Goal: Information Seeking & Learning: Compare options

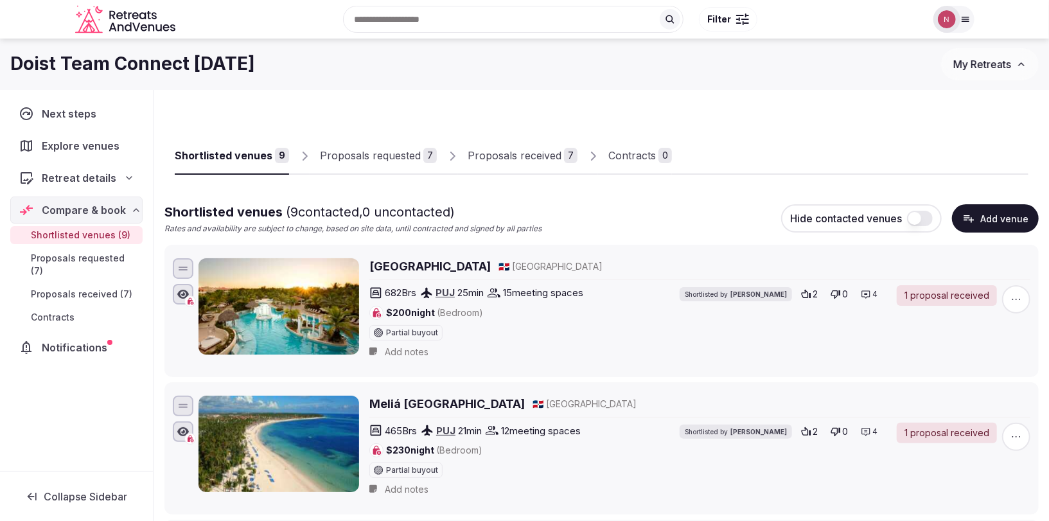
click at [520, 153] on div "Proposals received" at bounding box center [515, 155] width 94 height 15
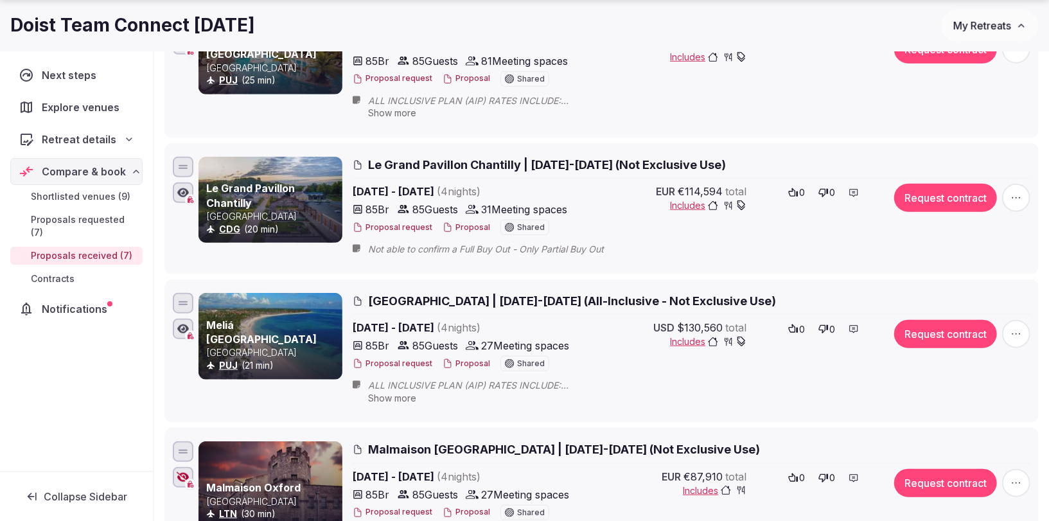
scroll to position [776, 0]
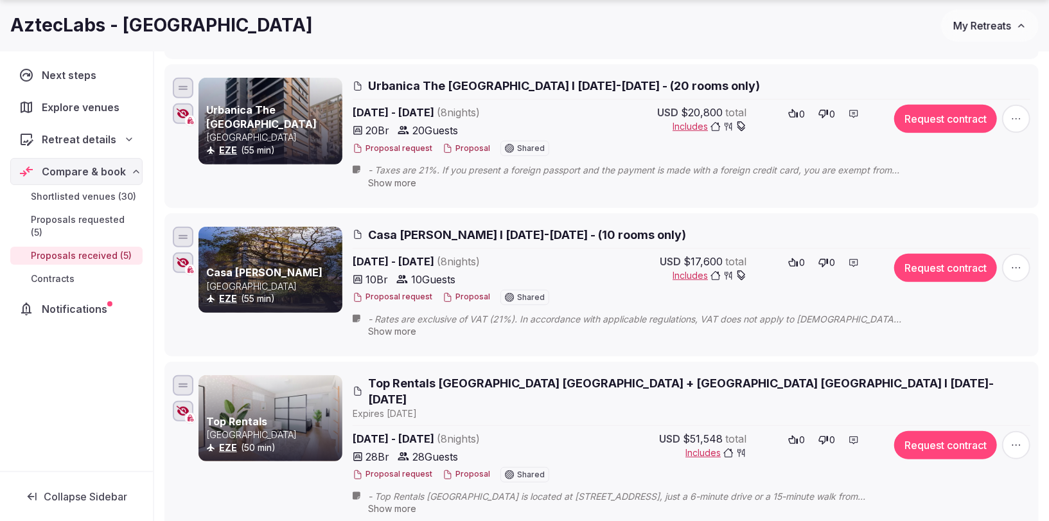
scroll to position [329, 0]
click at [416, 375] on span "Top Rentals Palermo Chico + Palermo Hollywood I 14-22 Nov 2025" at bounding box center [699, 390] width 662 height 32
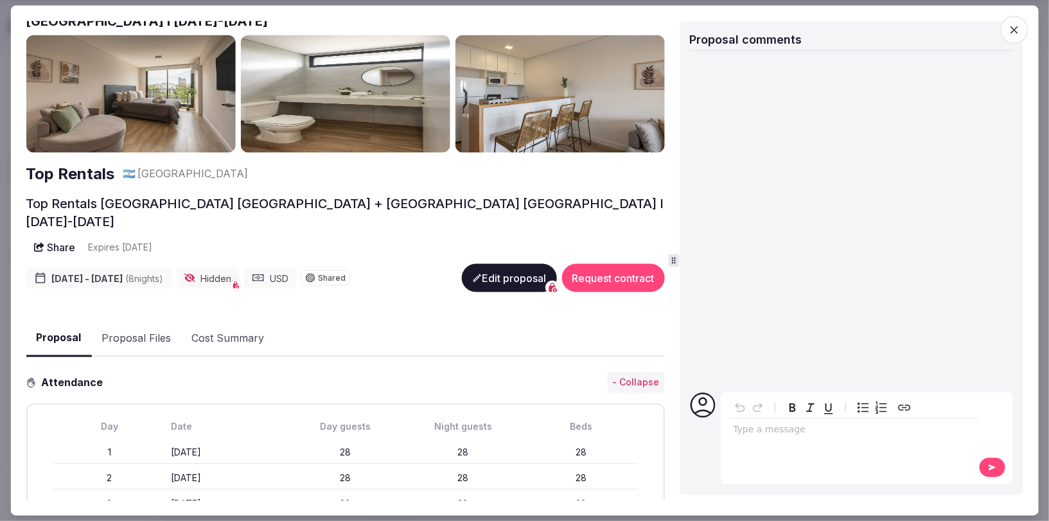
scroll to position [0, 0]
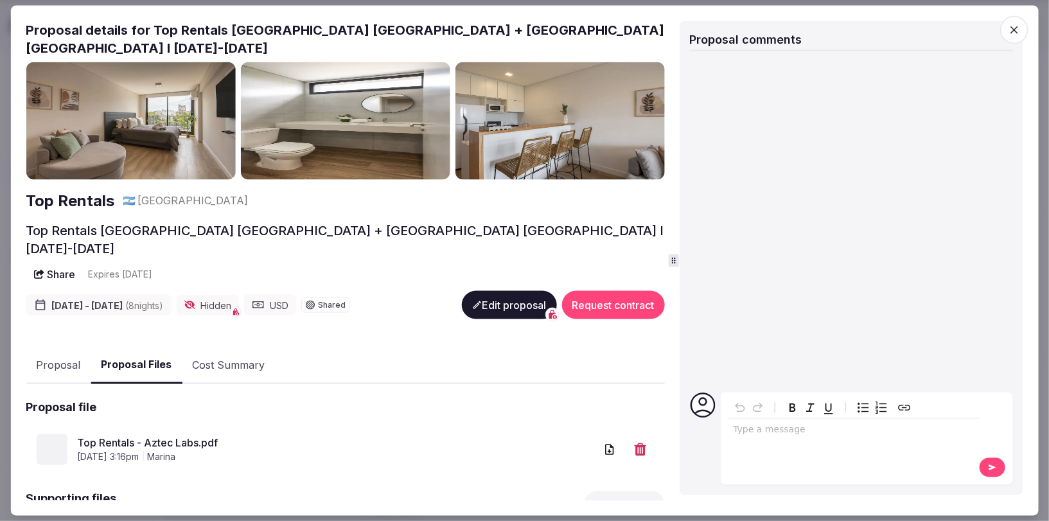
click at [117, 346] on button "Proposal Files" at bounding box center [136, 365] width 91 height 38
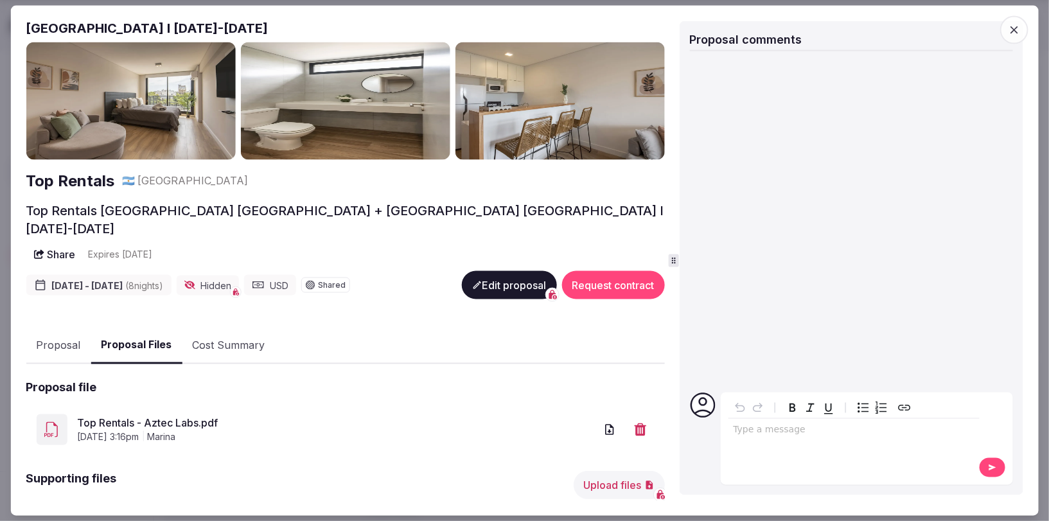
scroll to position [43, 0]
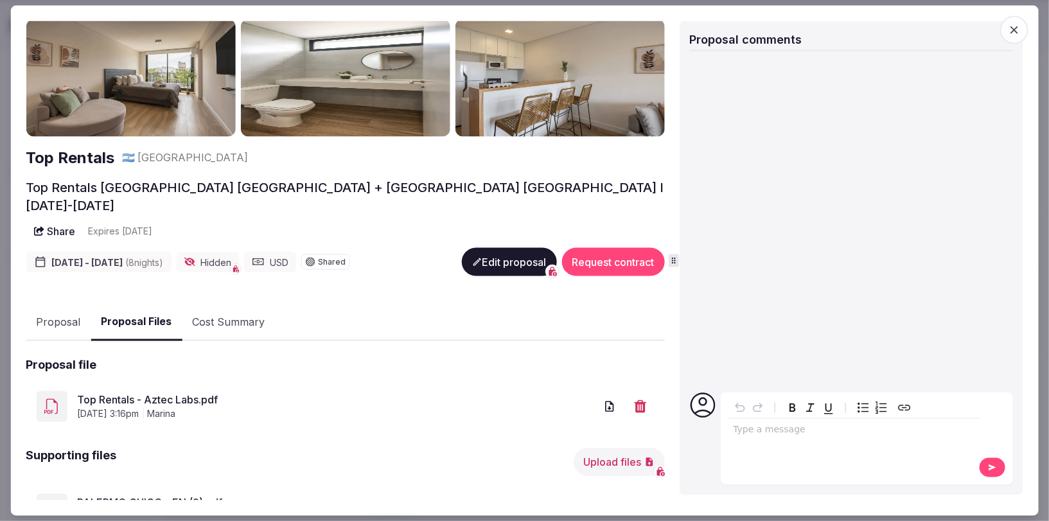
click at [139, 407] on span "August 13th, 2025, 3:16pm" at bounding box center [108, 413] width 62 height 13
click at [117, 407] on span "August 13th, 2025, 3:16pm" at bounding box center [108, 413] width 62 height 13
click at [121, 392] on link "Top Rentals - Aztec Labs.pdf" at bounding box center [336, 399] width 518 height 15
click at [53, 304] on button "Proposal" at bounding box center [58, 322] width 65 height 37
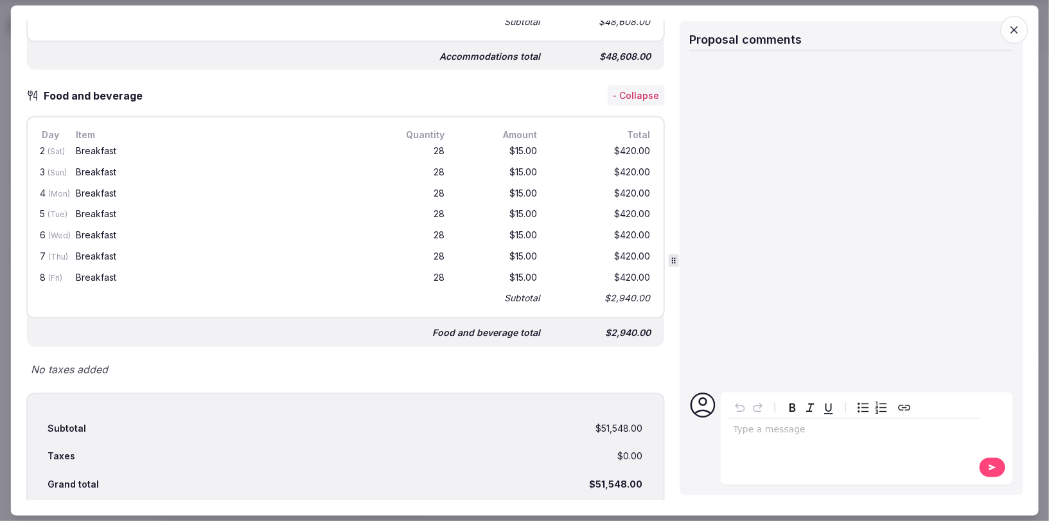
scroll to position [1514, 0]
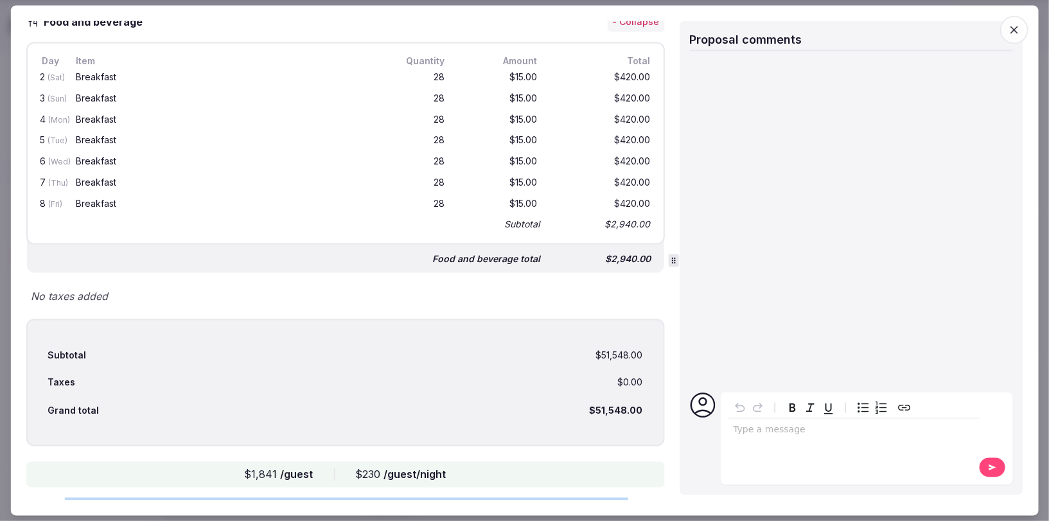
drag, startPoint x: 62, startPoint y: 439, endPoint x: 600, endPoint y: 463, distance: 538.0
click at [600, 498] on p "Note: - Top Rentals Palermo Chico is located at Cabello 3620, just a 6-minute d…" at bounding box center [345, 521] width 638 height 46
copy p "Top Rentals Palermo Chico is located at Cabello 3620, just a 6-minute drive or …"
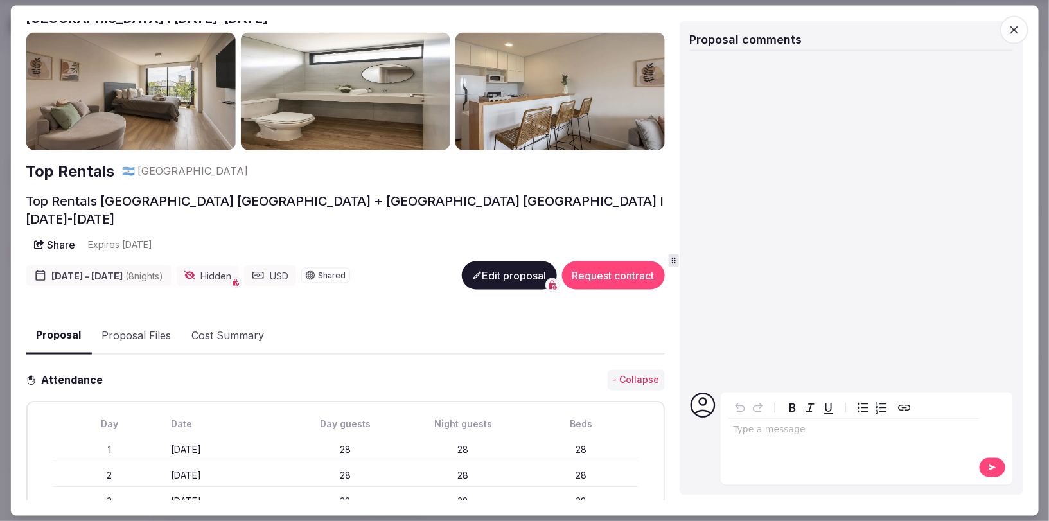
scroll to position [0, 0]
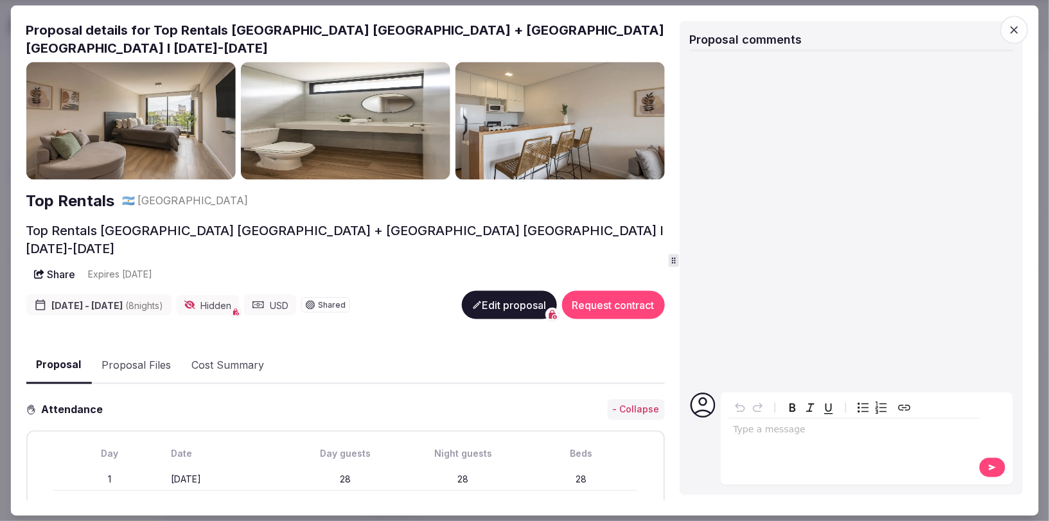
click at [195, 301] on icon at bounding box center [190, 305] width 12 height 9
click at [500, 291] on button "Edit proposal" at bounding box center [508, 305] width 95 height 28
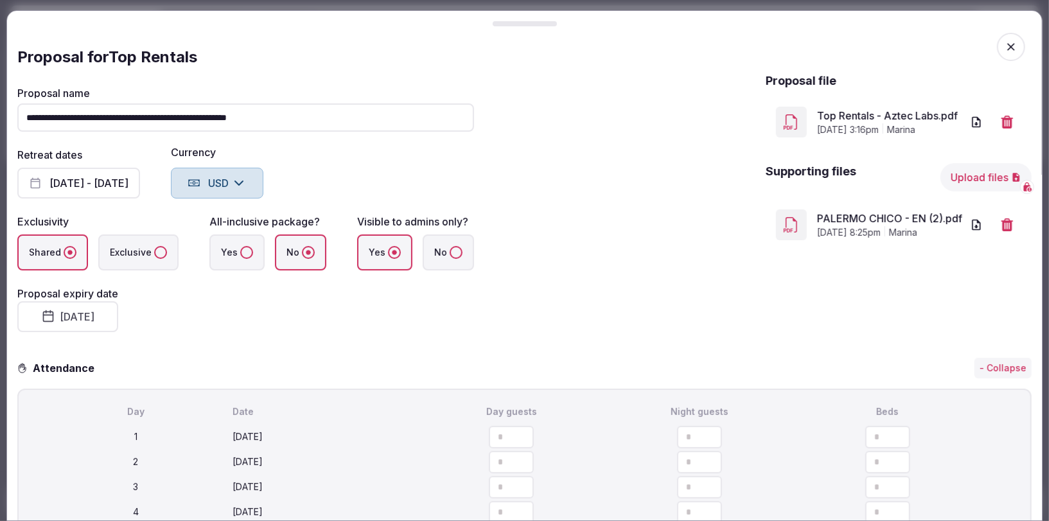
click at [450, 250] on button "No" at bounding box center [456, 252] width 13 height 13
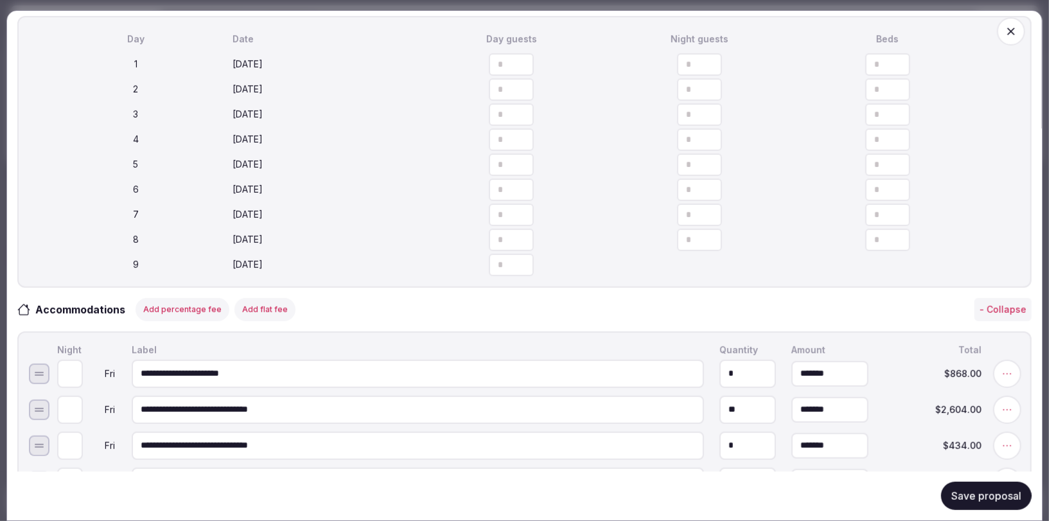
scroll to position [231, 0]
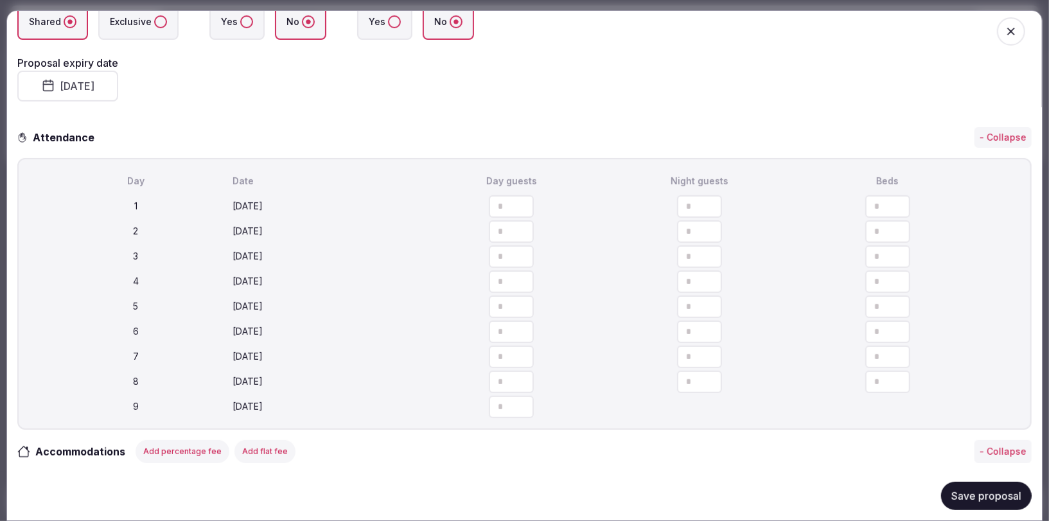
click at [979, 492] on button "Save proposal" at bounding box center [986, 496] width 91 height 28
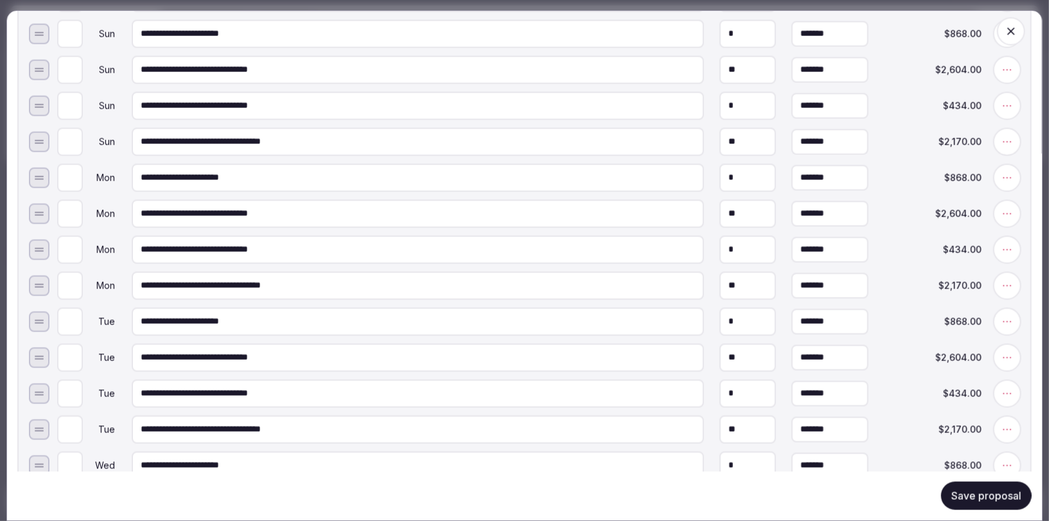
scroll to position [1317, 0]
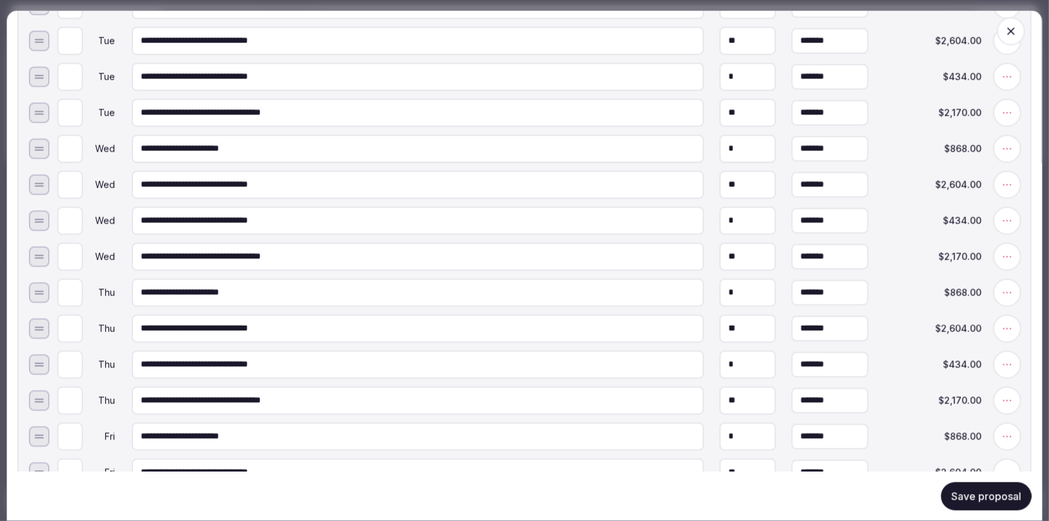
click at [969, 491] on button "Save proposal" at bounding box center [986, 496] width 91 height 28
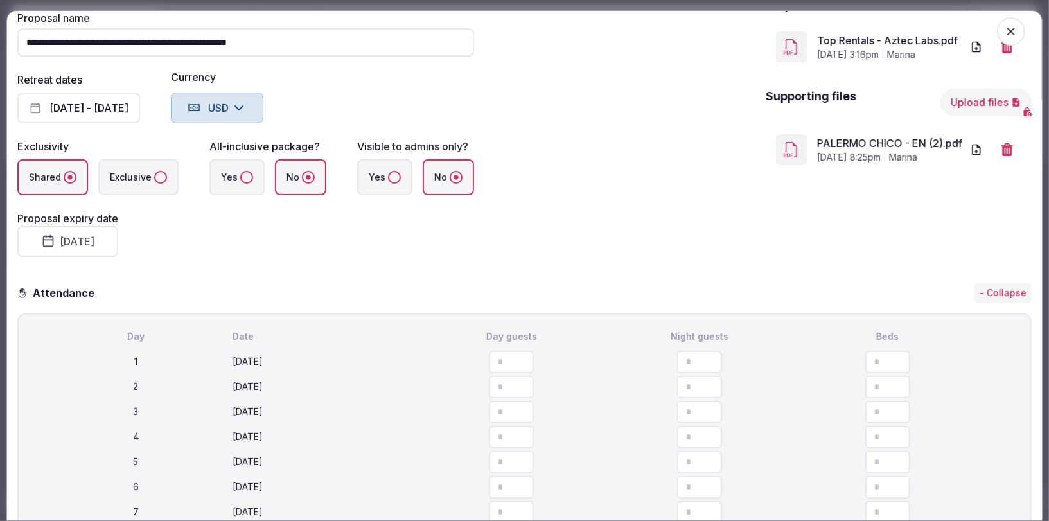
scroll to position [0, 0]
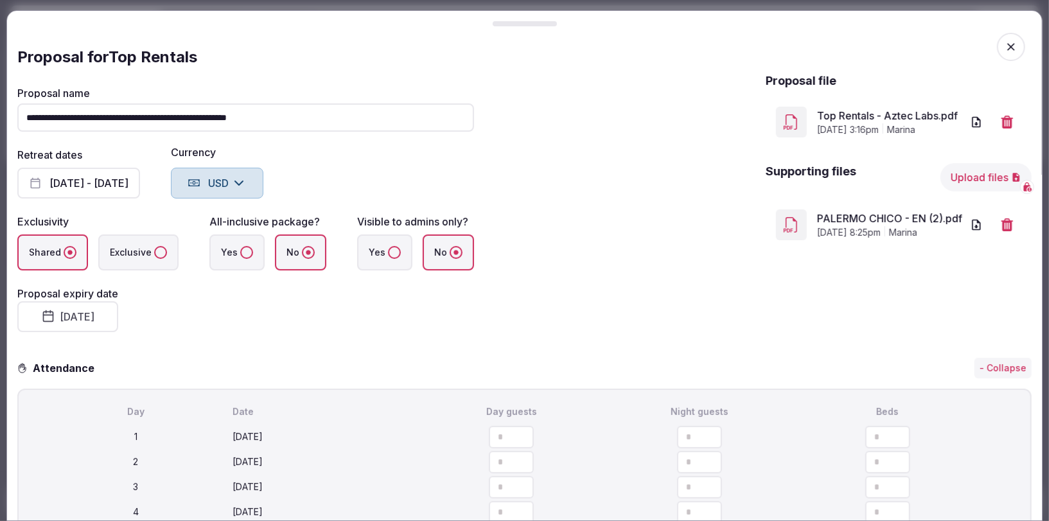
click at [1006, 49] on icon "button" at bounding box center [1010, 46] width 13 height 13
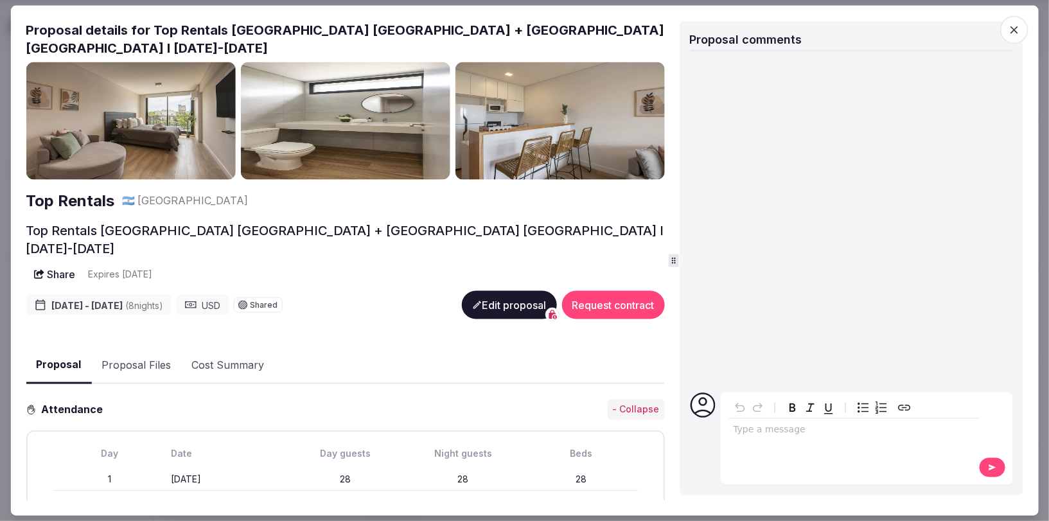
click at [1019, 35] on icon "button" at bounding box center [1014, 29] width 13 height 13
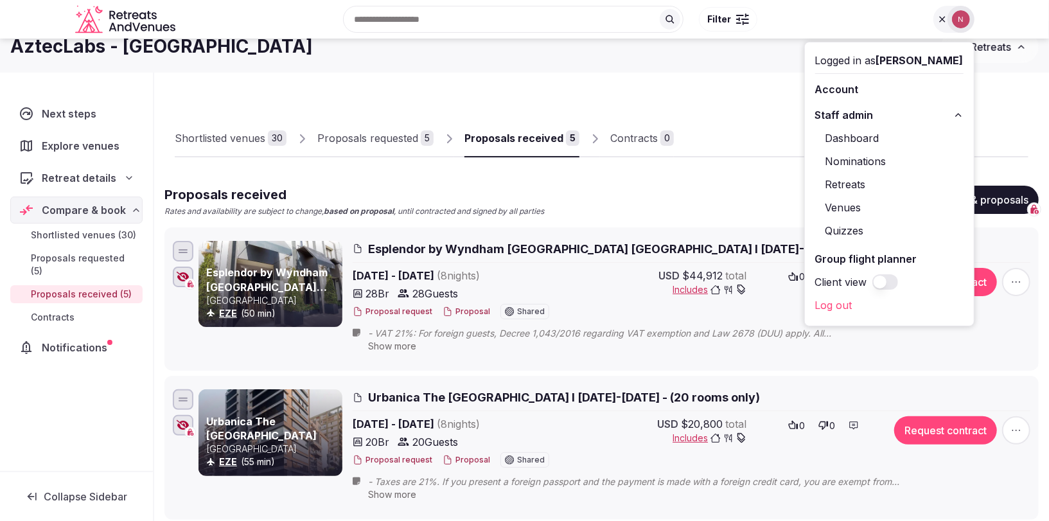
scroll to position [32, 0]
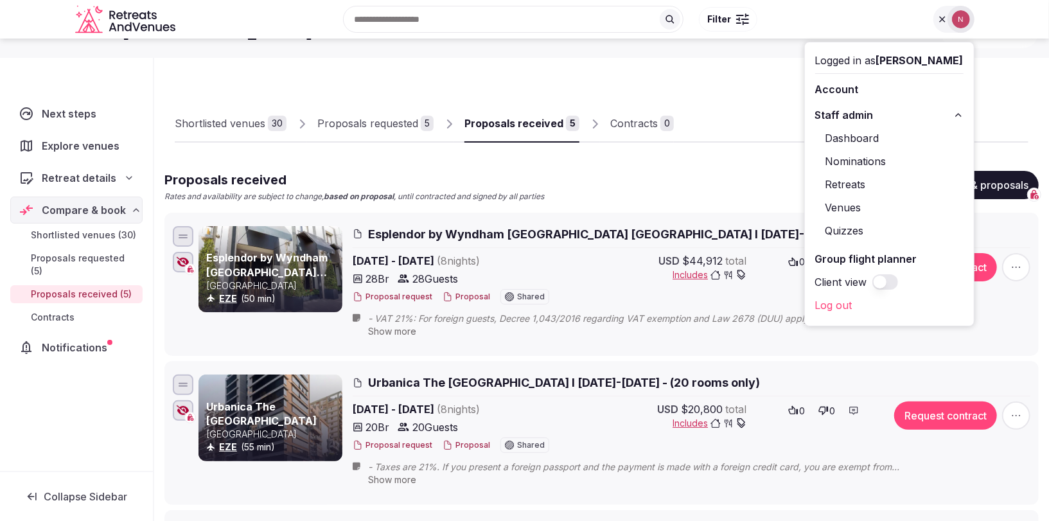
click at [395, 234] on span "Esplendor by Wyndham Buenos Aires Plaza Francia I 14-22 Nov 2025" at bounding box center [605, 234] width 475 height 16
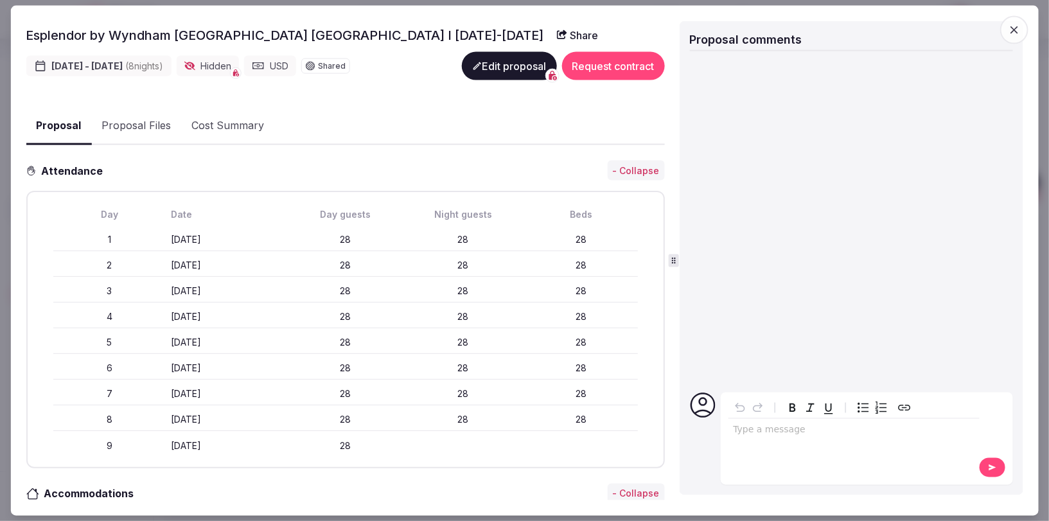
scroll to position [0, 0]
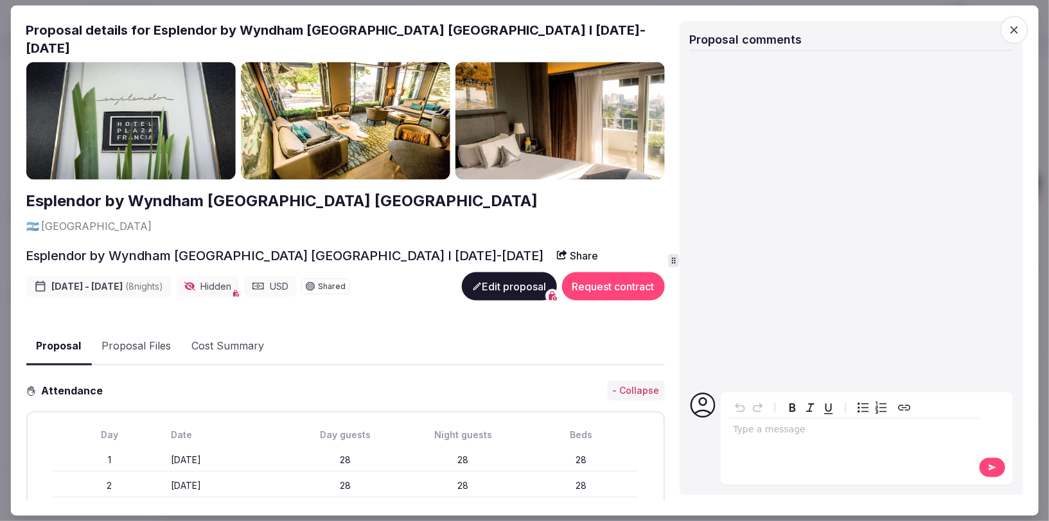
click at [1013, 30] on icon "button" at bounding box center [1014, 30] width 8 height 8
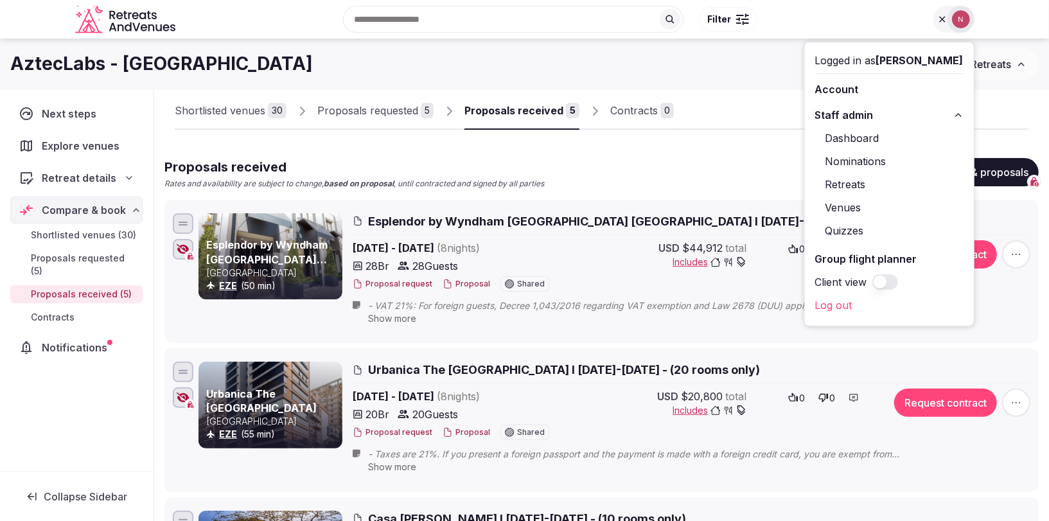
scroll to position [42, 0]
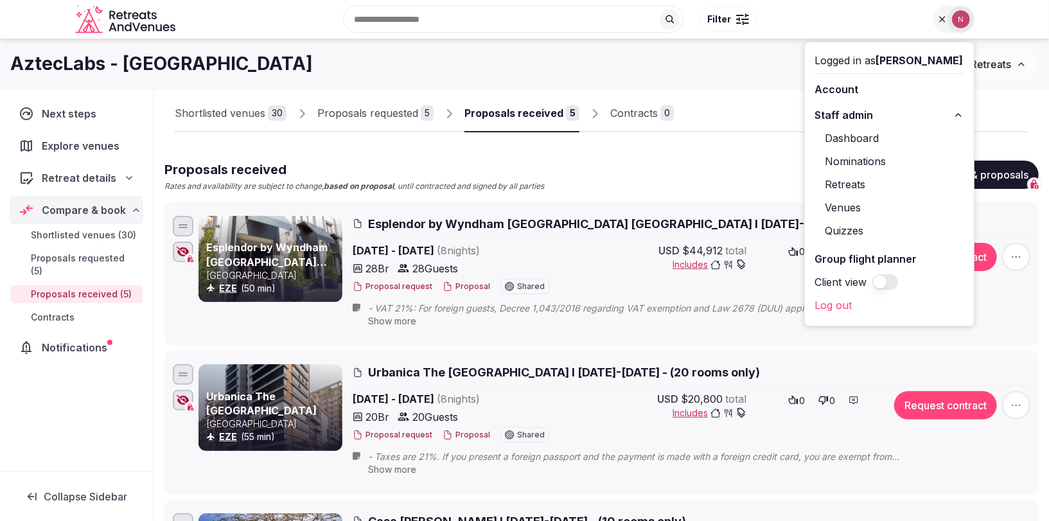
click at [457, 339] on li "Esplendor by Wyndham Buenos Aires Plaza Francia Argentina EZE (50 min) Esplendo…" at bounding box center [601, 273] width 874 height 143
click at [408, 218] on span "Esplendor by Wyndham Buenos Aires Plaza Francia I 14-22 Nov 2025" at bounding box center [605, 224] width 475 height 16
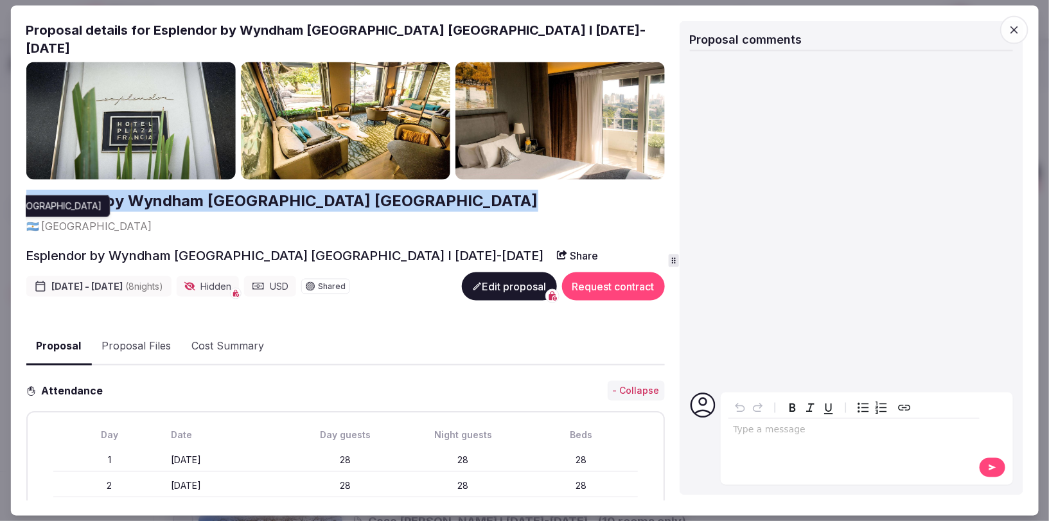
drag, startPoint x: 22, startPoint y: 178, endPoint x: 422, endPoint y: 189, distance: 400.3
click at [422, 189] on div "Proposal Proposal Proposal details for Esplendor by Wyndham Buenos Aires Plaza …" at bounding box center [524, 260] width 1028 height 511
copy h2 "Esplendor by Wyndham Buenos Aires Plaza Francia"
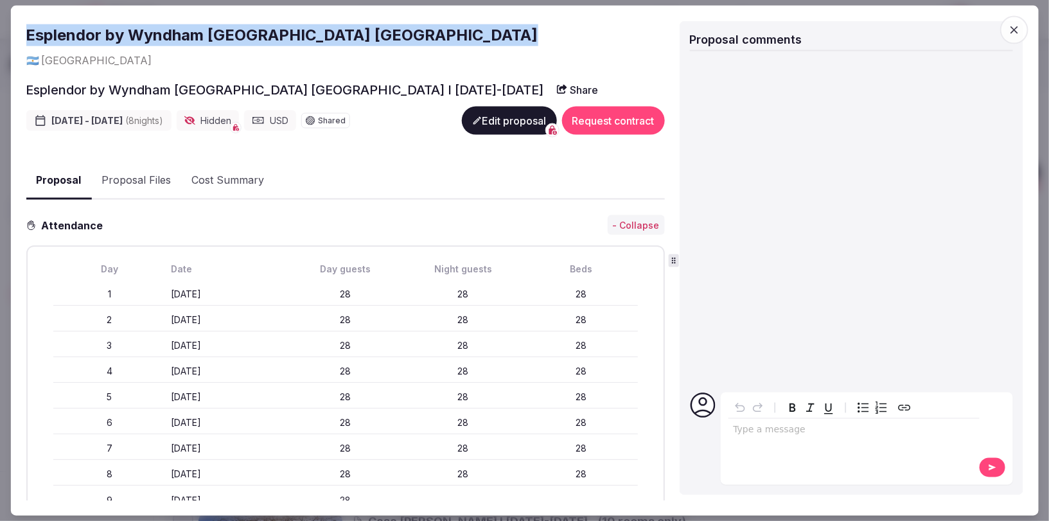
scroll to position [182, 0]
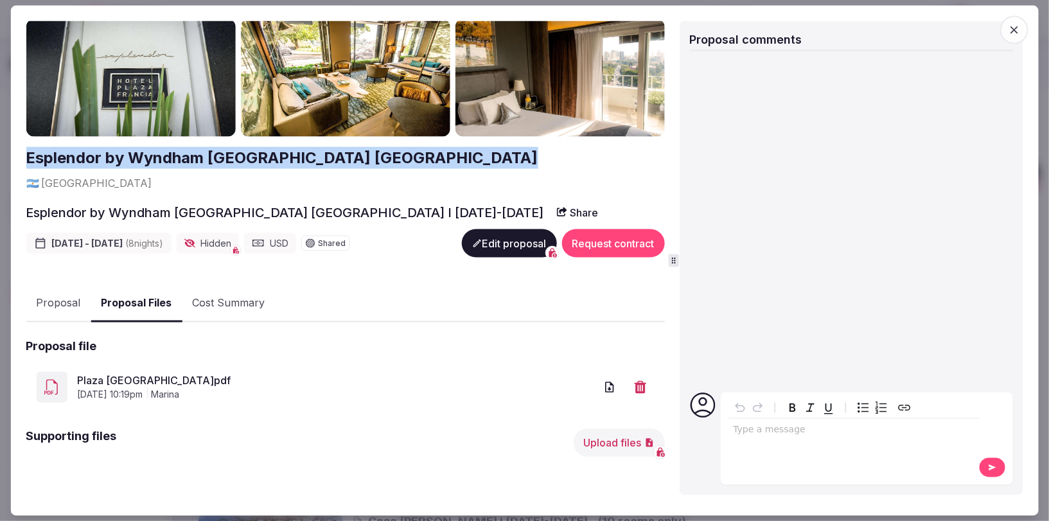
click at [138, 122] on div "Esplendor by Wyndham Buenos Aires Plaza Francia 🇦🇷 Argentina Esplendor by Wyndh…" at bounding box center [345, 260] width 638 height 482
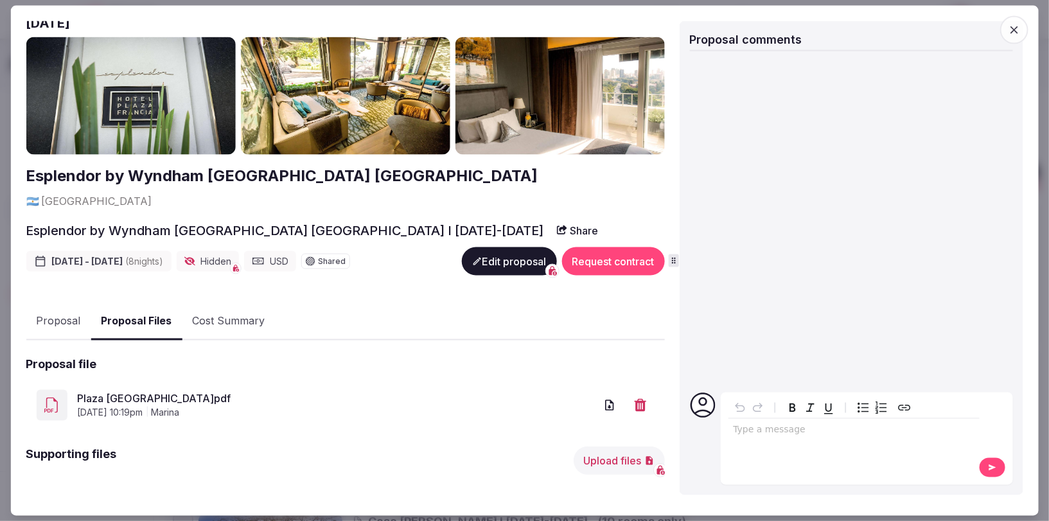
click at [114, 407] on span "August 14th, 2025, 10:19pm" at bounding box center [110, 413] width 66 height 13
click at [117, 391] on link "Plaza Francia.pdf" at bounding box center [336, 398] width 518 height 15
click at [1017, 26] on icon "button" at bounding box center [1014, 29] width 13 height 13
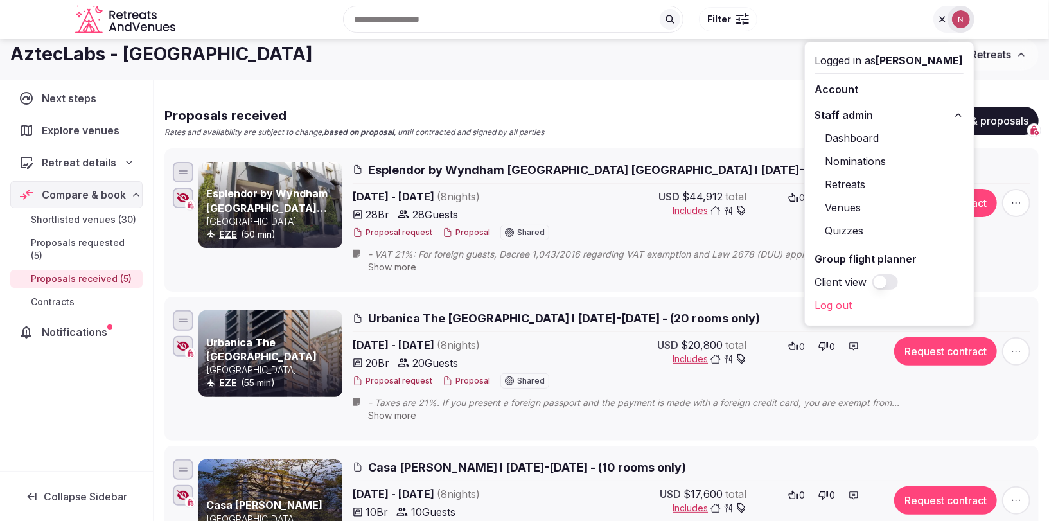
scroll to position [94, 0]
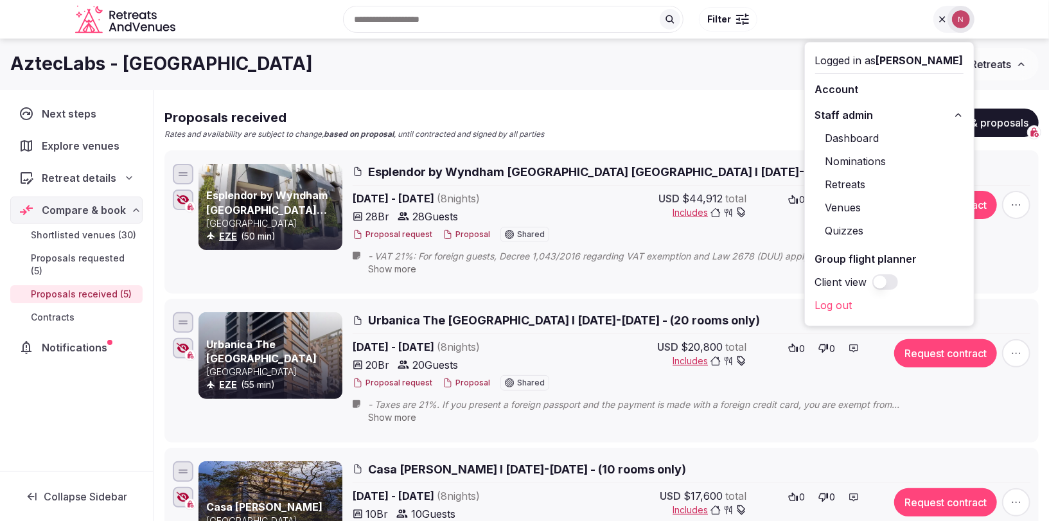
click at [471, 175] on span "Esplendor by Wyndham Buenos Aires Plaza Francia I 14-22 Nov 2025" at bounding box center [605, 172] width 475 height 16
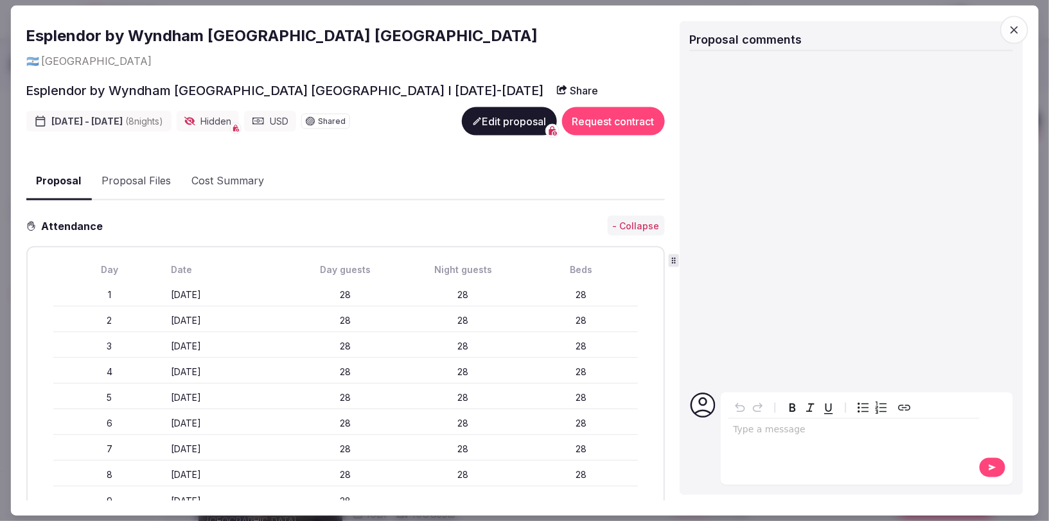
scroll to position [0, 0]
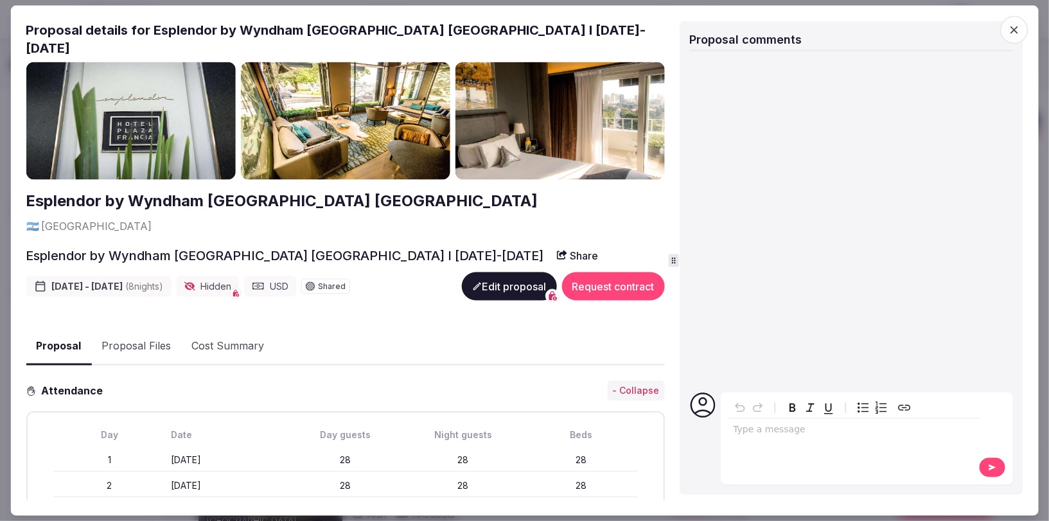
click at [509, 272] on button "Edit proposal" at bounding box center [508, 286] width 95 height 28
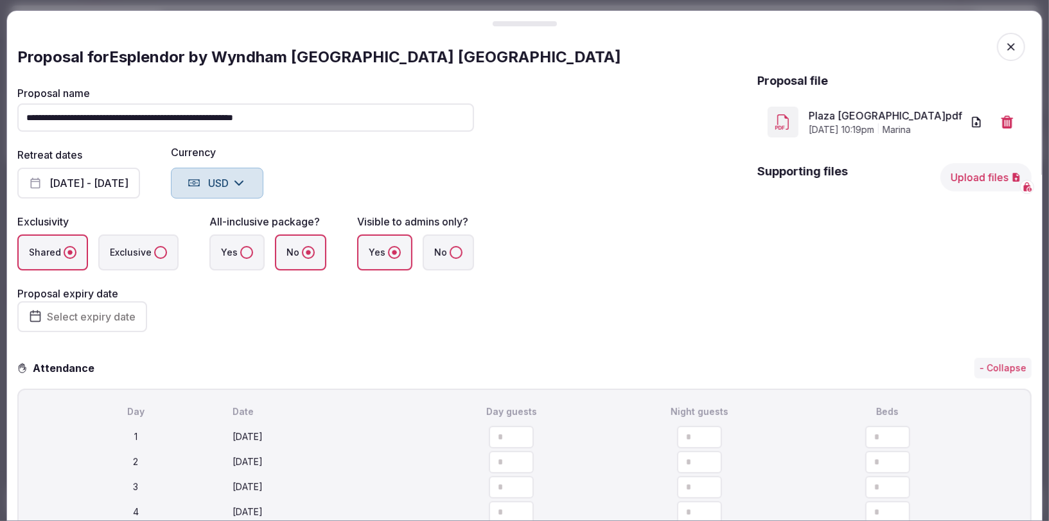
click at [453, 250] on button "No" at bounding box center [456, 252] width 13 height 13
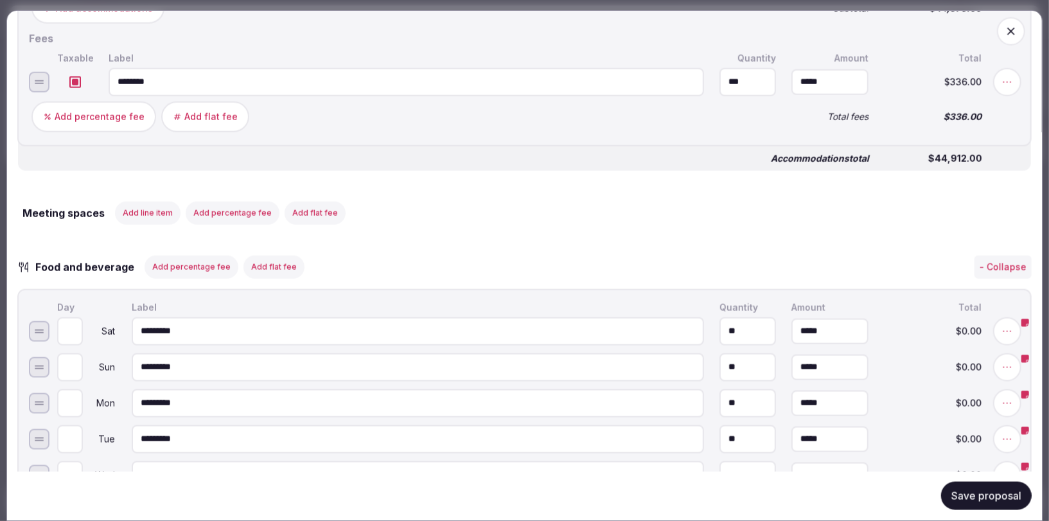
scroll to position [1447, 0]
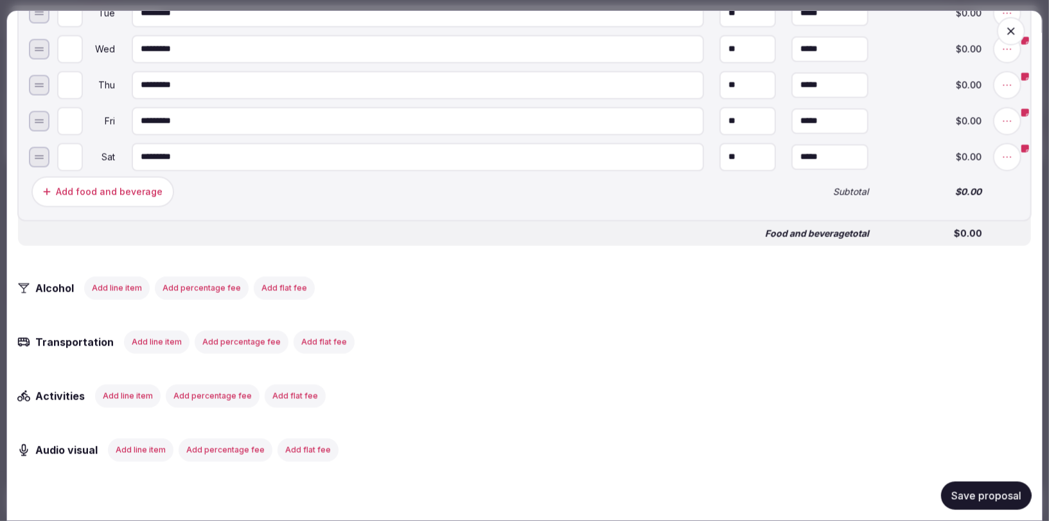
click at [959, 496] on button "Save proposal" at bounding box center [986, 496] width 91 height 28
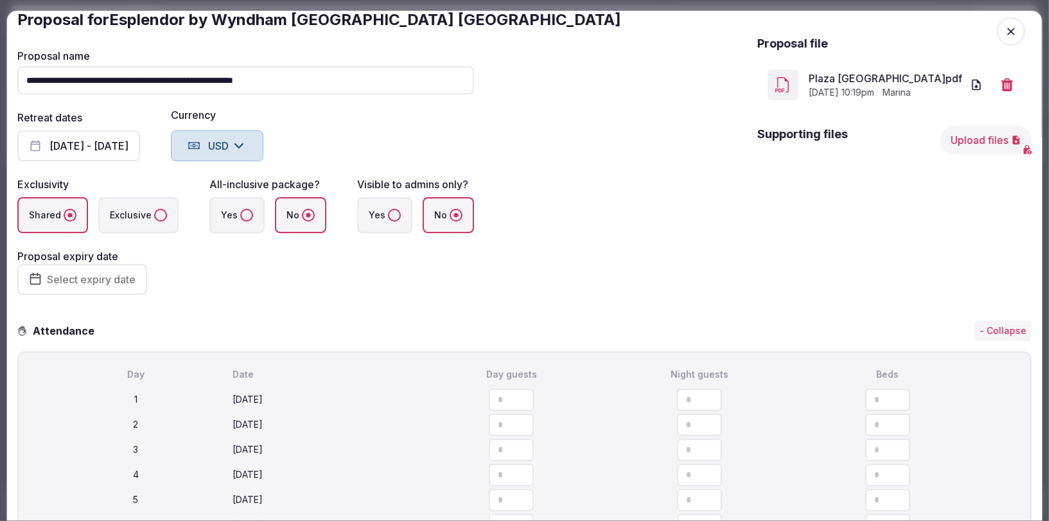
scroll to position [0, 0]
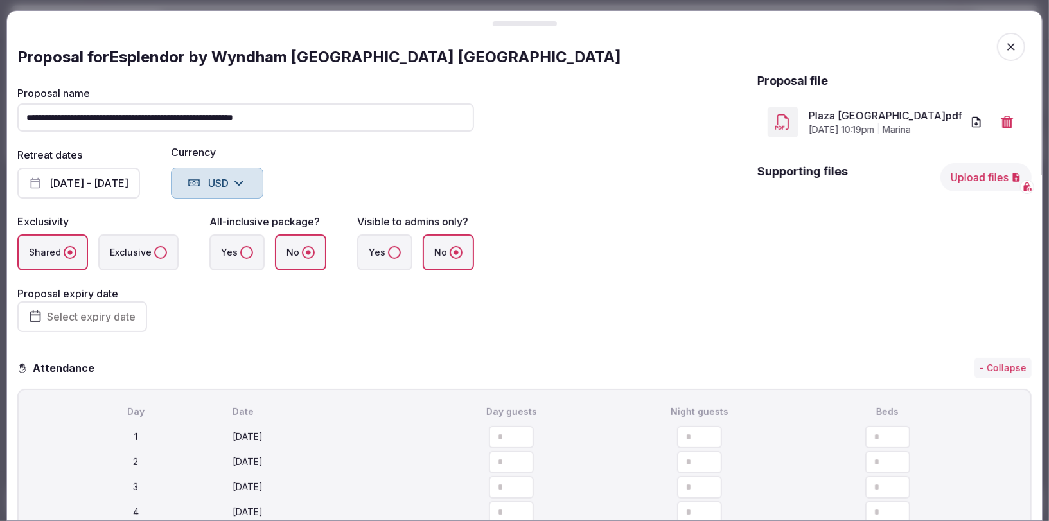
click at [1020, 49] on span "button" at bounding box center [1011, 47] width 28 height 28
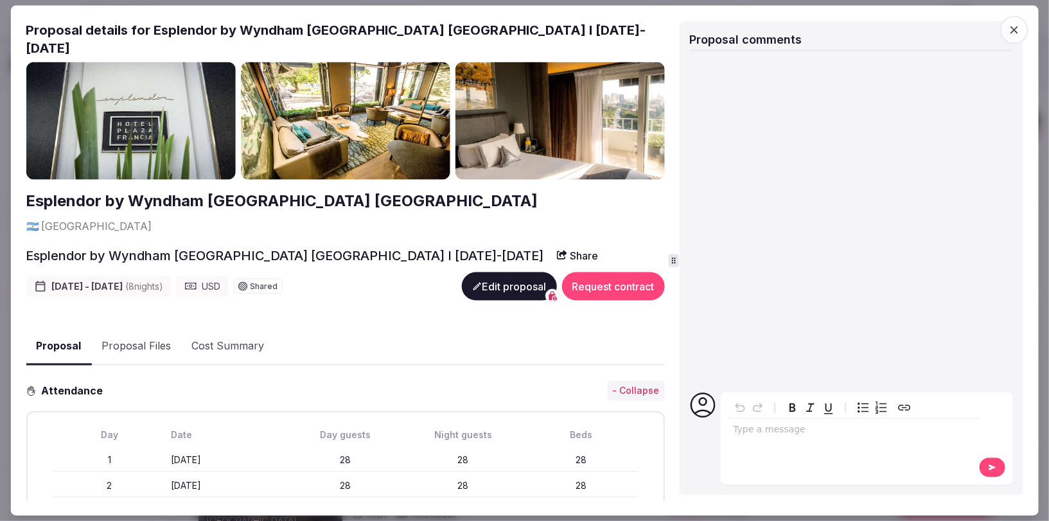
click at [1015, 28] on icon "button" at bounding box center [1014, 30] width 8 height 8
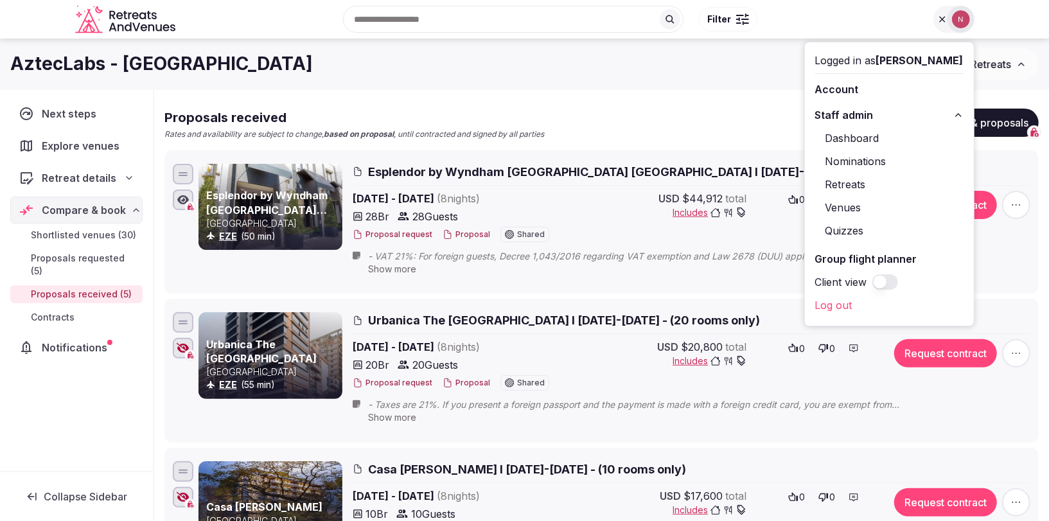
click at [0, 0] on icon at bounding box center [0, 0] width 0 height 0
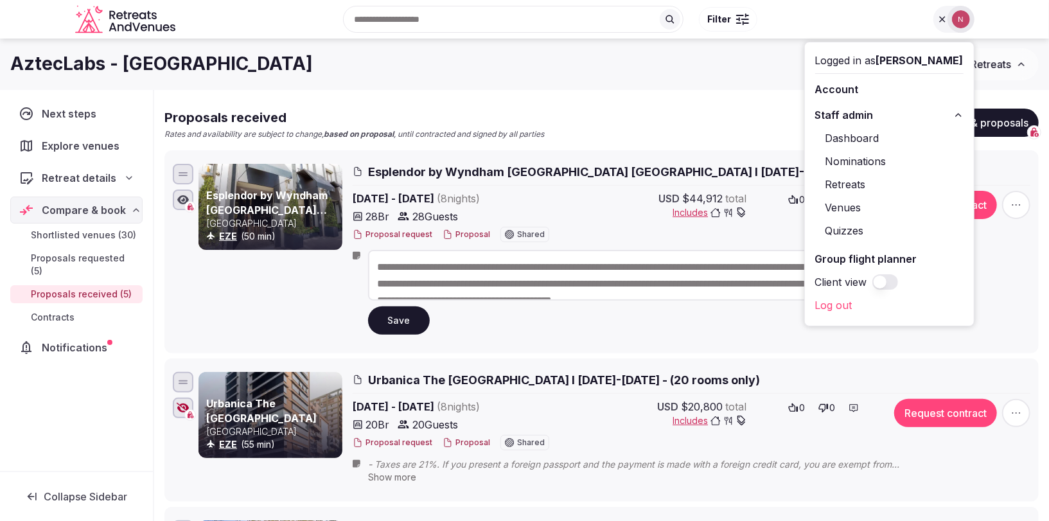
click at [375, 264] on textarea "**********" at bounding box center [648, 275] width 560 height 51
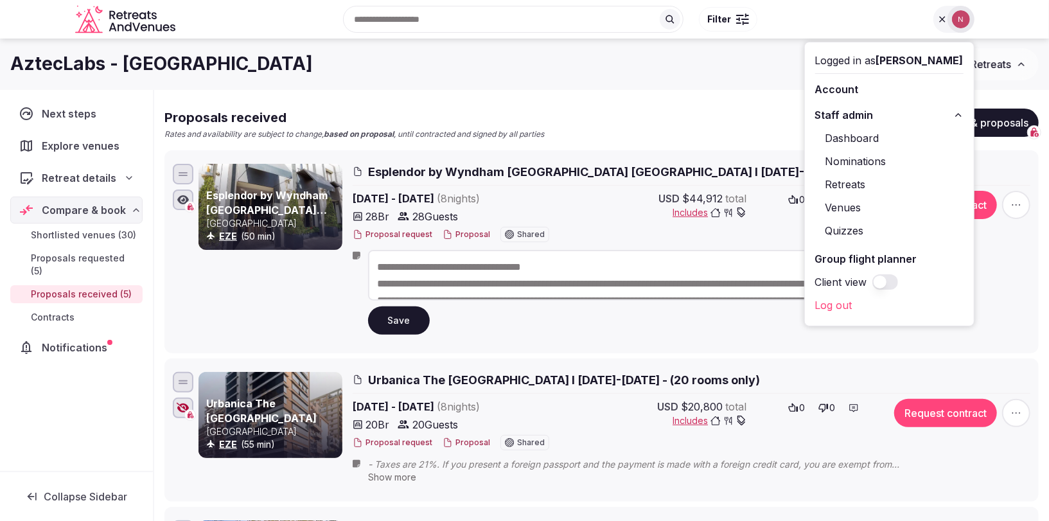
click at [575, 268] on textarea "**********" at bounding box center [648, 275] width 560 height 51
click at [373, 267] on textarea "**********" at bounding box center [648, 275] width 560 height 51
click at [592, 261] on textarea "**********" at bounding box center [648, 275] width 560 height 51
type textarea "**********"
click at [398, 319] on button "Save" at bounding box center [399, 320] width 62 height 28
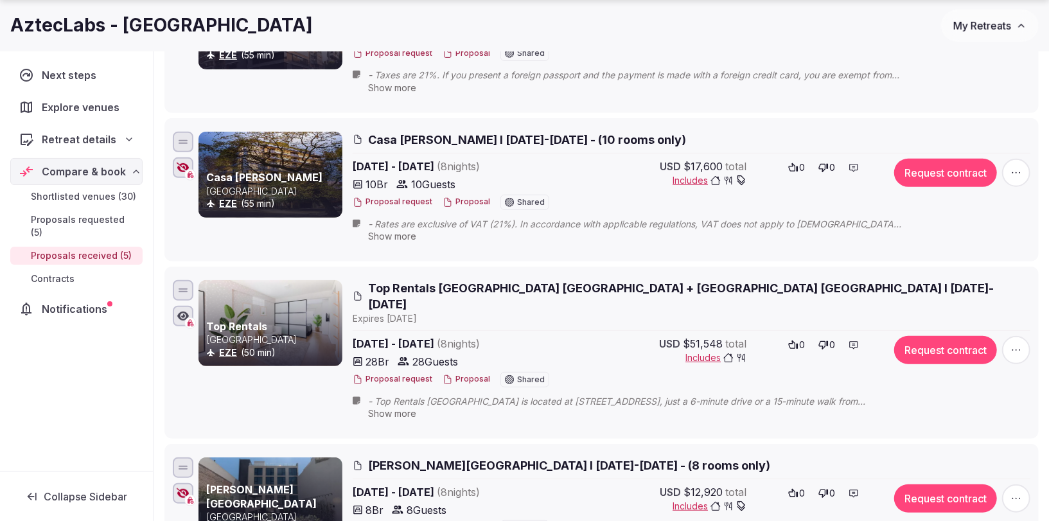
scroll to position [487, 0]
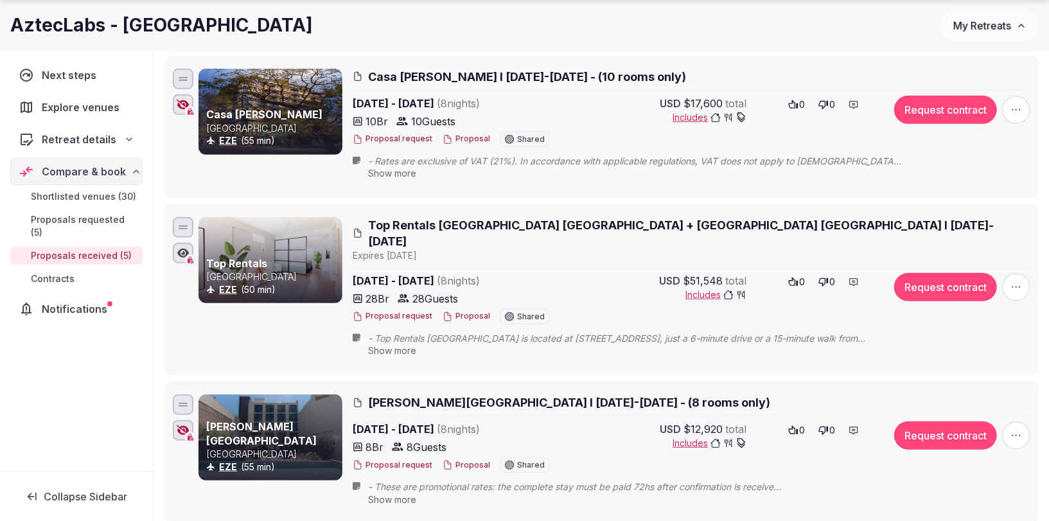
click at [0, 0] on icon at bounding box center [0, 0] width 0 height 0
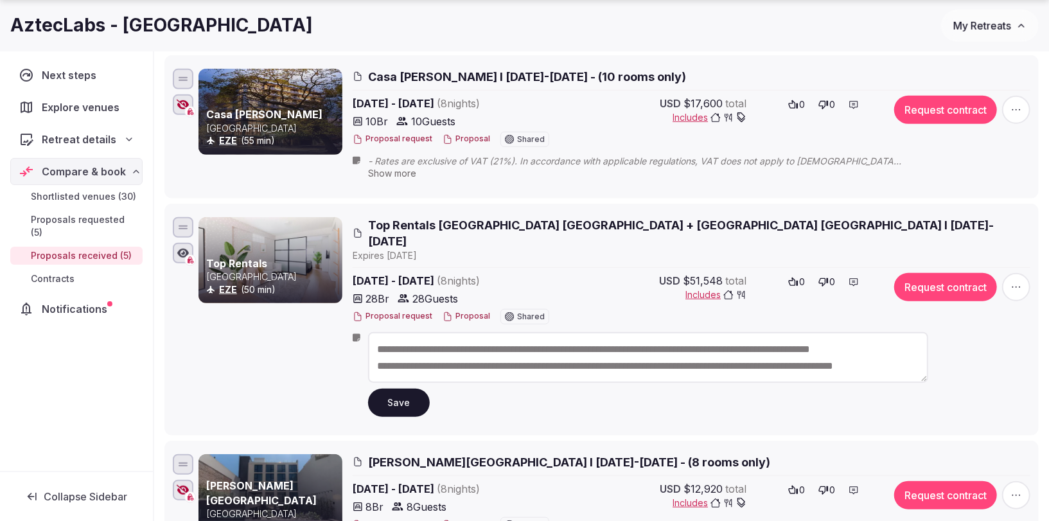
click at [419, 333] on textarea "**********" at bounding box center [648, 357] width 560 height 51
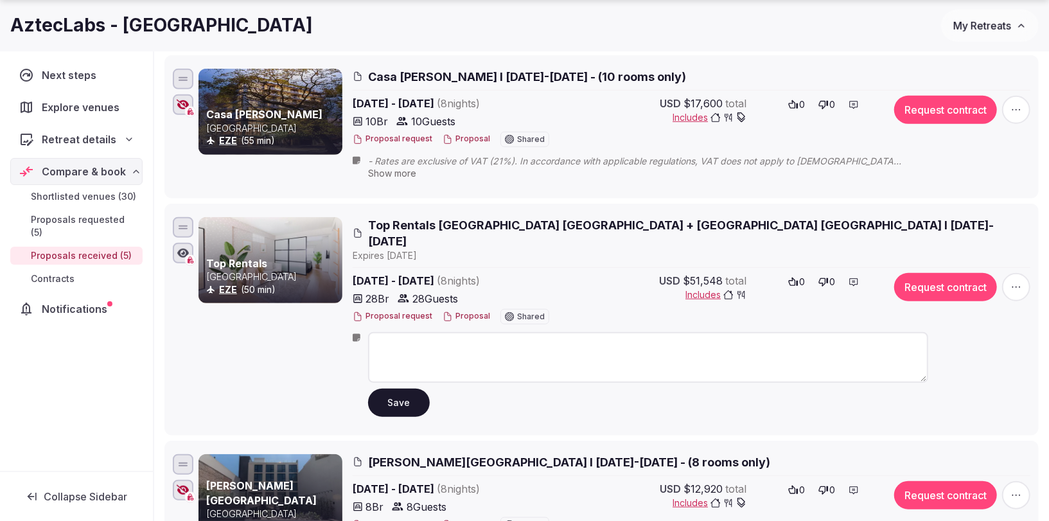
scroll to position [0, 0]
paste textarea "**********"
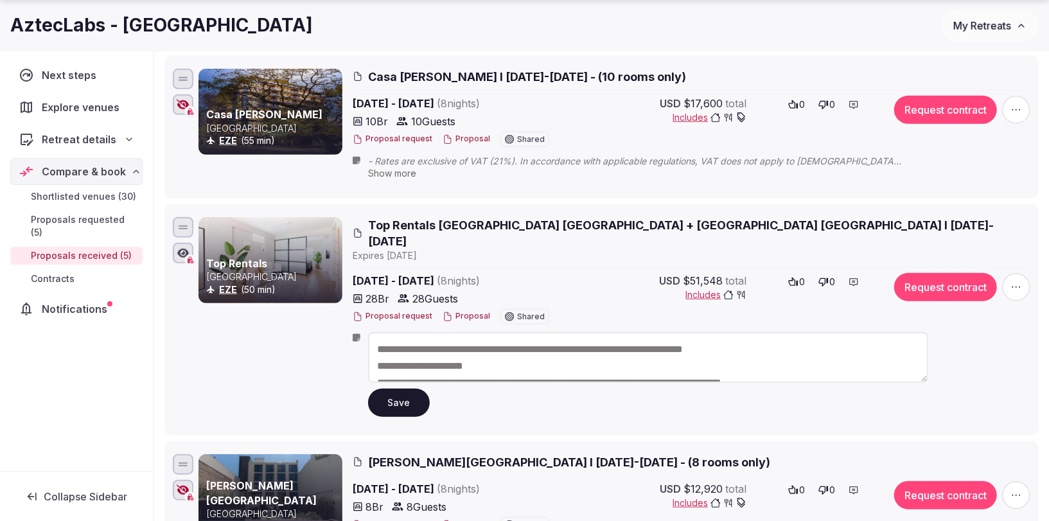
click at [516, 332] on textarea "**********" at bounding box center [648, 357] width 560 height 51
click at [524, 333] on textarea "**********" at bounding box center [648, 357] width 560 height 51
drag, startPoint x: 500, startPoint y: 349, endPoint x: 342, endPoint y: 349, distance: 157.3
click at [342, 349] on div "**********" at bounding box center [614, 319] width 832 height 205
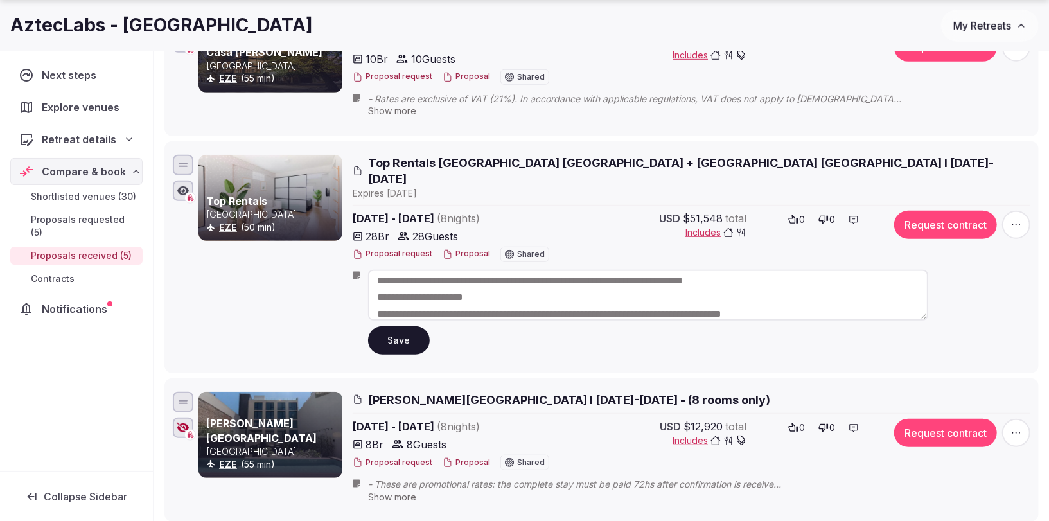
scroll to position [33, 0]
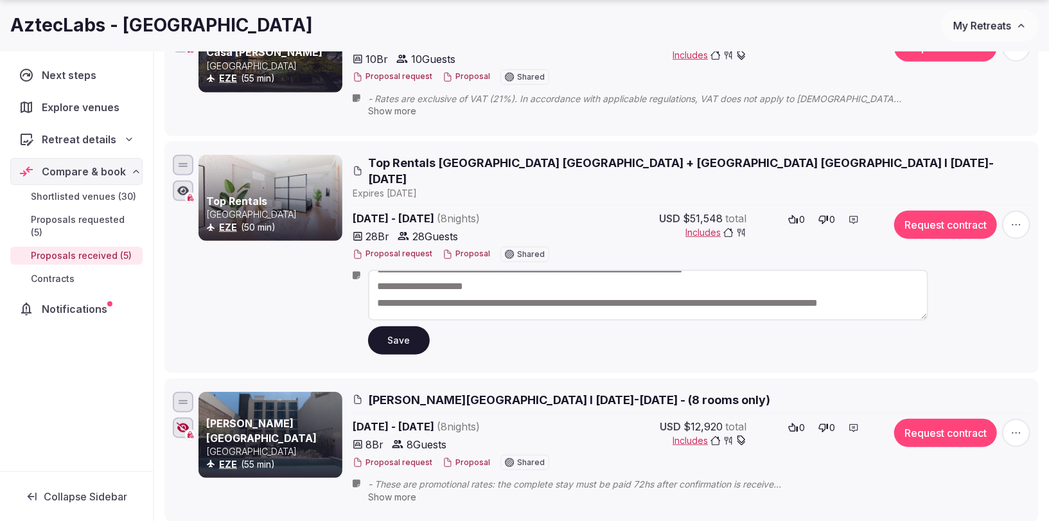
click at [451, 275] on textarea "**********" at bounding box center [648, 295] width 560 height 51
click at [471, 283] on textarea "**********" at bounding box center [648, 295] width 560 height 51
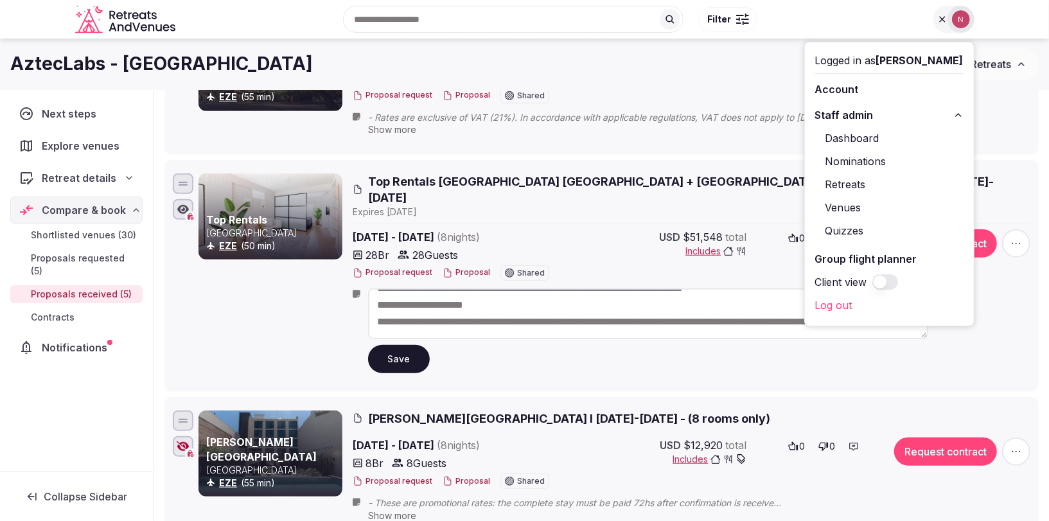
scroll to position [19, 0]
click at [422, 288] on textarea "**********" at bounding box center [648, 313] width 560 height 51
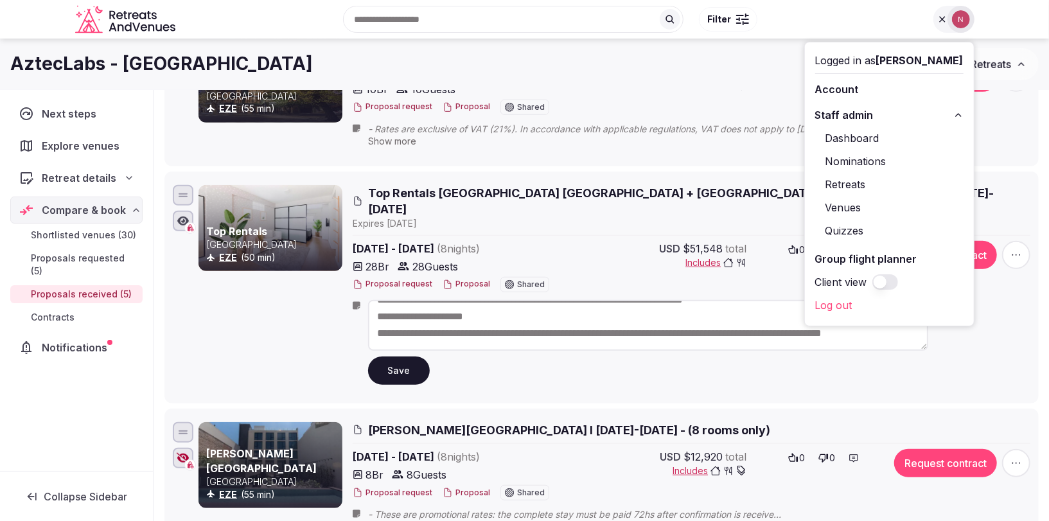
scroll to position [503, 0]
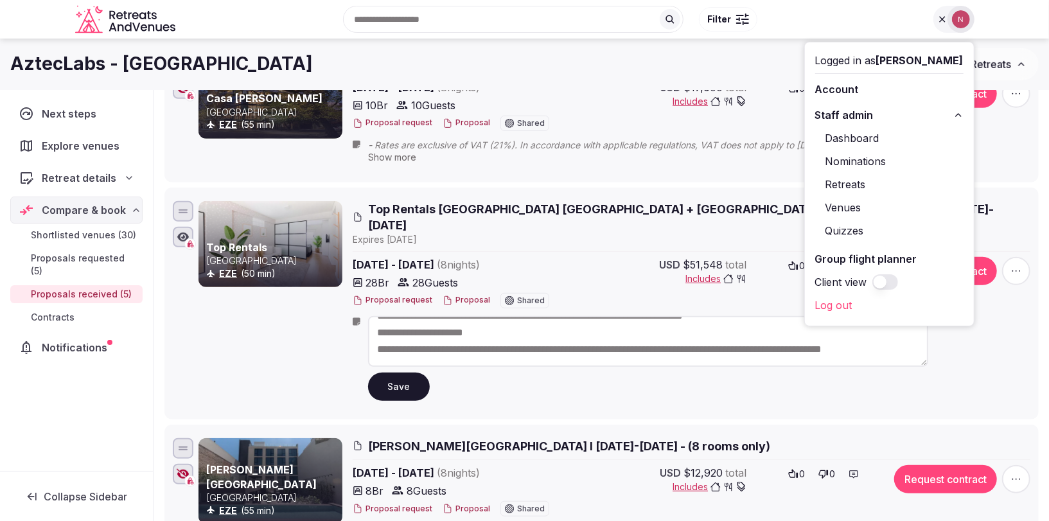
click at [375, 316] on textarea "**********" at bounding box center [648, 341] width 560 height 51
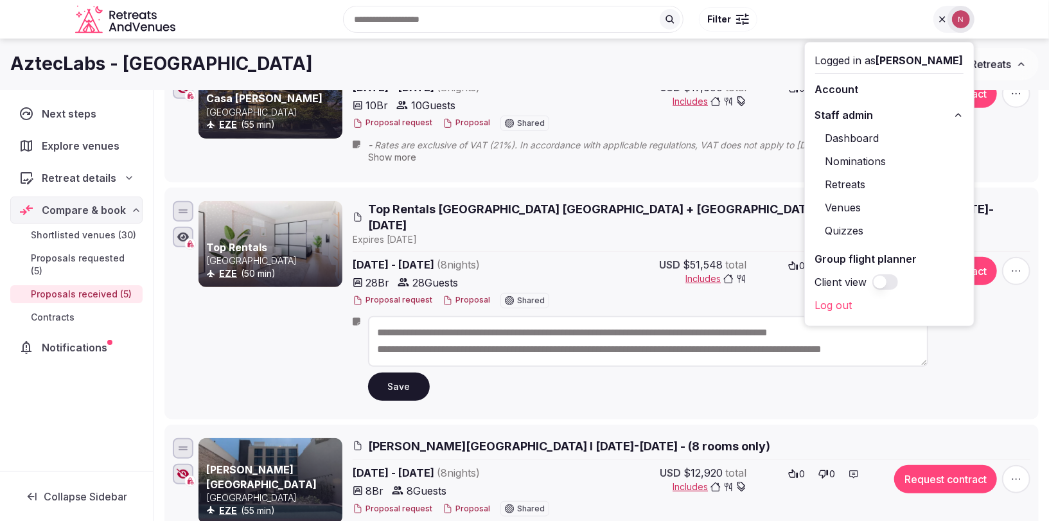
scroll to position [2, 0]
click at [765, 66] on div "AztecLabs - Buenos Aires" at bounding box center [475, 63] width 931 height 25
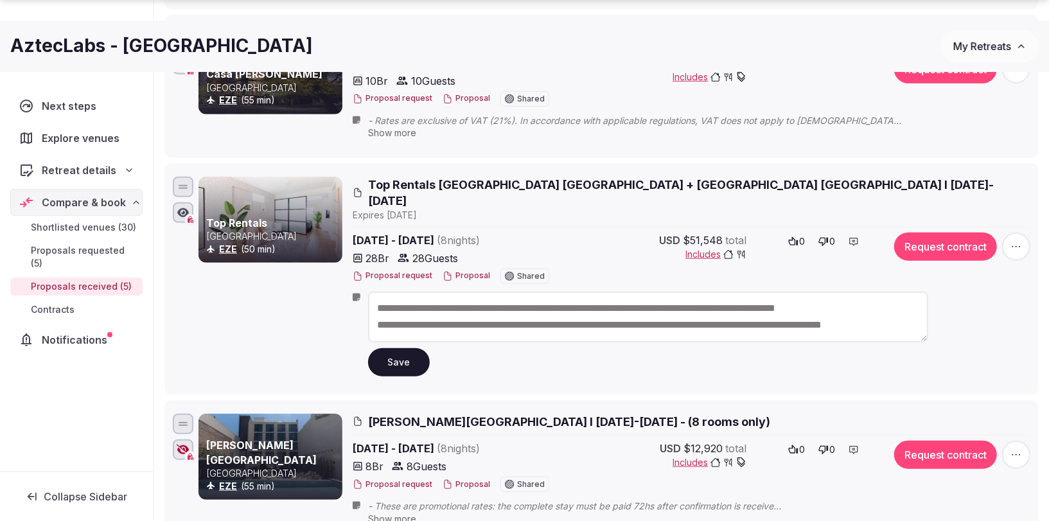
scroll to position [545, 0]
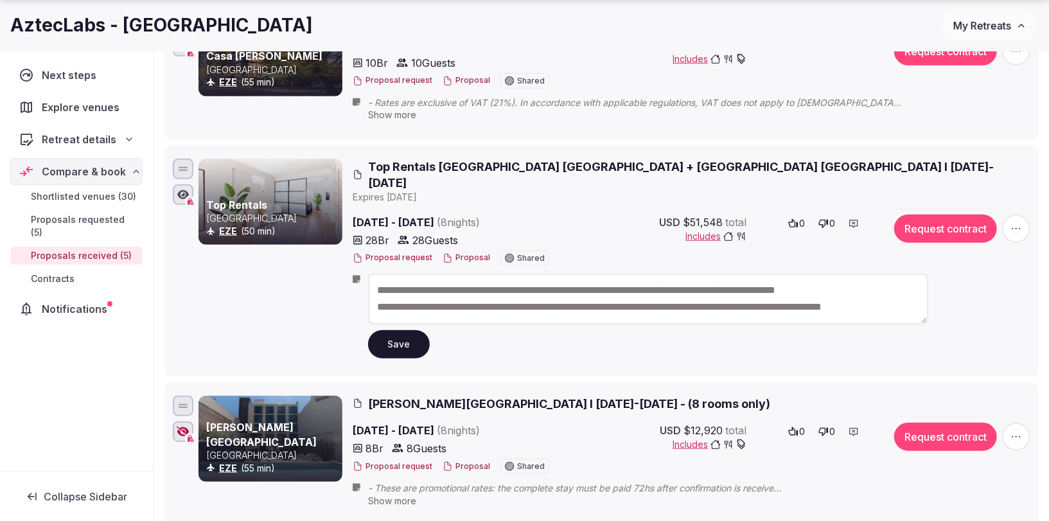
click at [885, 274] on textarea "**********" at bounding box center [648, 299] width 560 height 51
click at [386, 274] on textarea "**********" at bounding box center [648, 299] width 560 height 51
type textarea "**********"
click at [388, 334] on button "Save" at bounding box center [399, 344] width 62 height 28
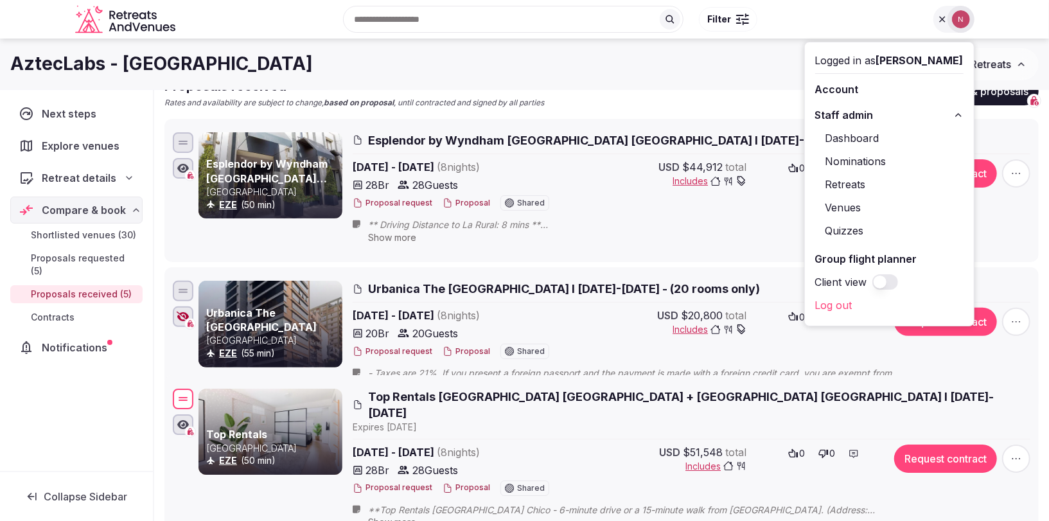
scroll to position [35, 0]
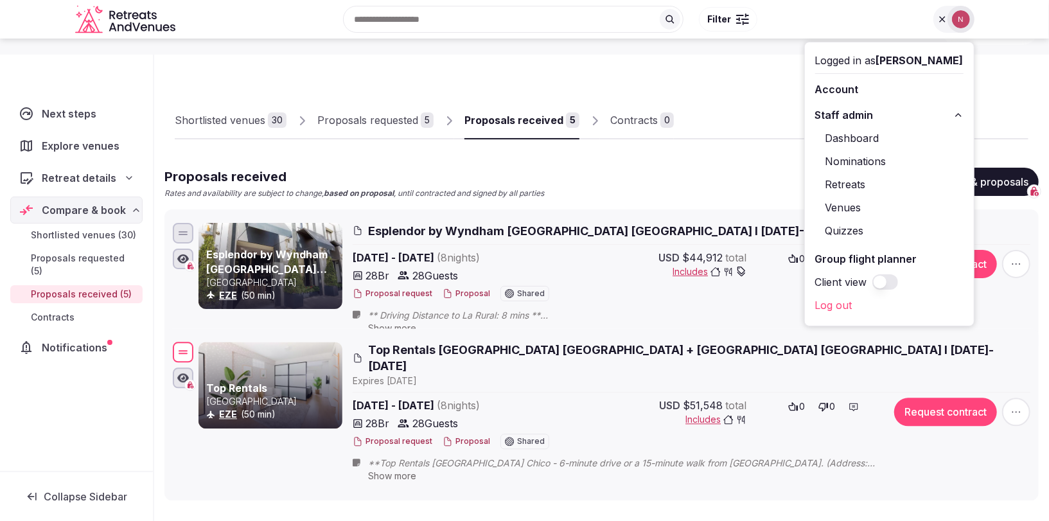
drag, startPoint x: 180, startPoint y: 442, endPoint x: 195, endPoint y: 353, distance: 90.4
click at [195, 353] on div "Top Rentals Argentina EZE (50 min) Top Rentals Palermo Chico + Palermo Hollywoo…" at bounding box center [601, 415] width 862 height 150
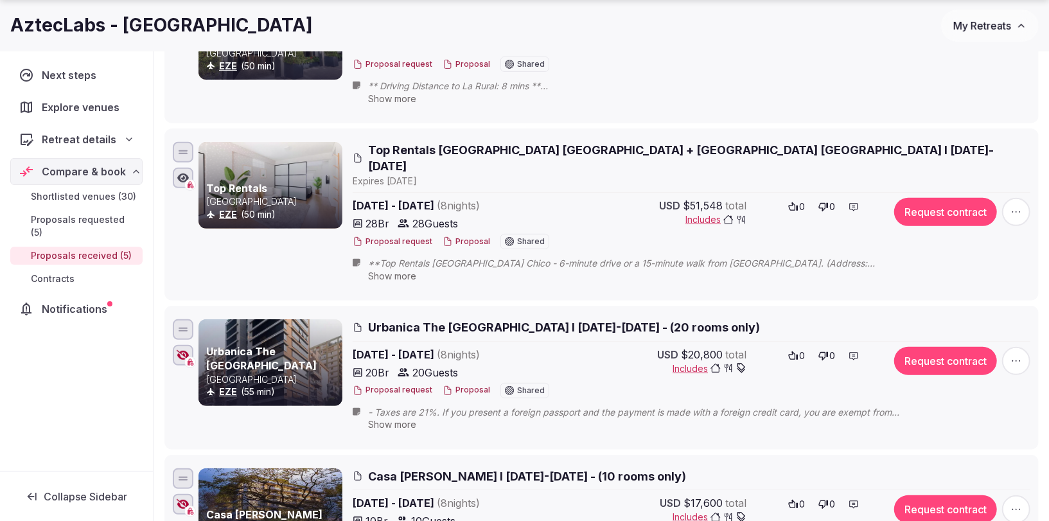
scroll to position [265, 0]
click at [390, 319] on span "Urbanica The Libertador Hotel I 14-22 Nov 2025 - (20 rooms only)" at bounding box center [564, 327] width 392 height 16
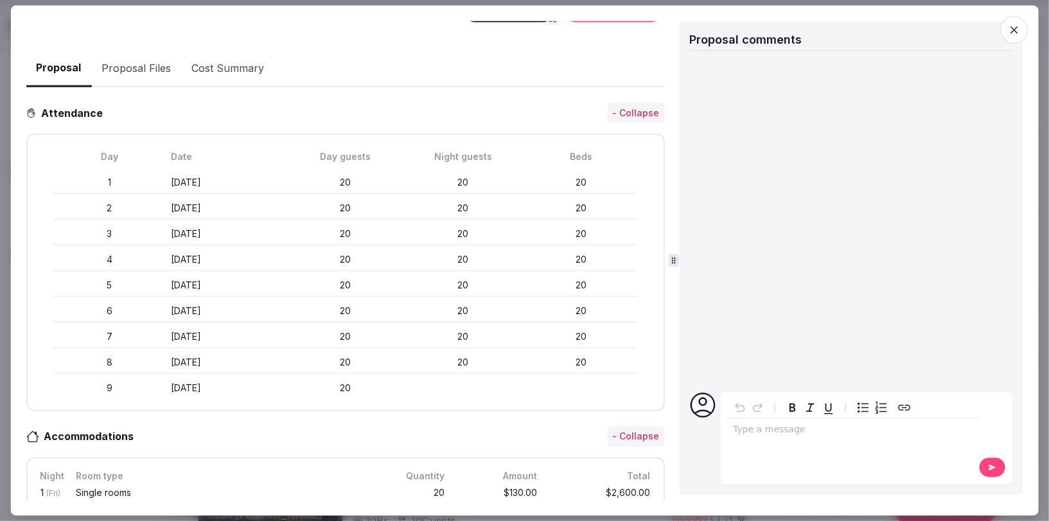
scroll to position [0, 0]
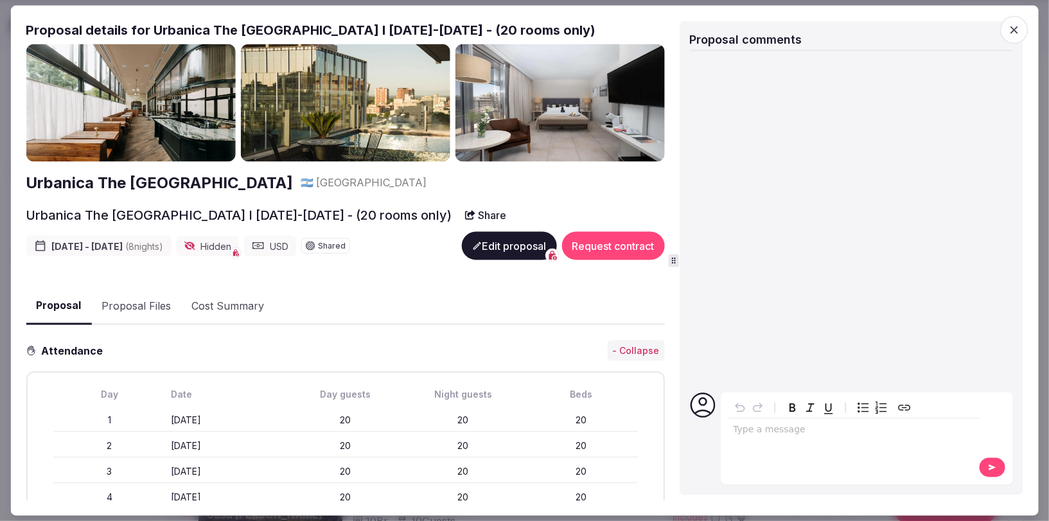
click at [128, 304] on button "Proposal Files" at bounding box center [136, 306] width 90 height 37
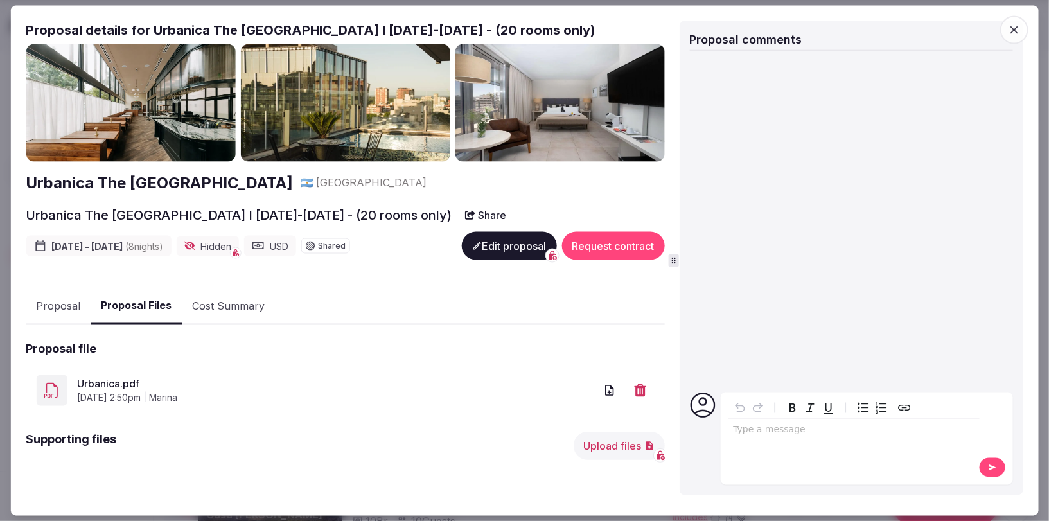
click at [119, 381] on link "Urbanica.pdf" at bounding box center [336, 383] width 518 height 15
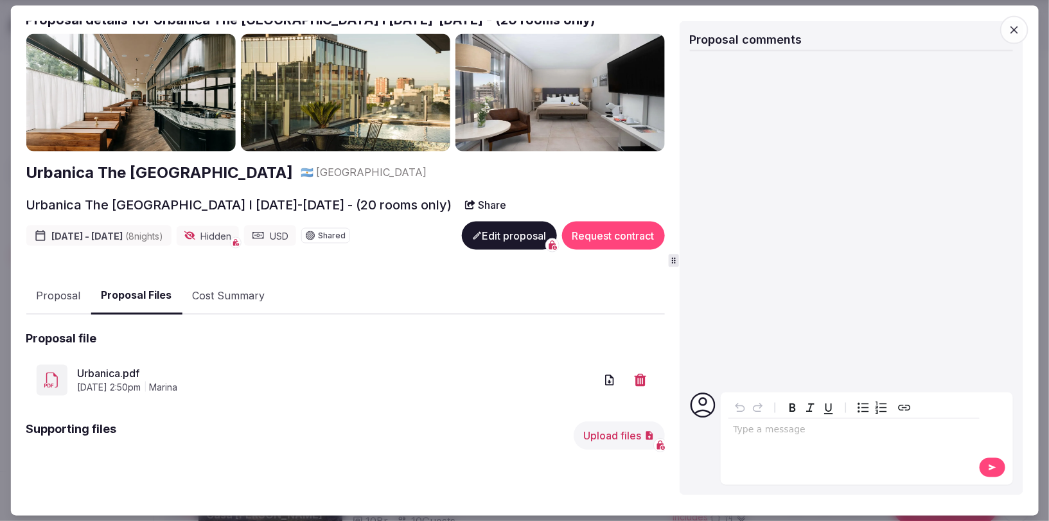
scroll to position [24, 0]
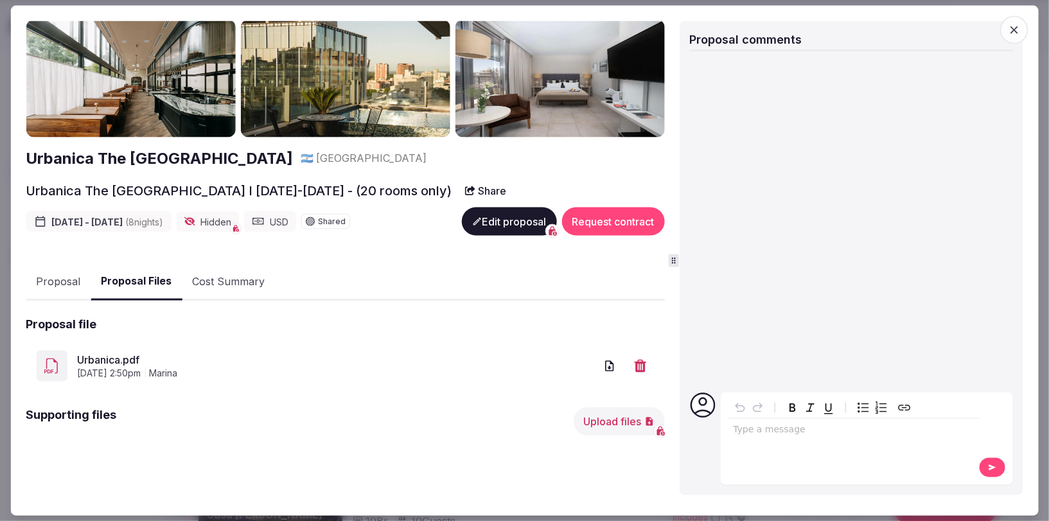
click at [40, 277] on button "Proposal" at bounding box center [58, 281] width 65 height 37
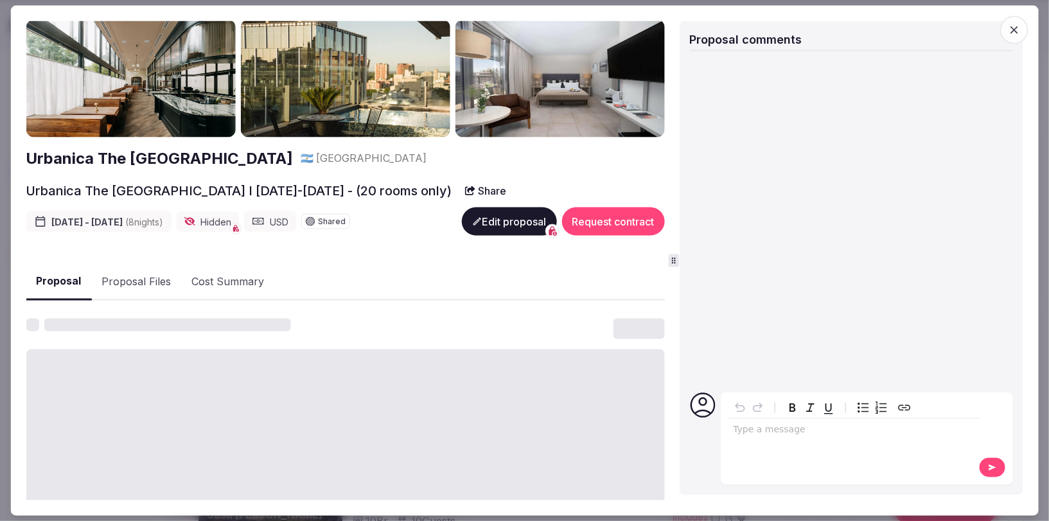
click at [125, 281] on button "Proposal Files" at bounding box center [136, 281] width 90 height 37
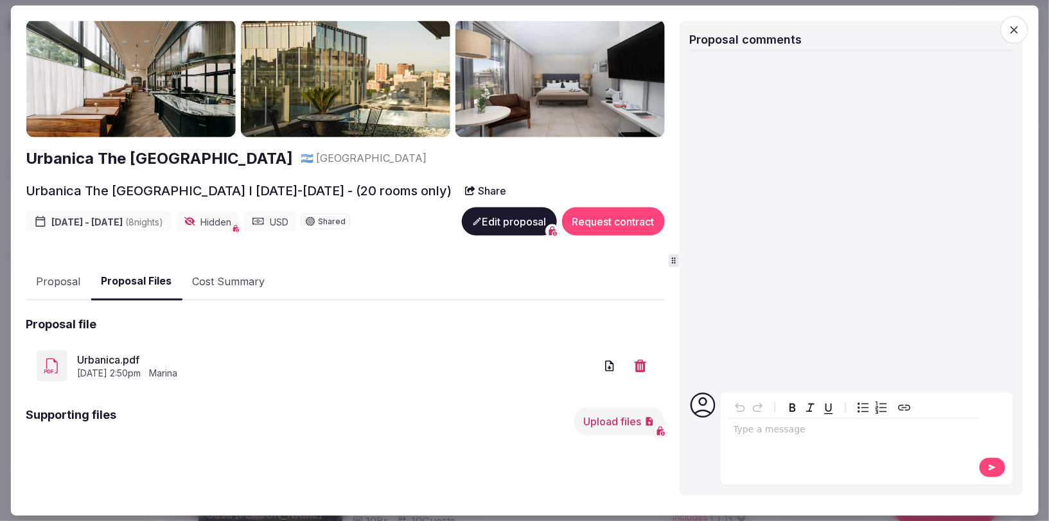
click at [61, 280] on button "Proposal" at bounding box center [58, 281] width 65 height 37
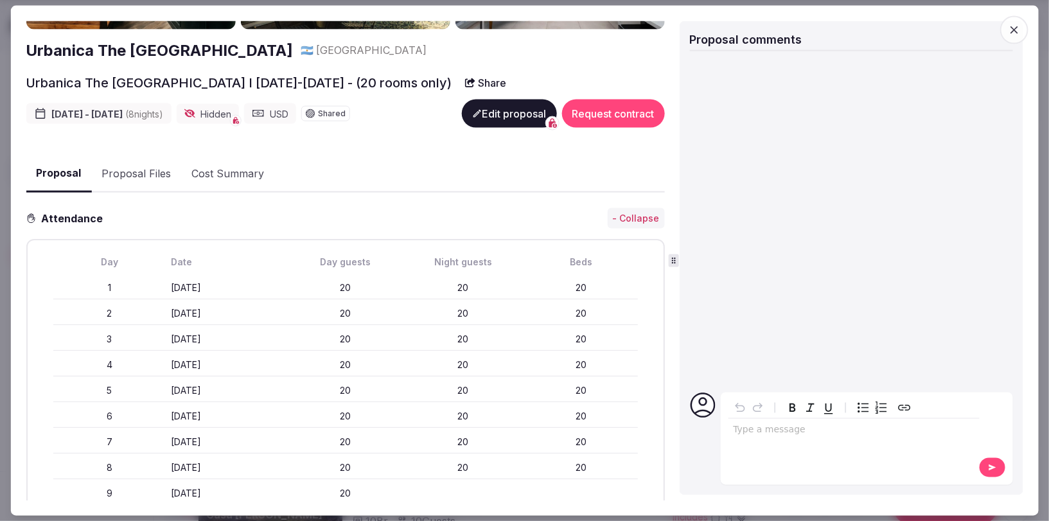
scroll to position [0, 0]
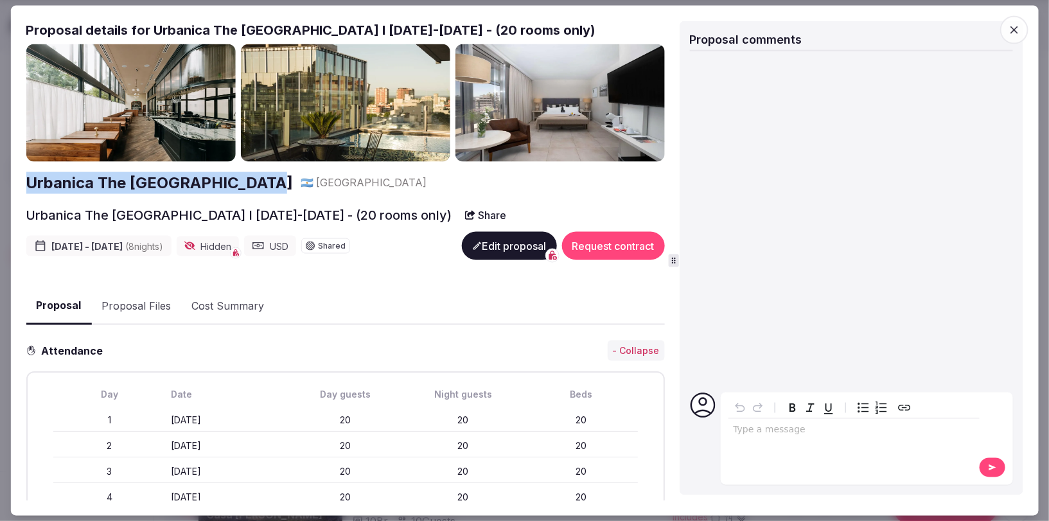
drag, startPoint x: 23, startPoint y: 175, endPoint x: 253, endPoint y: 189, distance: 230.3
click at [253, 189] on div "Proposal Proposal Proposal details for Urbanica The Libertador Hotel I 14-22 No…" at bounding box center [524, 260] width 1028 height 511
copy h2 "Urbanica The Libertador Hotel"
click at [1011, 31] on icon "button" at bounding box center [1014, 29] width 13 height 13
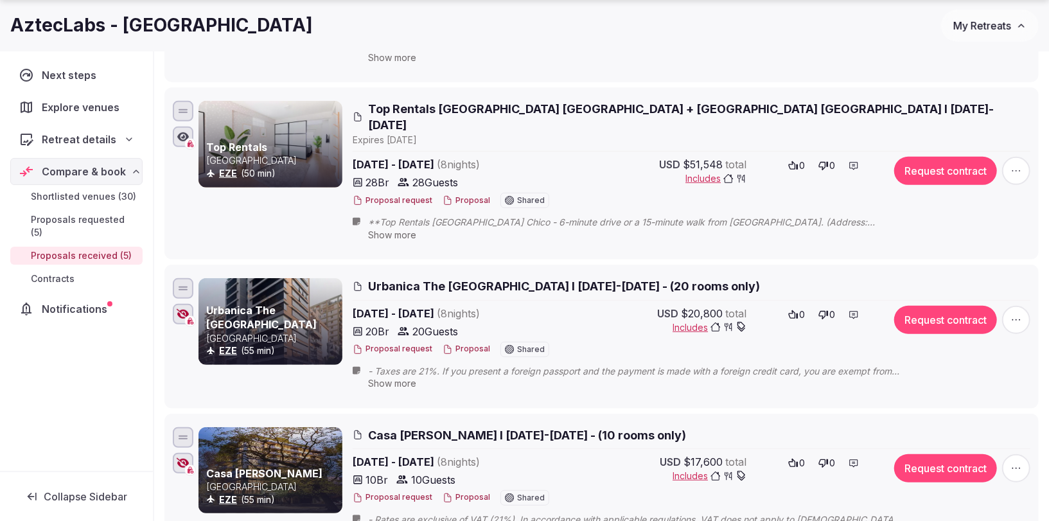
scroll to position [384, 0]
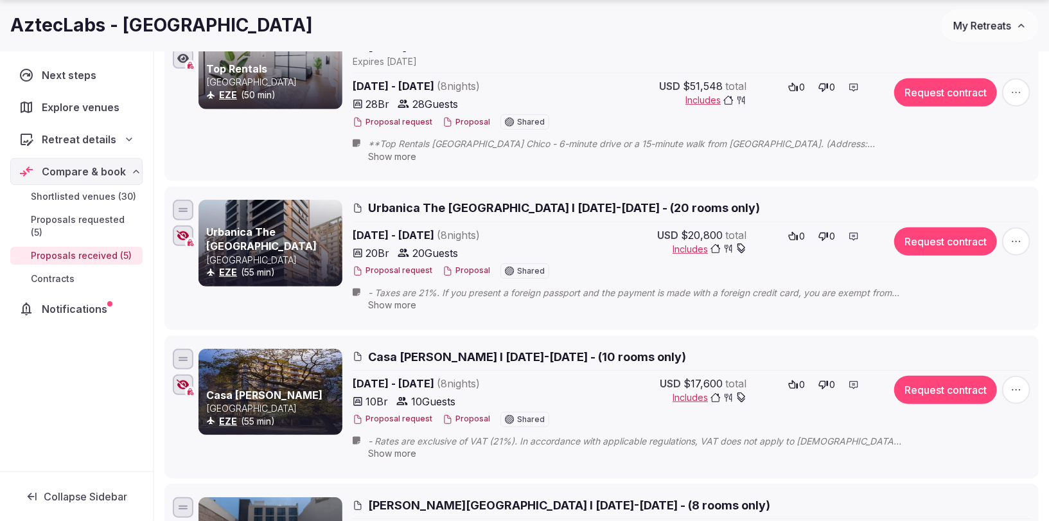
click at [447, 349] on span "Casa Joseph I 14-22 Nov 2025 - (10 rooms only)" at bounding box center [527, 357] width 318 height 16
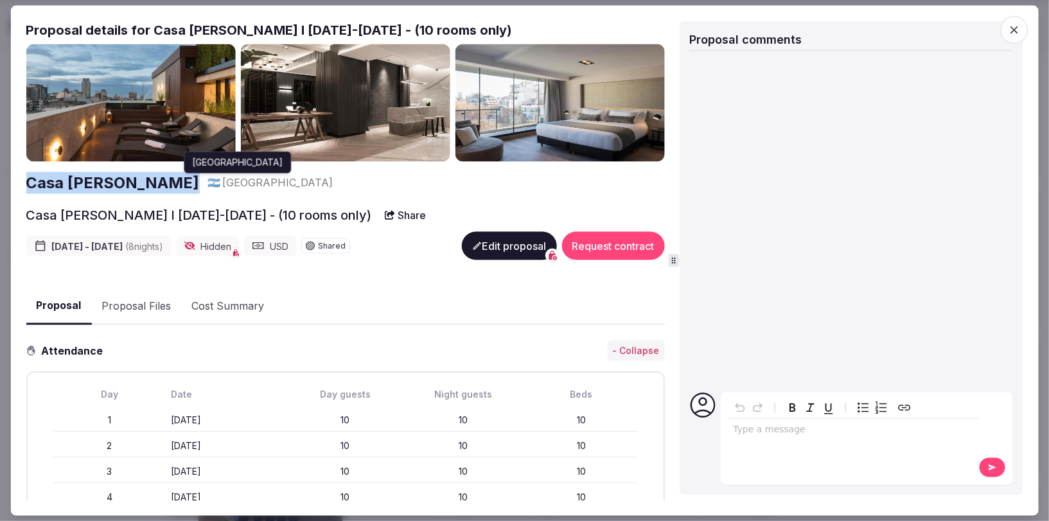
drag, startPoint x: 24, startPoint y: 169, endPoint x: 131, endPoint y: 182, distance: 107.4
click at [131, 182] on div "Proposal Proposal Proposal details for Casa Joseph I 14-22 Nov 2025 - (10 rooms…" at bounding box center [524, 260] width 1028 height 511
copy h2 "Casa Joseph"
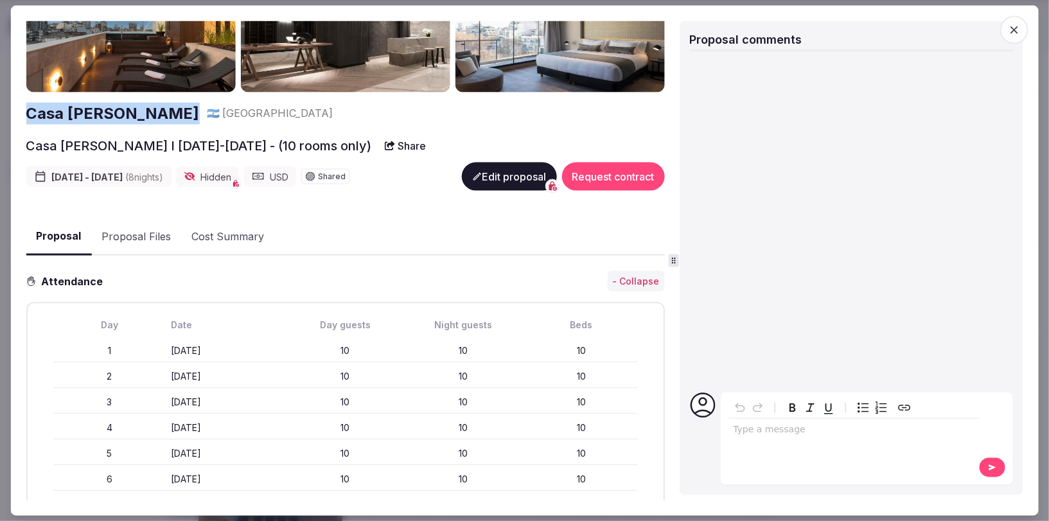
scroll to position [0, 0]
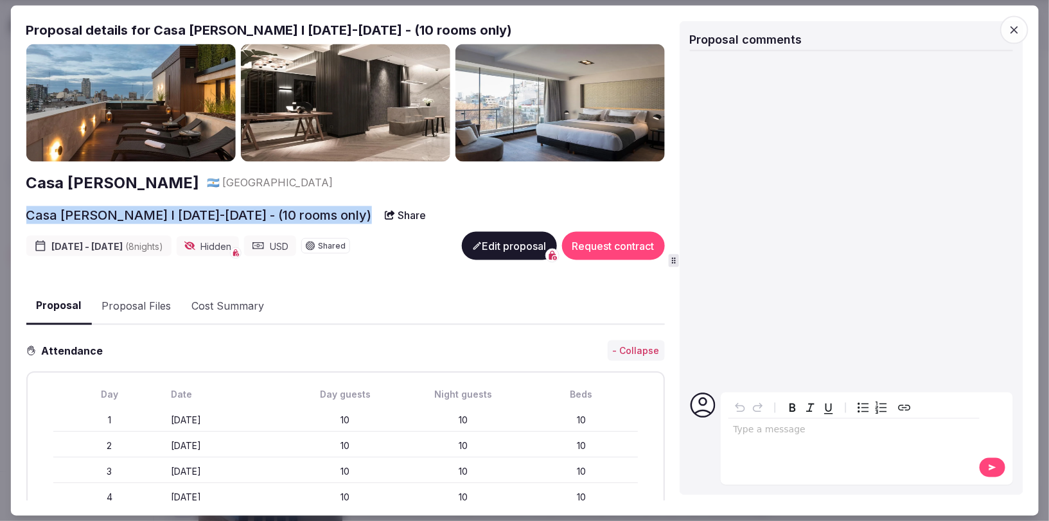
drag, startPoint x: 324, startPoint y: 213, endPoint x: 22, endPoint y: 209, distance: 301.2
click at [22, 209] on div "Proposal Proposal Proposal details for Casa Joseph I 14-22 Nov 2025 - (10 rooms…" at bounding box center [524, 260] width 1028 height 511
copy h2 "Casa Joseph I 14-22 Nov 2025 - (10 rooms only)"
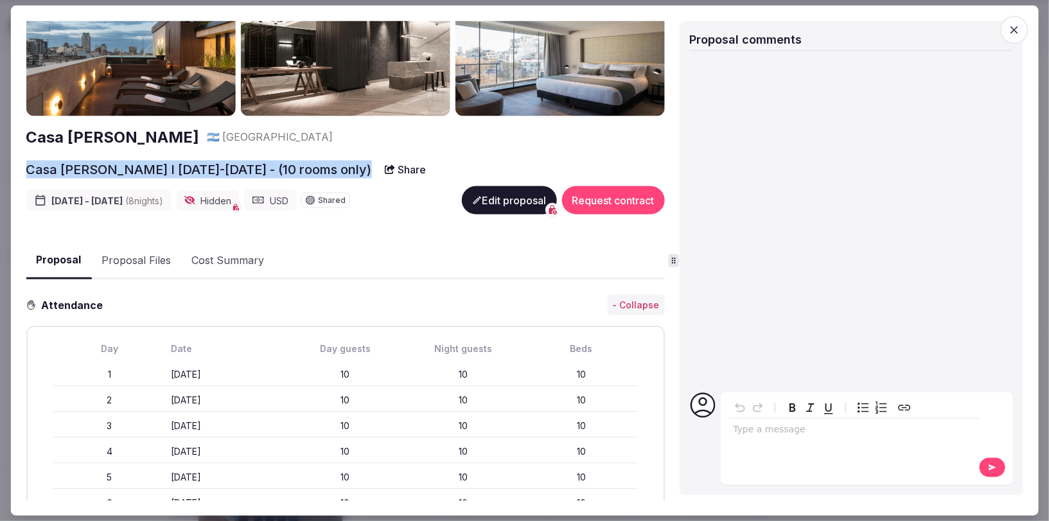
scroll to position [339, 0]
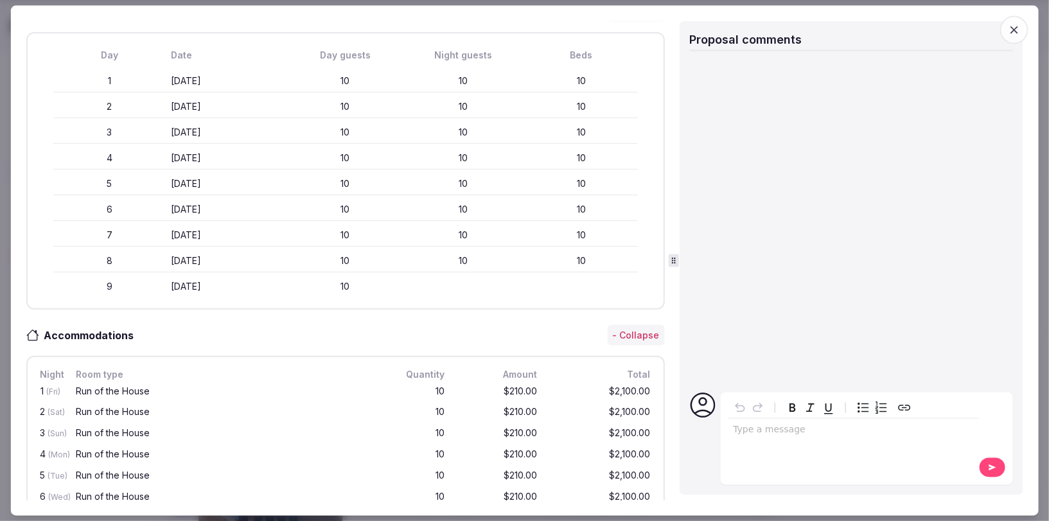
click at [1018, 27] on icon "button" at bounding box center [1014, 29] width 13 height 13
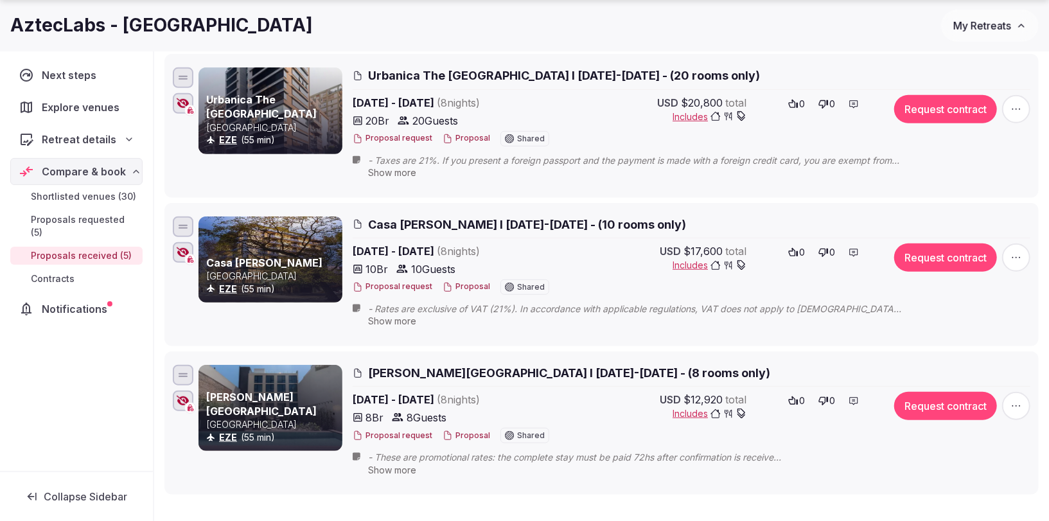
scroll to position [586, 0]
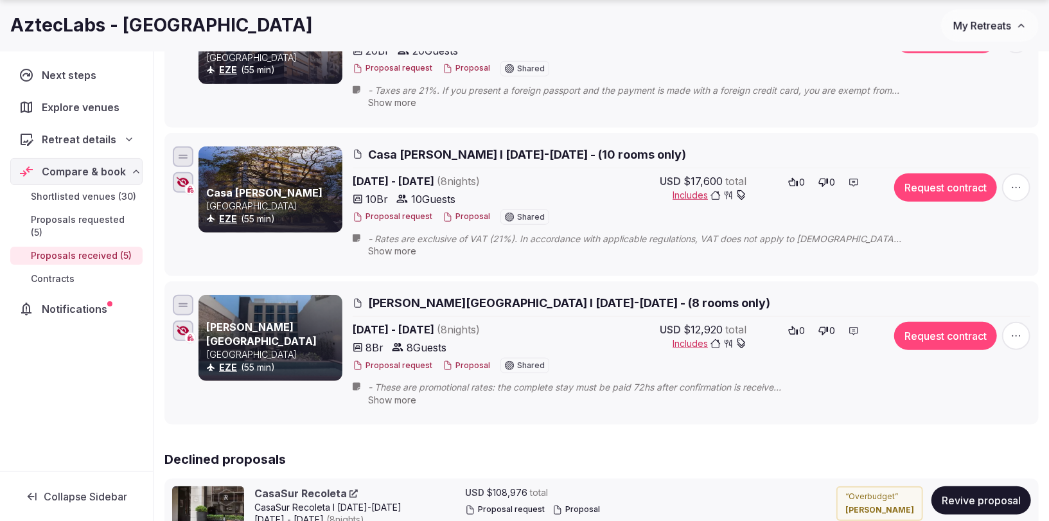
drag, startPoint x: 710, startPoint y: 279, endPoint x: 377, endPoint y: 274, distance: 332.7
click at [364, 281] on li "Krista Boutique Hotel Argentina EZE (55 min) Krista Boutique Hotel I 14-22 Nov …" at bounding box center [601, 352] width 874 height 143
click at [393, 295] on span "Krista Boutique Hotel I 14-22 Nov 2025 - (8 rooms only)" at bounding box center [569, 303] width 402 height 16
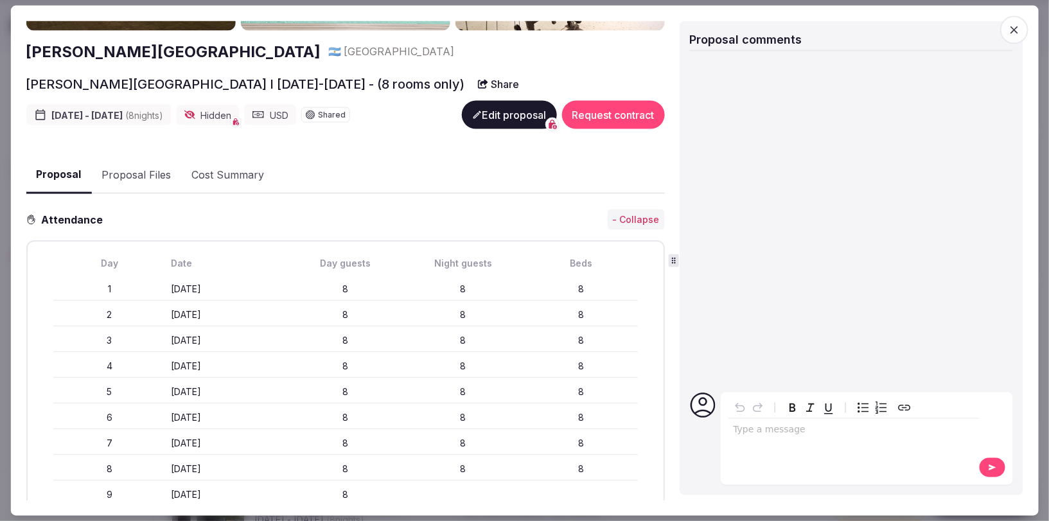
scroll to position [0, 0]
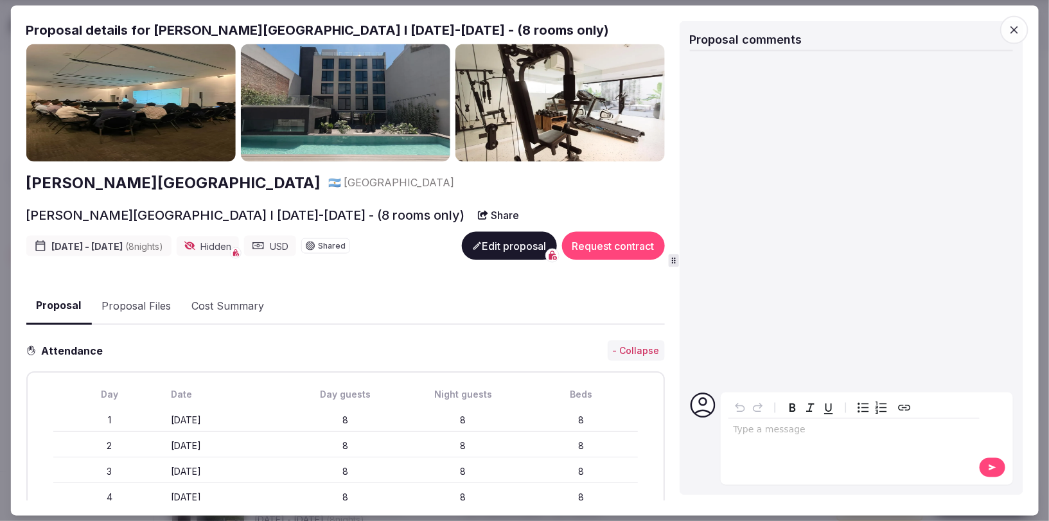
click at [128, 297] on button "Proposal Files" at bounding box center [136, 306] width 90 height 37
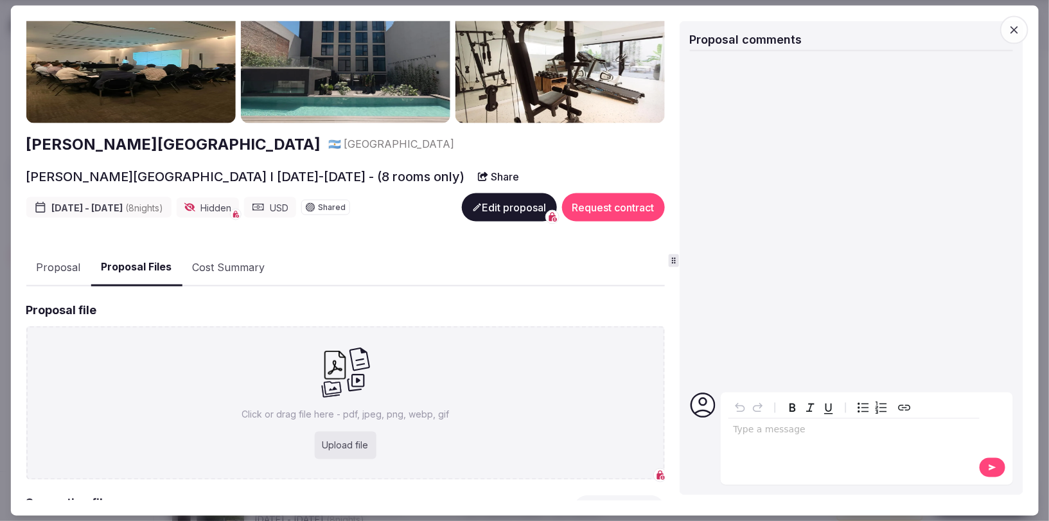
scroll to position [91, 0]
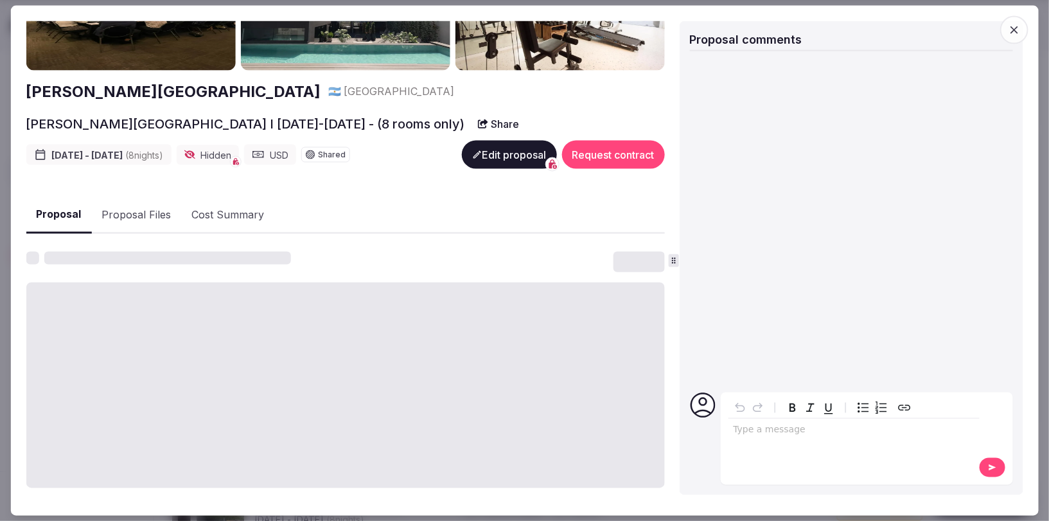
click at [60, 207] on button "Proposal" at bounding box center [59, 215] width 66 height 38
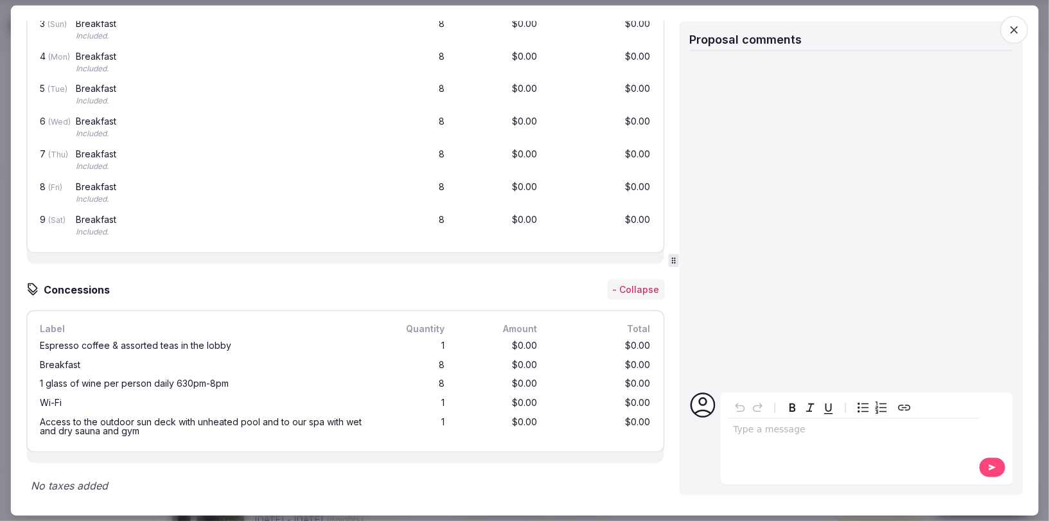
scroll to position [1780, 0]
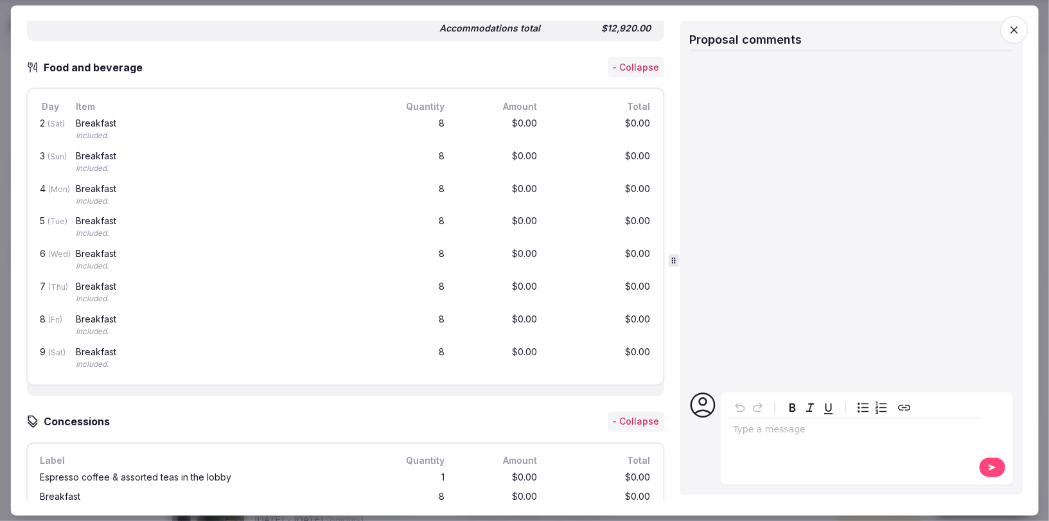
click at [1018, 29] on icon "button" at bounding box center [1014, 29] width 13 height 13
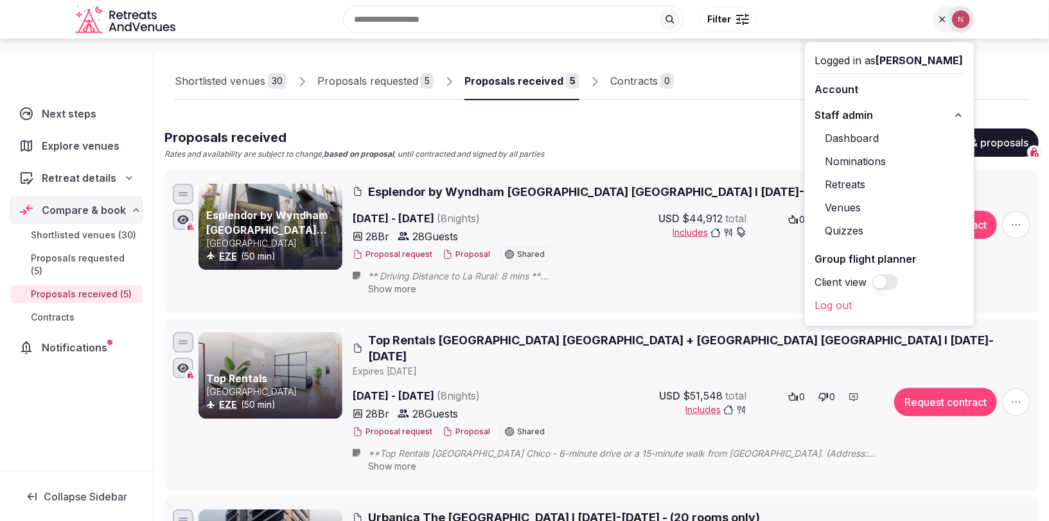
scroll to position [146, 0]
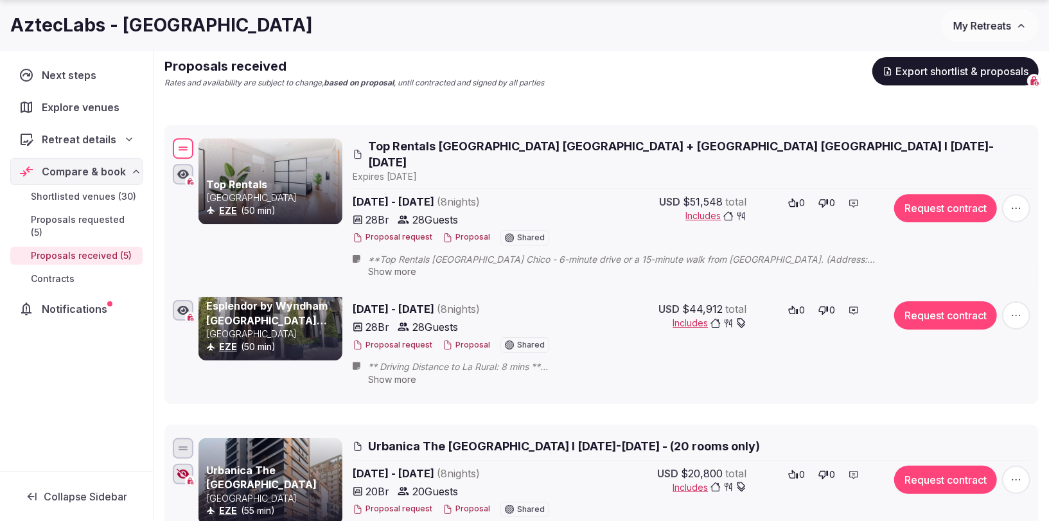
drag, startPoint x: 185, startPoint y: 267, endPoint x: 168, endPoint y: 145, distance: 123.2
click at [168, 145] on li "Top Rentals Argentina EZE (50 min) Top Rentals Palermo Chico + Palermo Hollywoo…" at bounding box center [601, 211] width 874 height 172
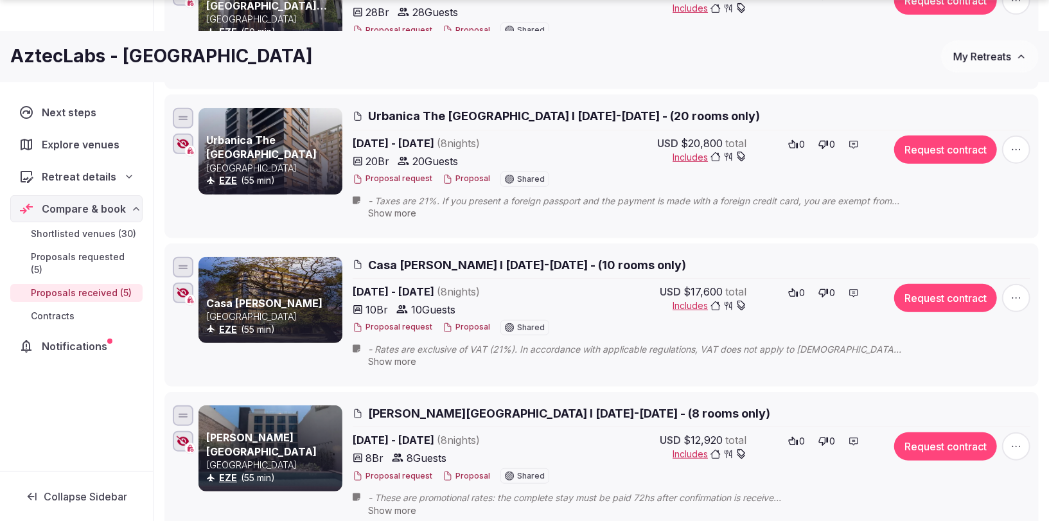
scroll to position [478, 0]
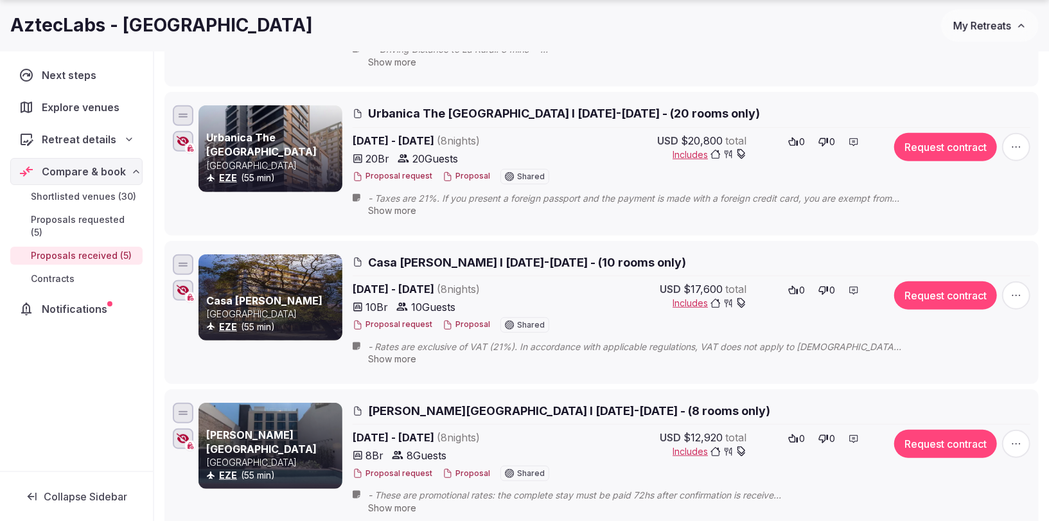
click at [79, 211] on link "Proposals requested (5)" at bounding box center [76, 226] width 132 height 31
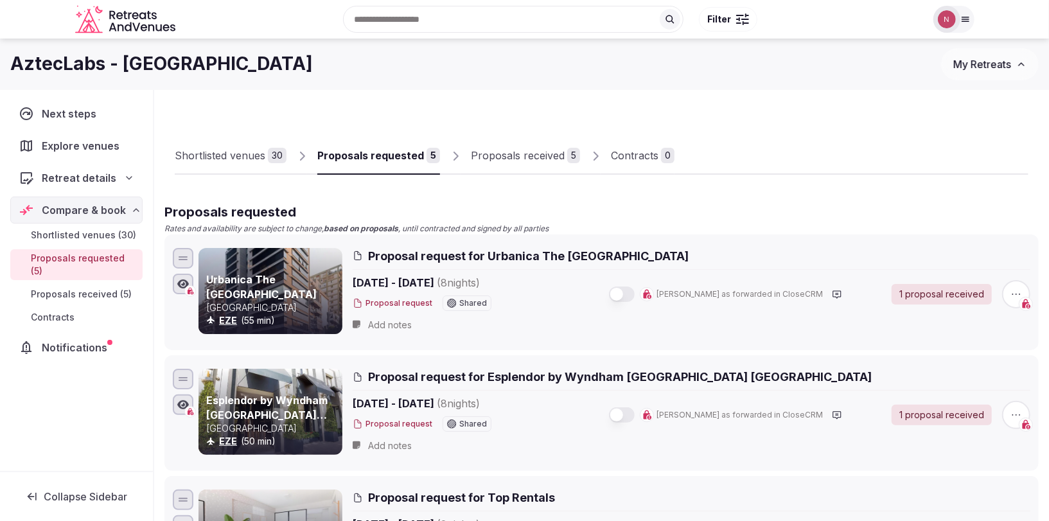
click at [522, 161] on div "Proposals received" at bounding box center [518, 155] width 94 height 15
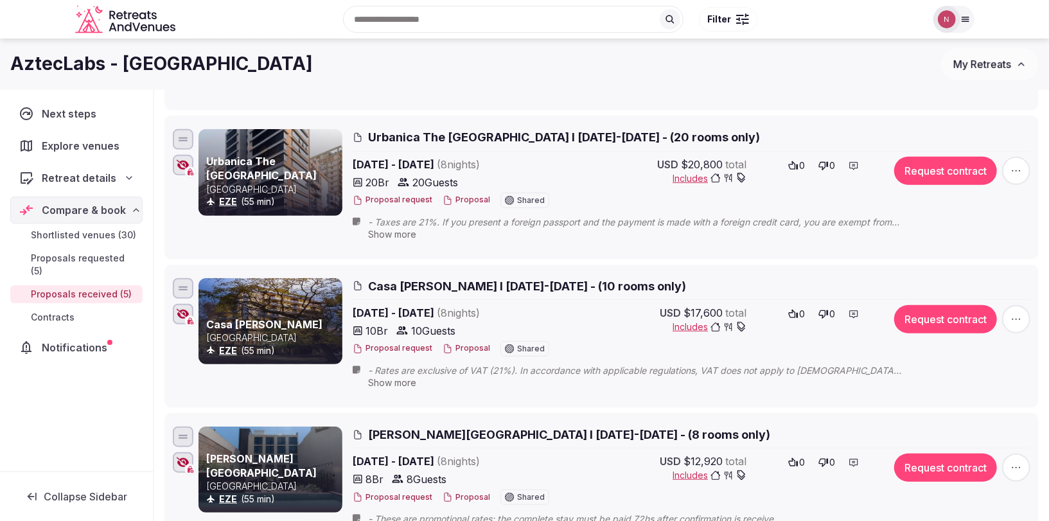
scroll to position [428, 0]
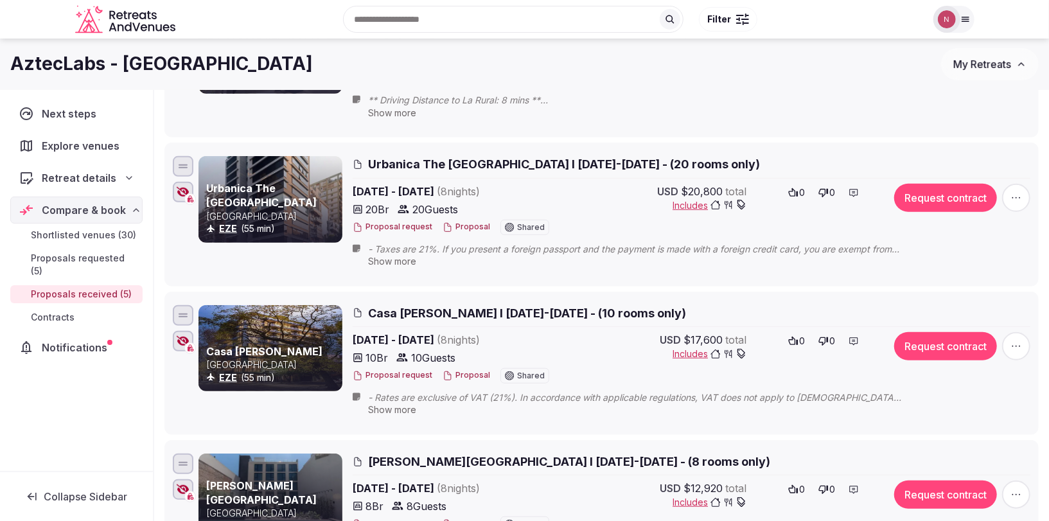
click at [503, 156] on span "Urbanica The Libertador Hotel I 14-22 Nov 2025 - (20 rooms only)" at bounding box center [564, 164] width 392 height 16
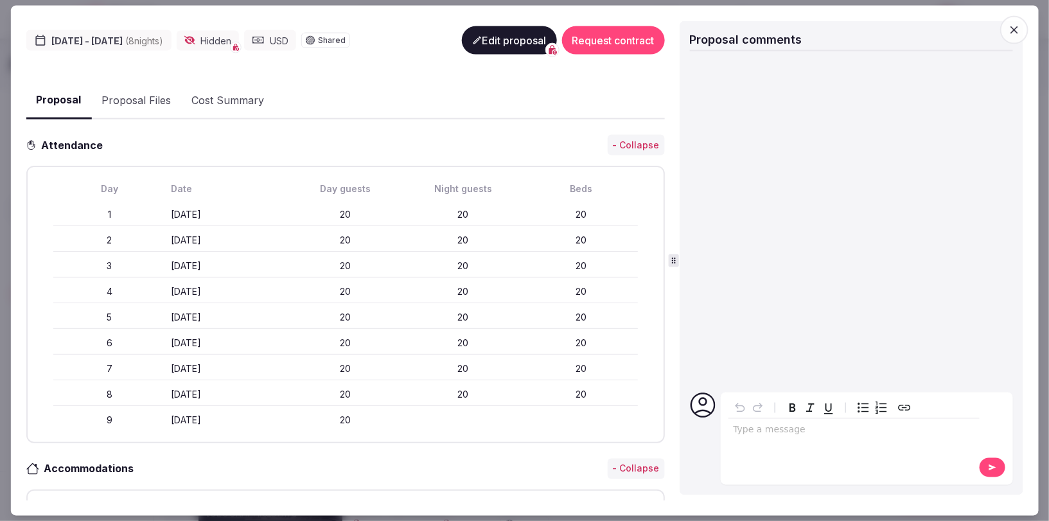
scroll to position [266, 0]
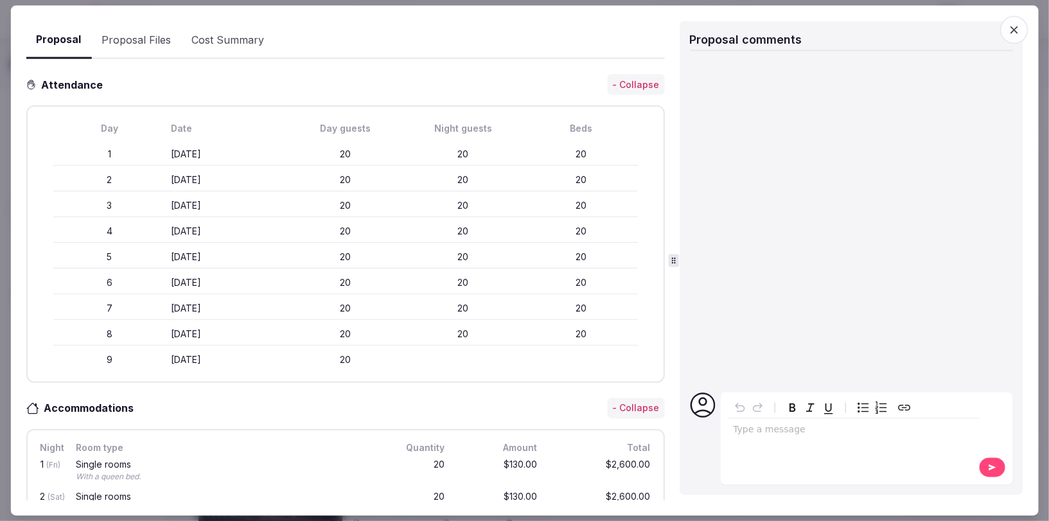
click at [1008, 31] on icon "button" at bounding box center [1014, 29] width 13 height 13
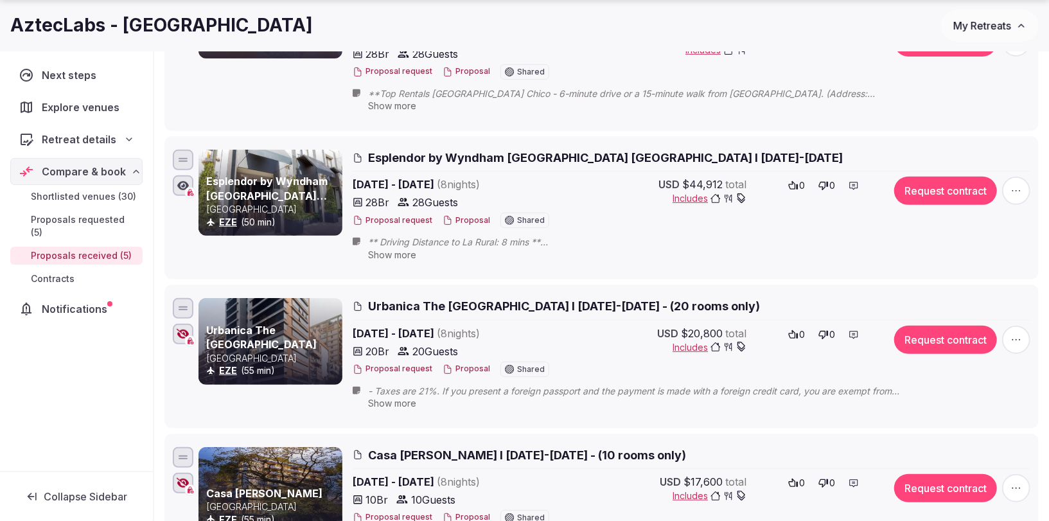
scroll to position [286, 0]
click at [462, 446] on span "Casa Joseph I 14-22 Nov 2025 - (10 rooms only)" at bounding box center [527, 454] width 318 height 16
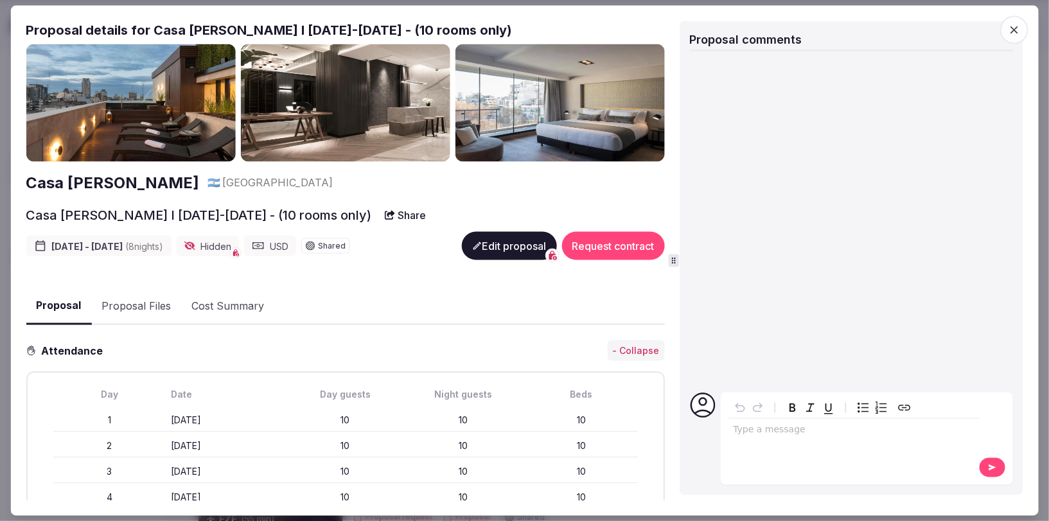
click at [144, 308] on button "Proposal Files" at bounding box center [136, 306] width 90 height 37
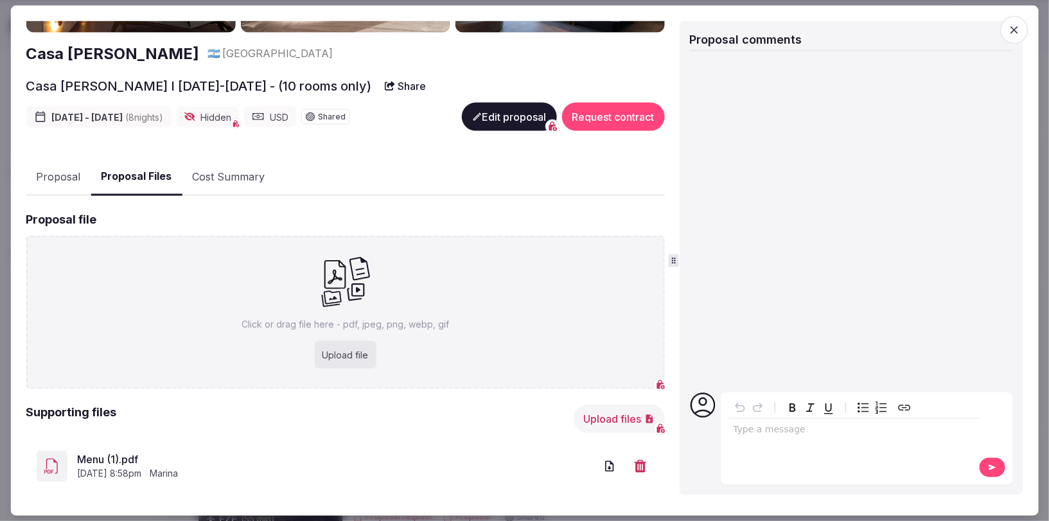
scroll to position [145, 0]
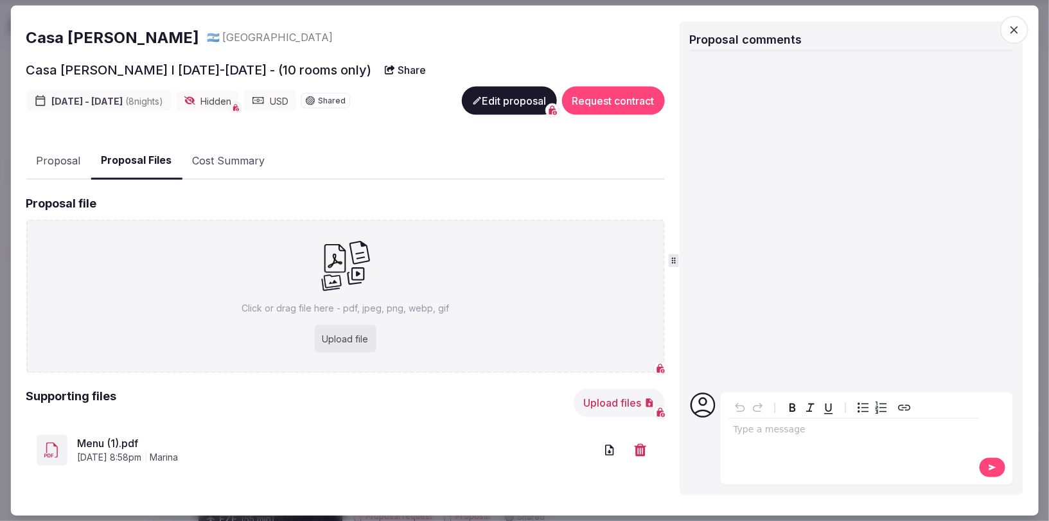
click at [52, 158] on button "Proposal" at bounding box center [58, 161] width 65 height 37
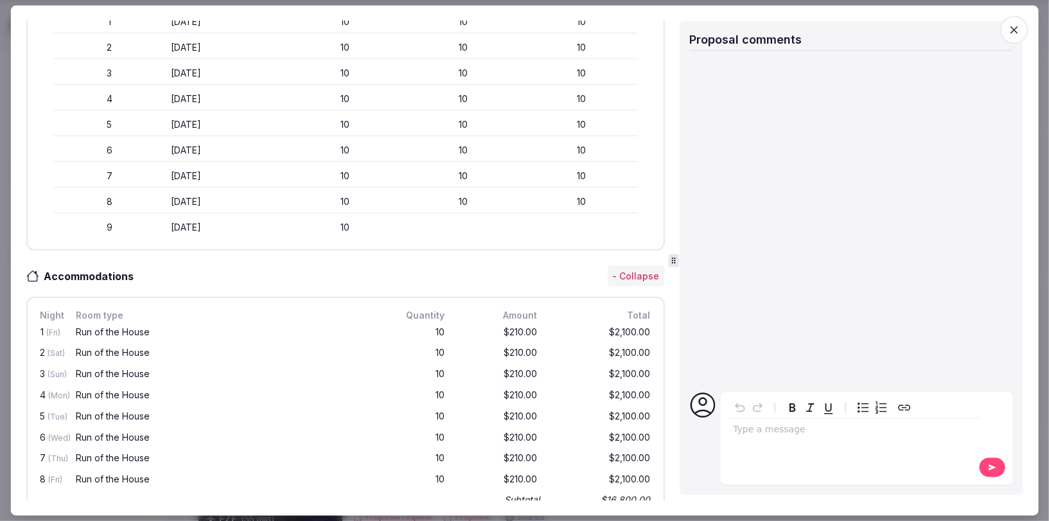
scroll to position [507, 0]
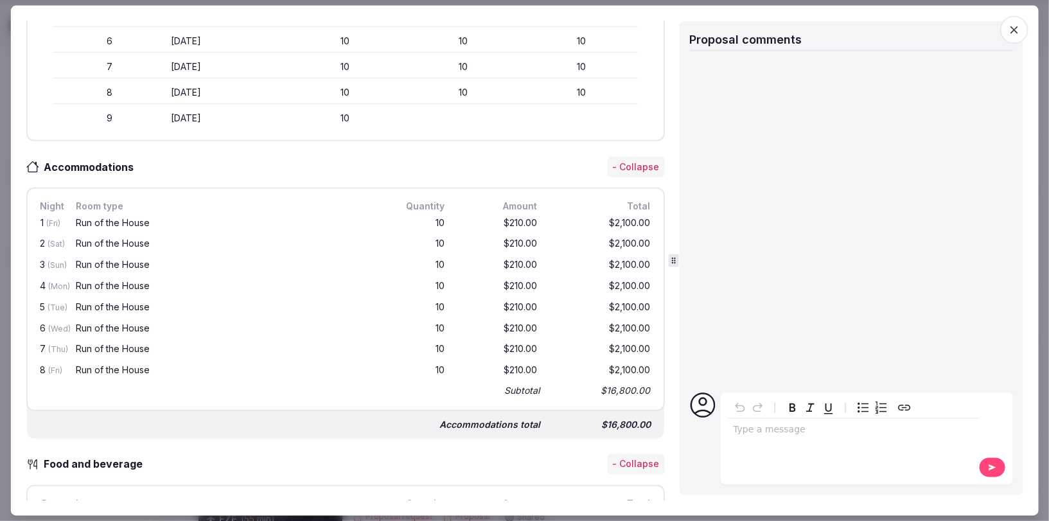
click at [1022, 30] on span "button" at bounding box center [1014, 29] width 28 height 28
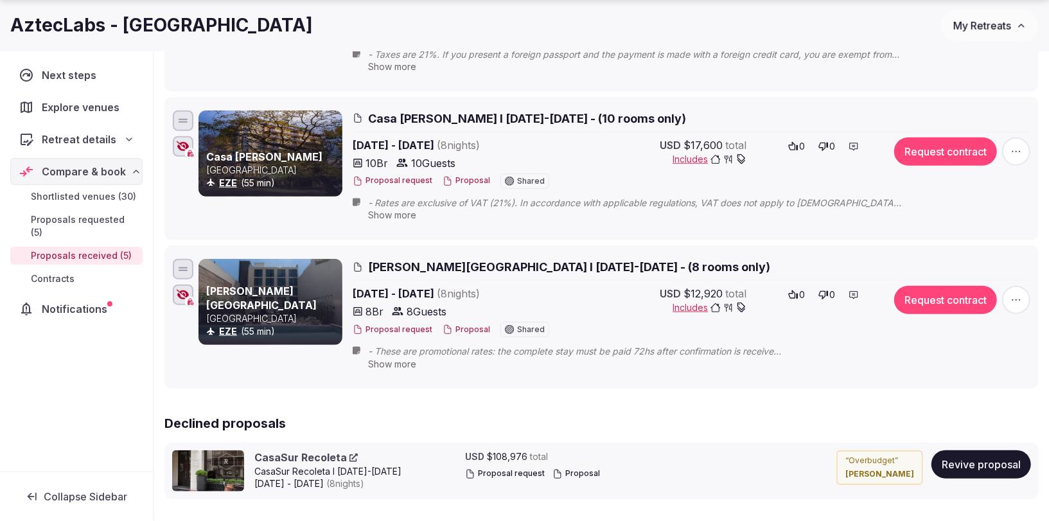
scroll to position [625, 0]
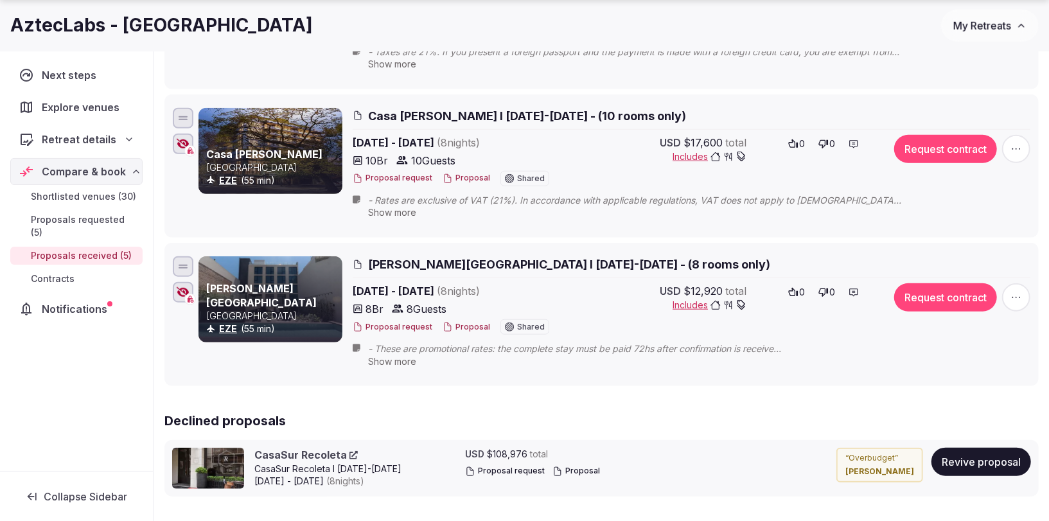
click at [468, 256] on span "Krista Boutique Hotel I 14-22 Nov 2025 - (8 rooms only)" at bounding box center [569, 264] width 402 height 16
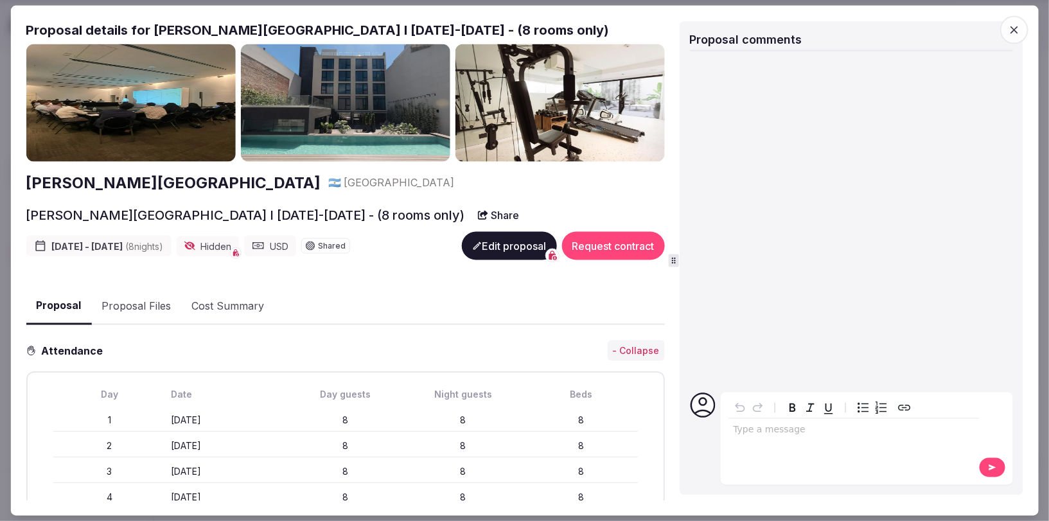
scroll to position [0, 0]
click at [1015, 28] on icon "button" at bounding box center [1014, 29] width 13 height 13
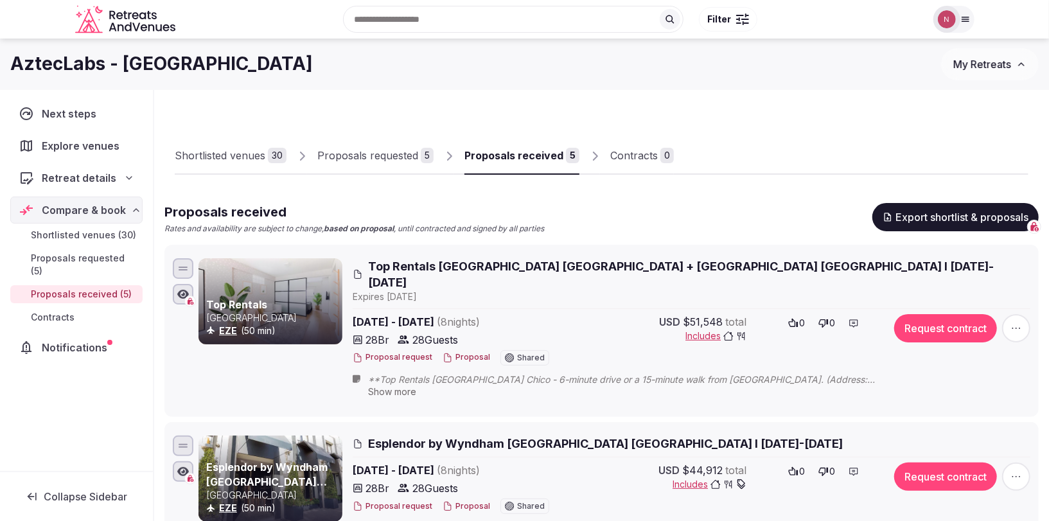
click at [225, 161] on div "Shortlisted venues" at bounding box center [220, 155] width 91 height 15
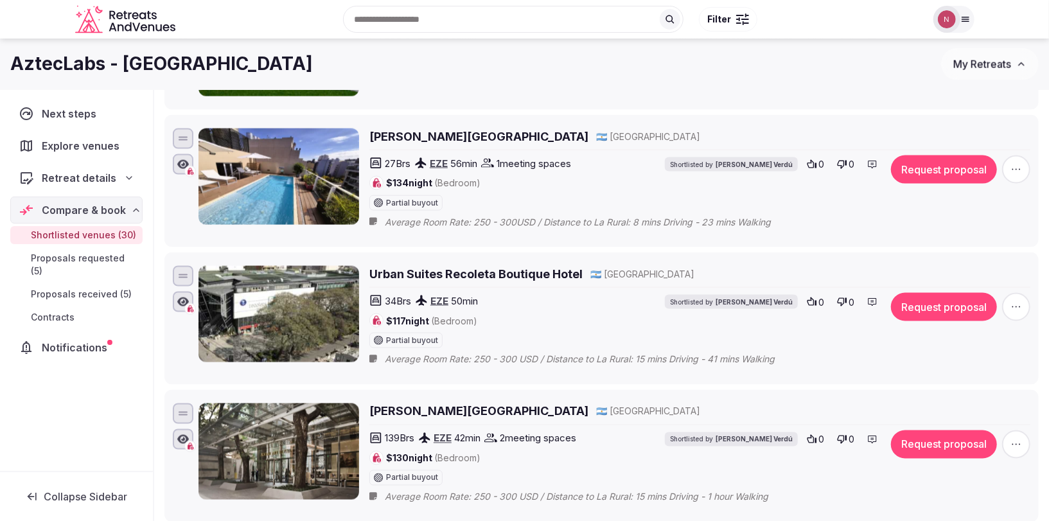
scroll to position [1211, 0]
click at [423, 129] on h2 "Fierro Hotel Boutique" at bounding box center [478, 137] width 219 height 16
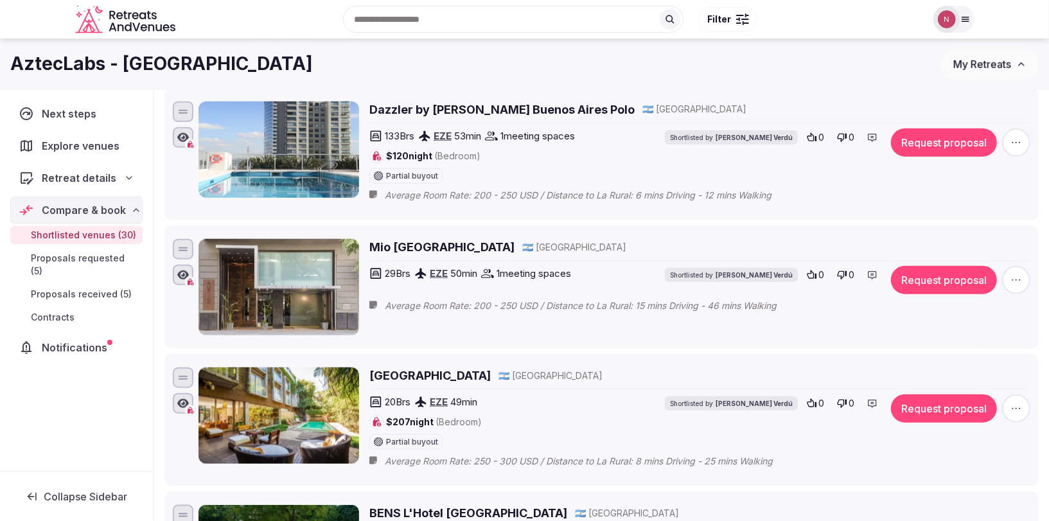
scroll to position [0, 0]
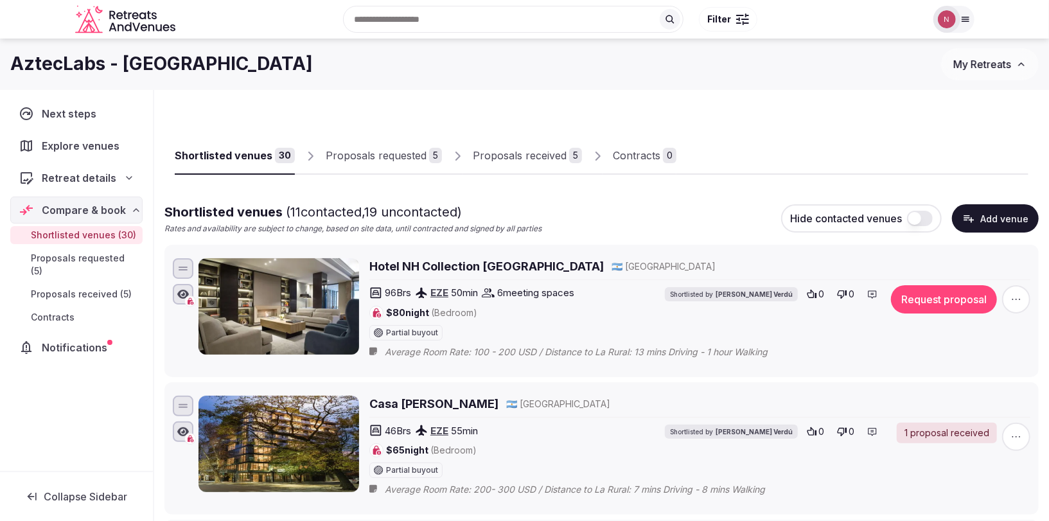
click at [528, 154] on div "Proposals received" at bounding box center [520, 155] width 94 height 15
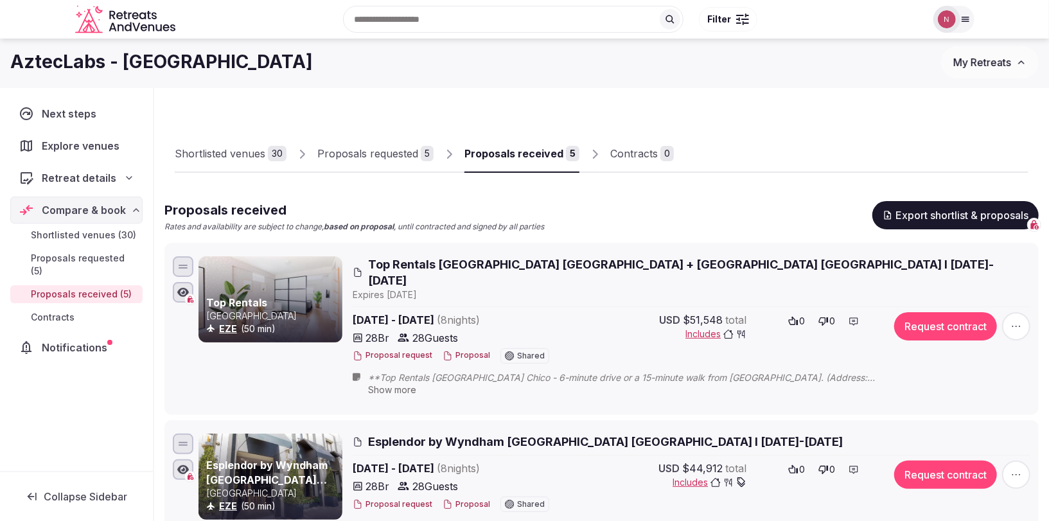
scroll to position [3, 0]
click at [234, 150] on div "Shortlisted venues" at bounding box center [220, 152] width 91 height 15
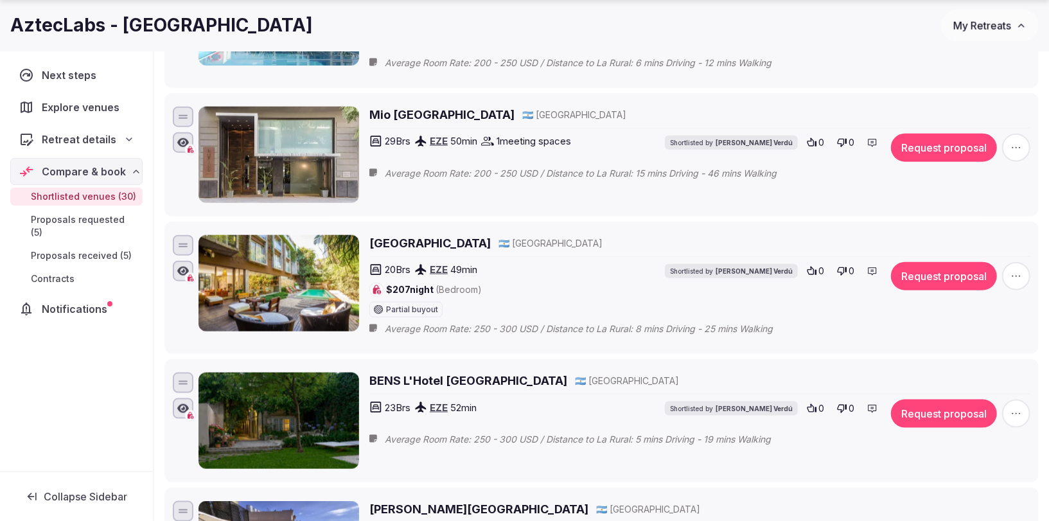
scroll to position [859, 0]
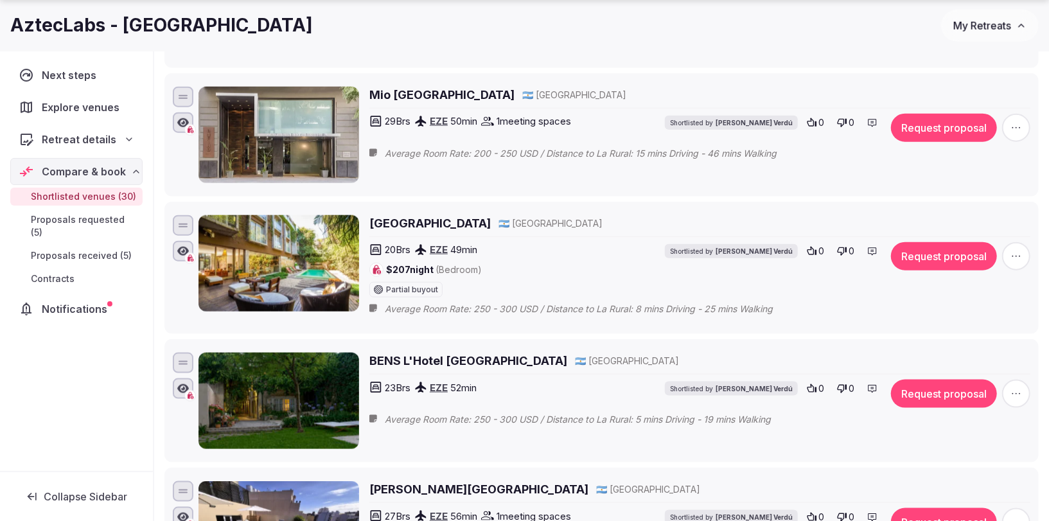
click at [387, 353] on h2 "BENS L'Hotel Palermo" at bounding box center [468, 361] width 198 height 16
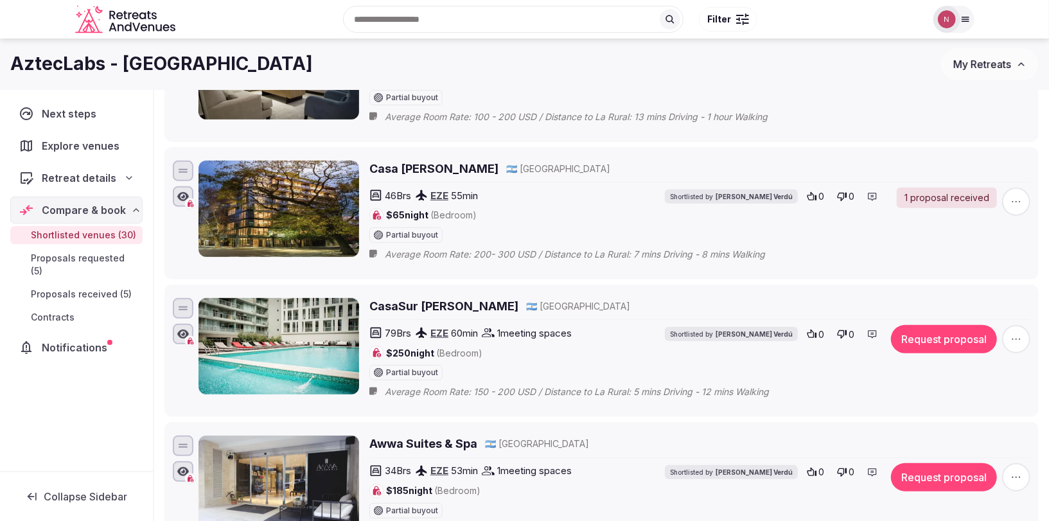
scroll to position [0, 0]
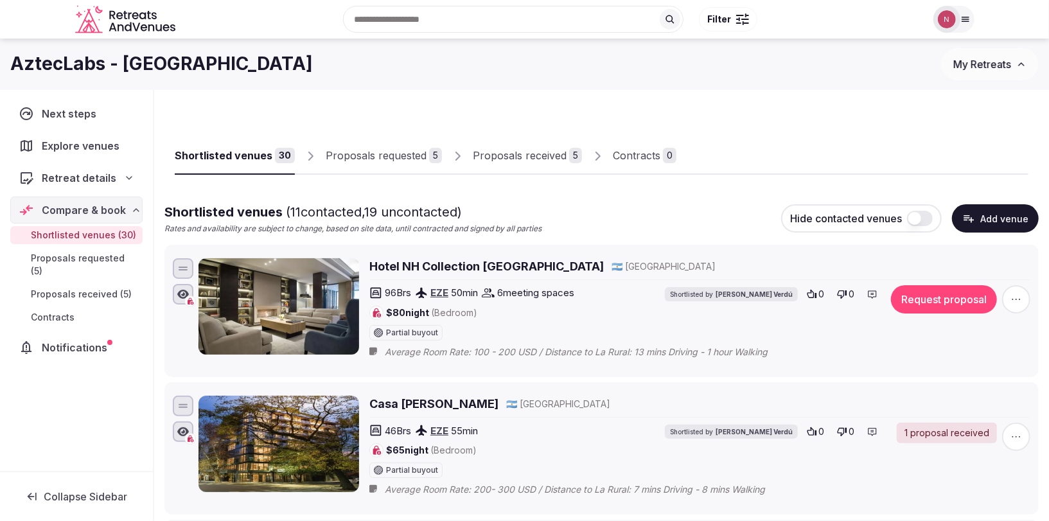
click at [365, 154] on div "Proposals requested" at bounding box center [376, 155] width 101 height 15
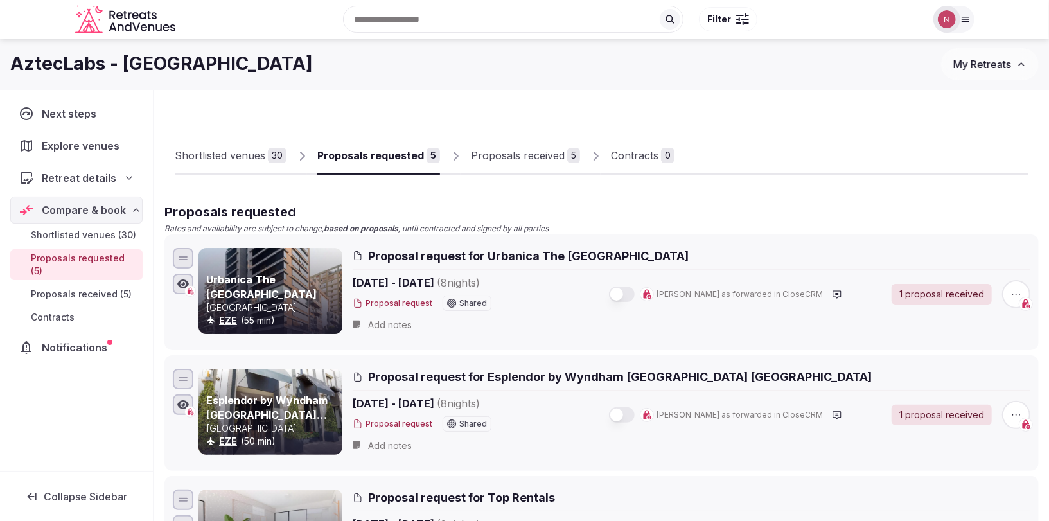
drag, startPoint x: 216, startPoint y: 156, endPoint x: 236, endPoint y: 163, distance: 21.7
click at [216, 156] on div "Shortlisted venues" at bounding box center [220, 155] width 91 height 15
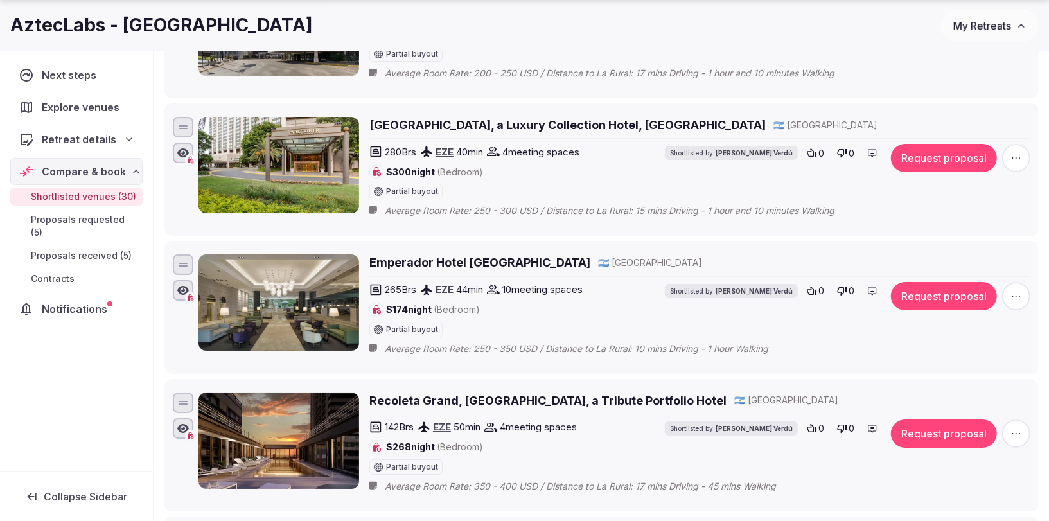
scroll to position [3082, 0]
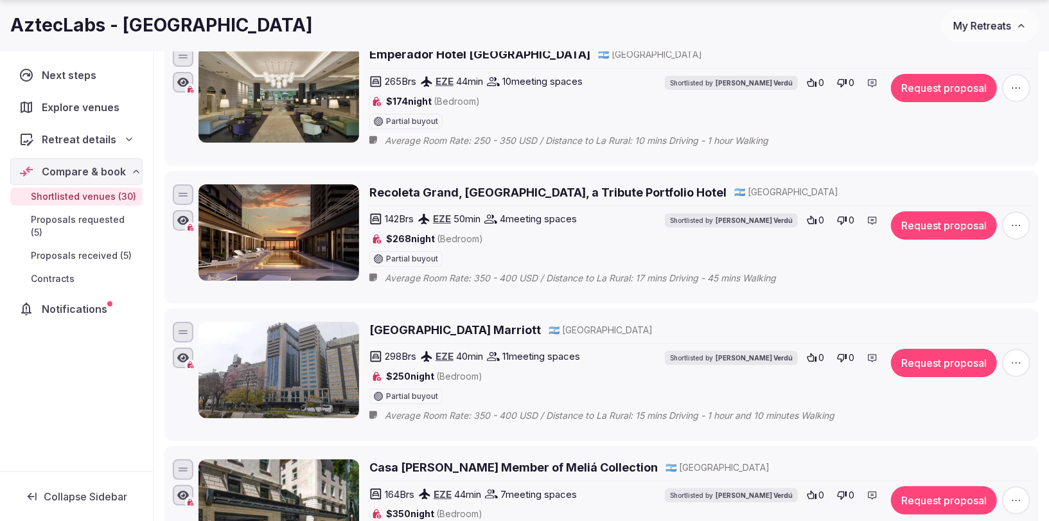
click at [502, 184] on h2 "Recoleta Grand, Buenos Aires, a Tribute Portfolio Hotel" at bounding box center [547, 192] width 357 height 16
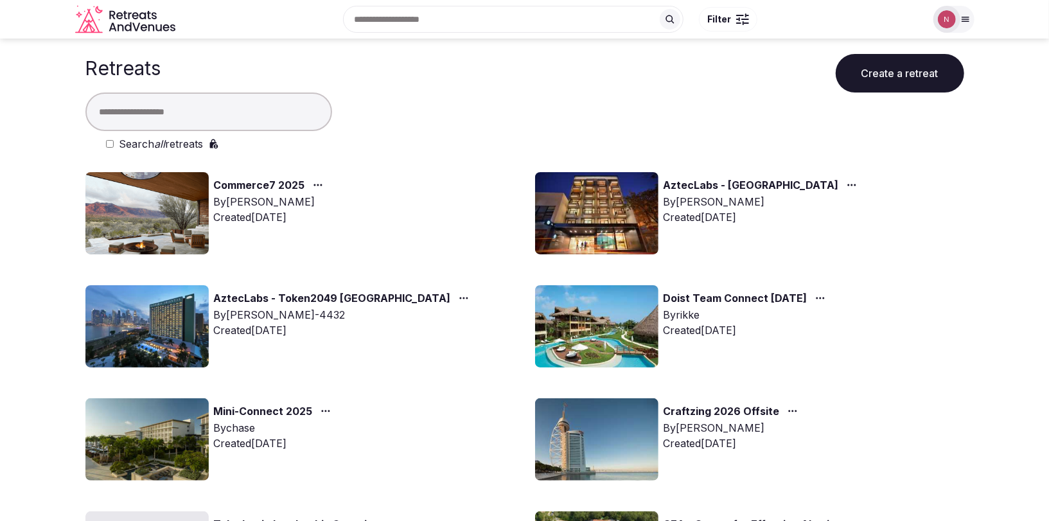
click at [137, 109] on input "text" at bounding box center [208, 111] width 247 height 39
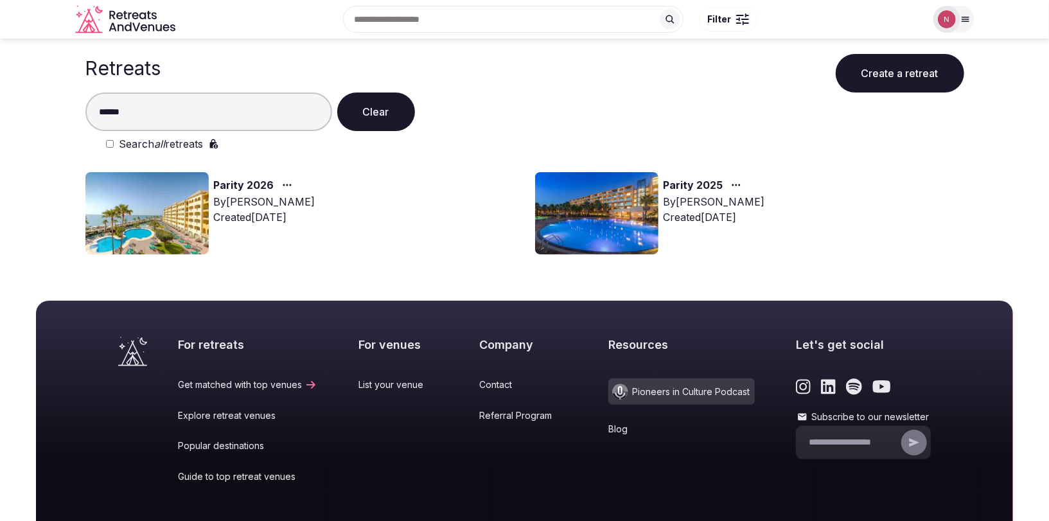
type input "******"
click at [157, 199] on img at bounding box center [146, 213] width 123 height 82
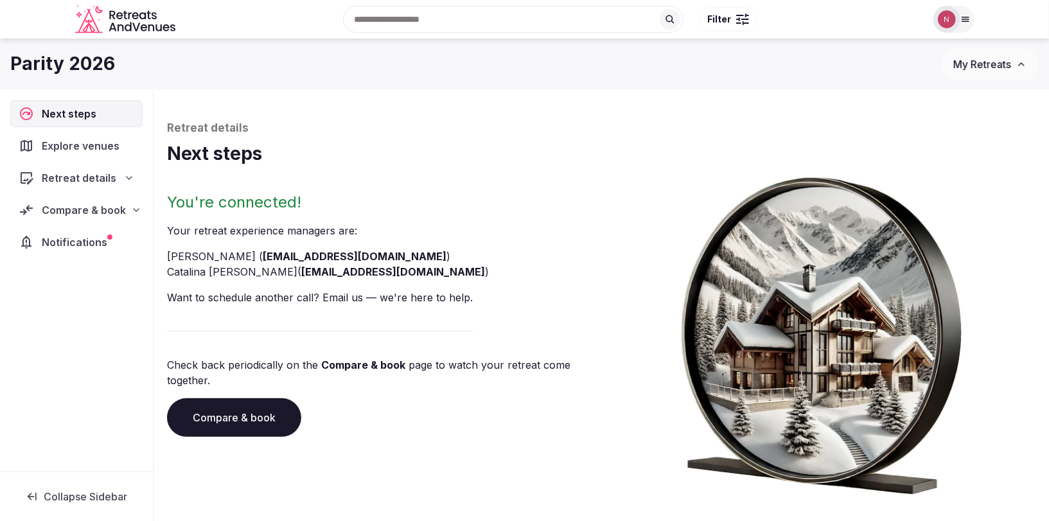
click at [75, 209] on span "Compare & book" at bounding box center [84, 209] width 84 height 15
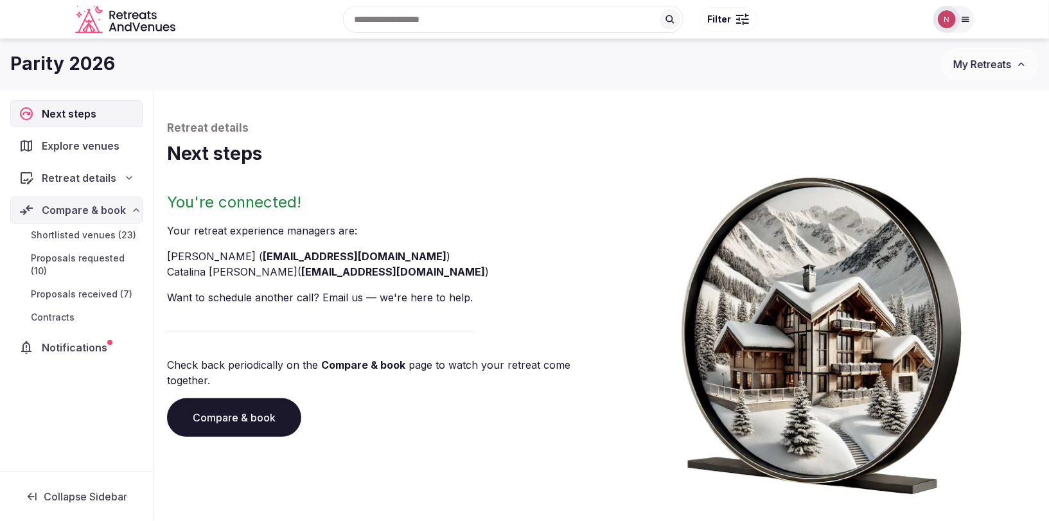
click at [67, 298] on span "Proposals received (7)" at bounding box center [81, 294] width 101 height 13
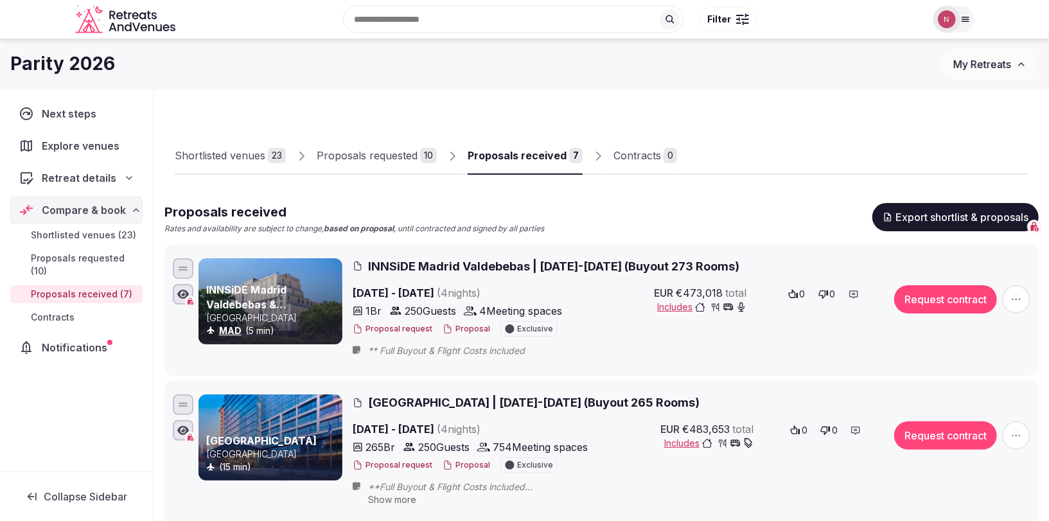
click at [220, 159] on div "Shortlisted venues" at bounding box center [220, 155] width 91 height 15
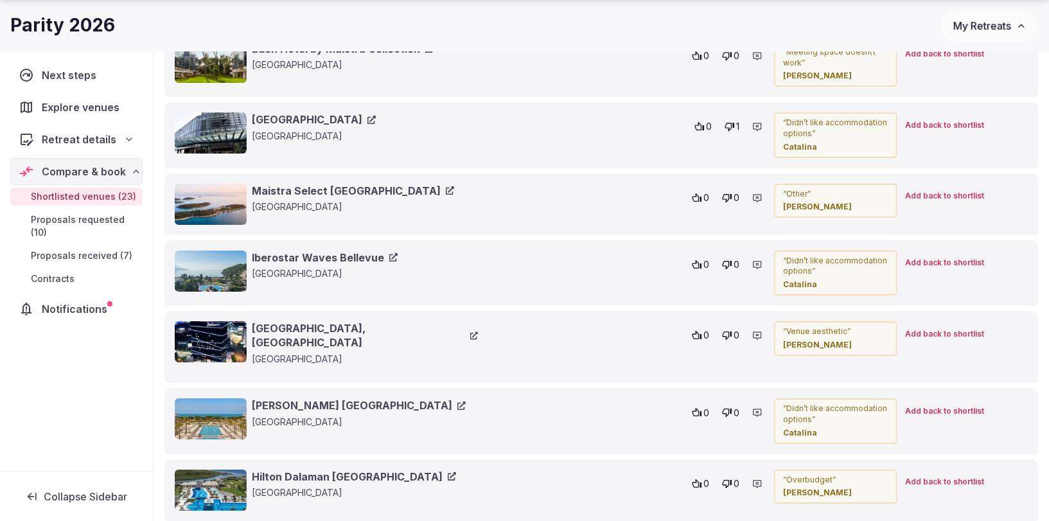
scroll to position [5847, 0]
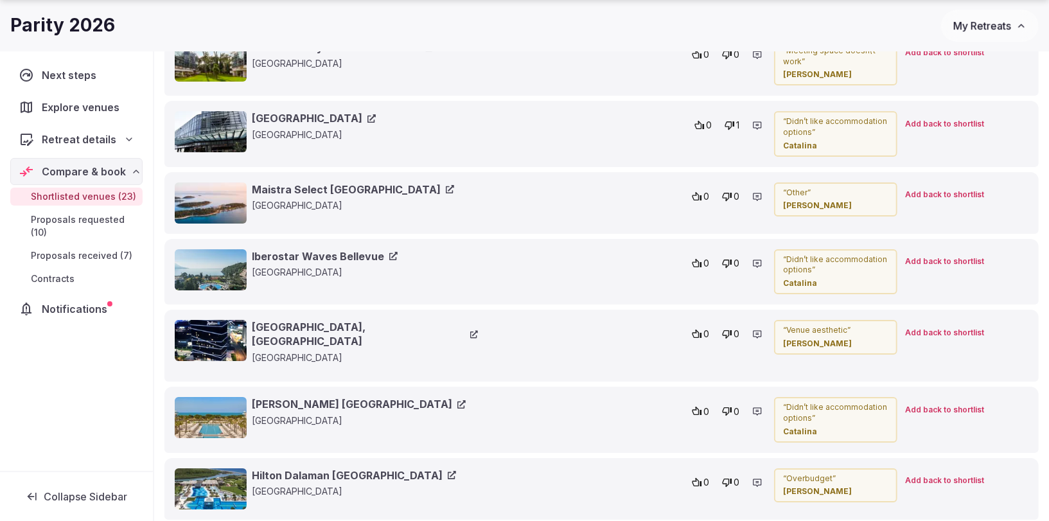
click at [350, 182] on link "Maistra Select Island Hotel Istra" at bounding box center [353, 189] width 202 height 14
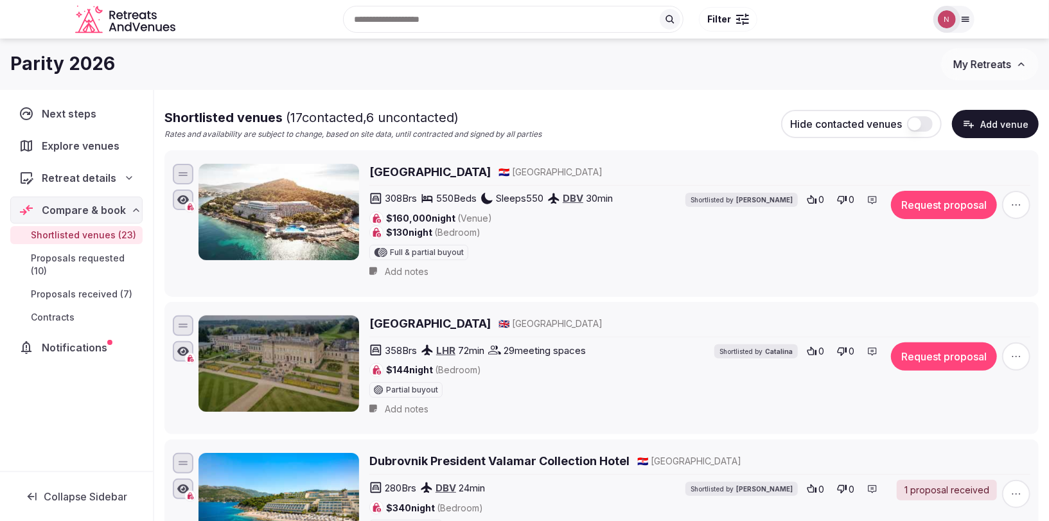
scroll to position [0, 0]
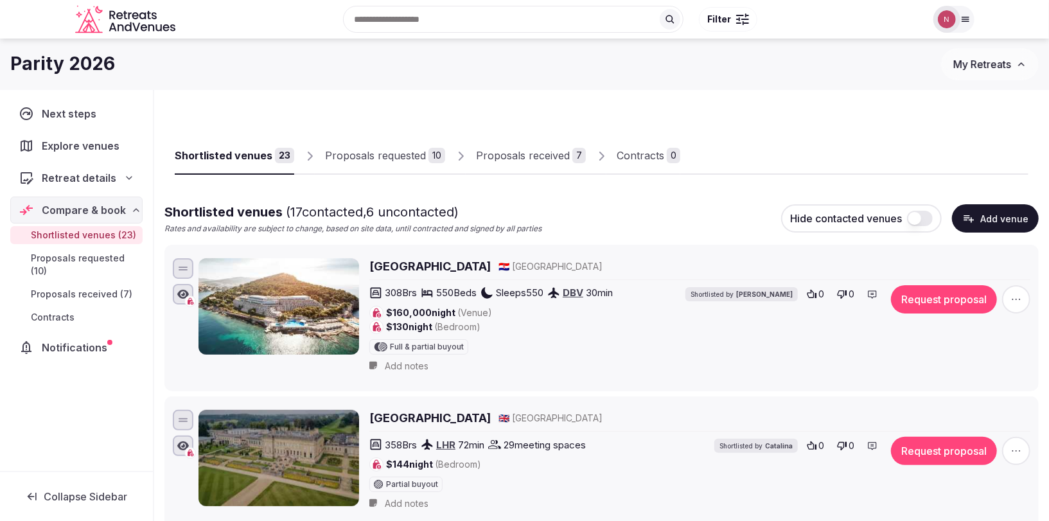
click at [528, 153] on div "Proposals received" at bounding box center [523, 155] width 94 height 15
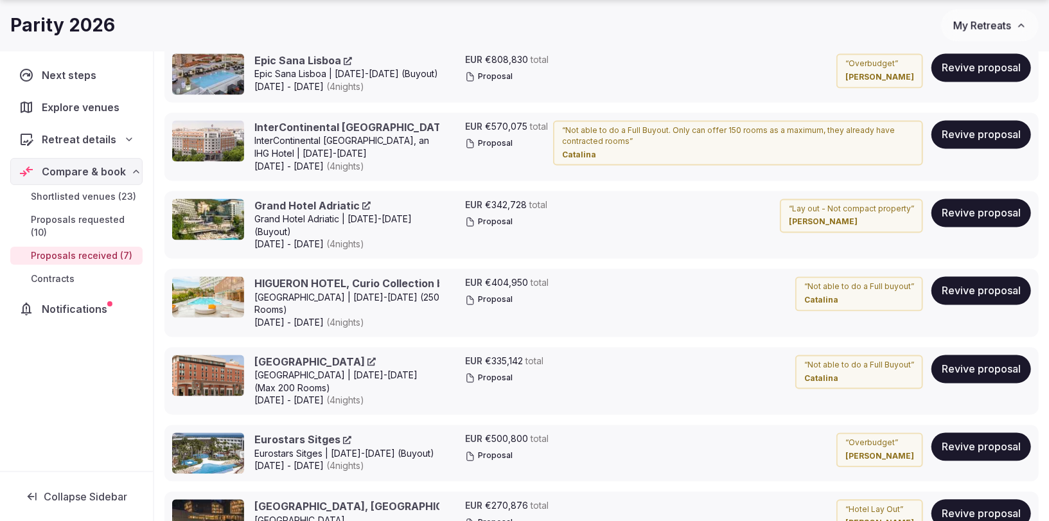
scroll to position [1825, 0]
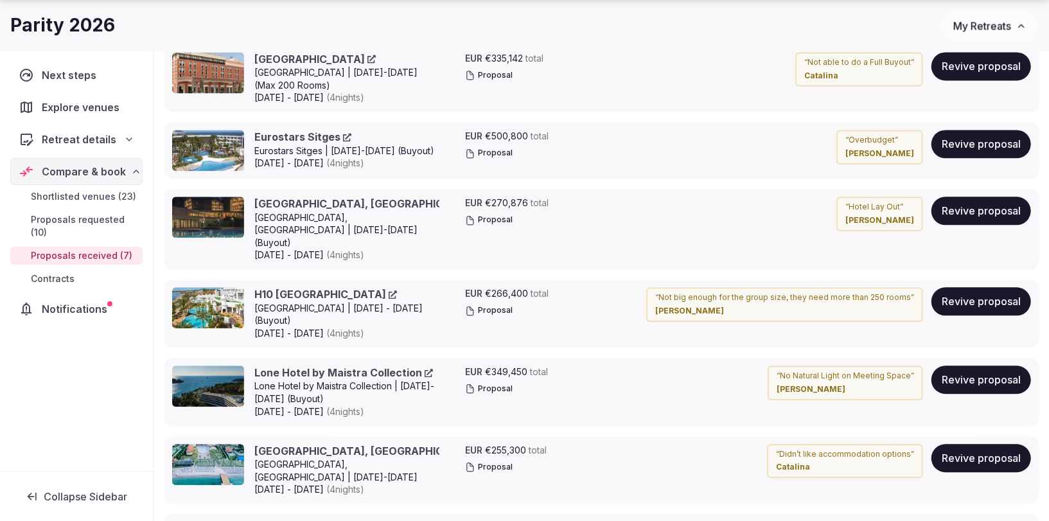
click at [325, 365] on link "Lone Hotel by Maistra Collection" at bounding box center [343, 372] width 179 height 14
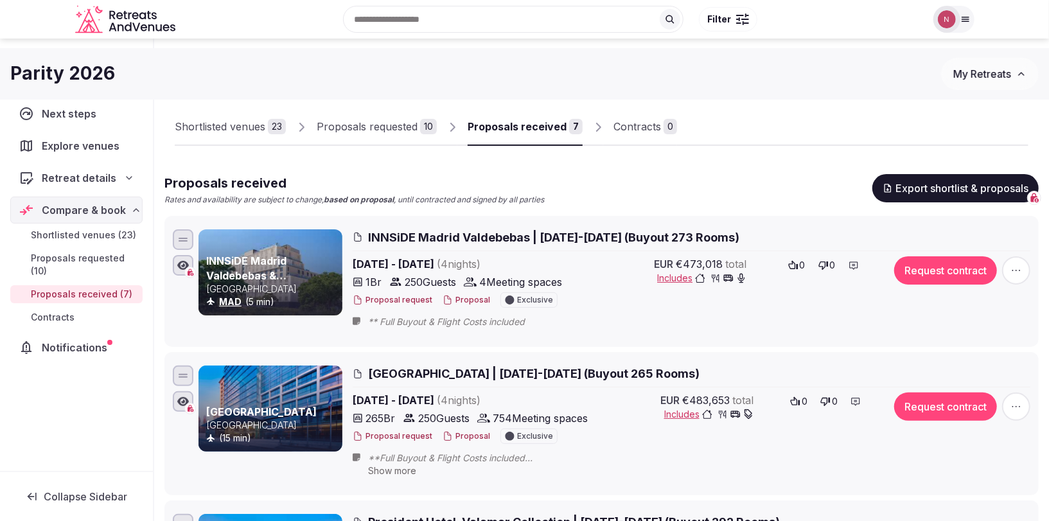
scroll to position [0, 0]
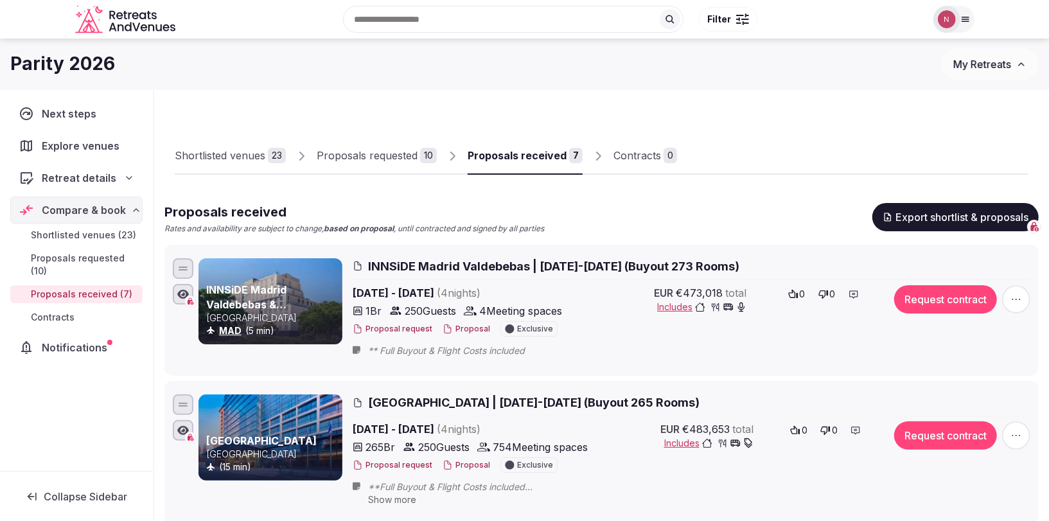
click at [354, 148] on div "Proposals requested" at bounding box center [367, 155] width 101 height 15
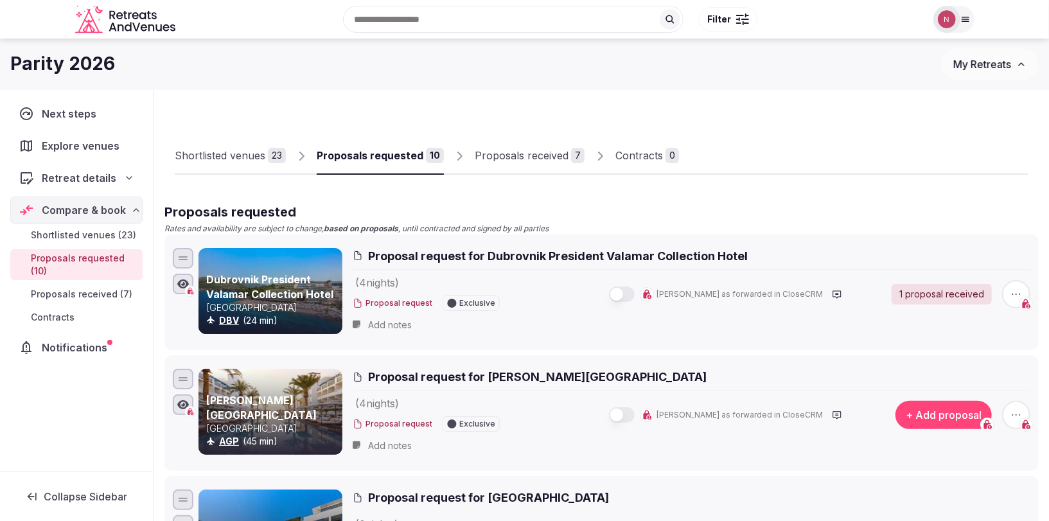
click at [220, 150] on div "Shortlisted venues" at bounding box center [220, 155] width 91 height 15
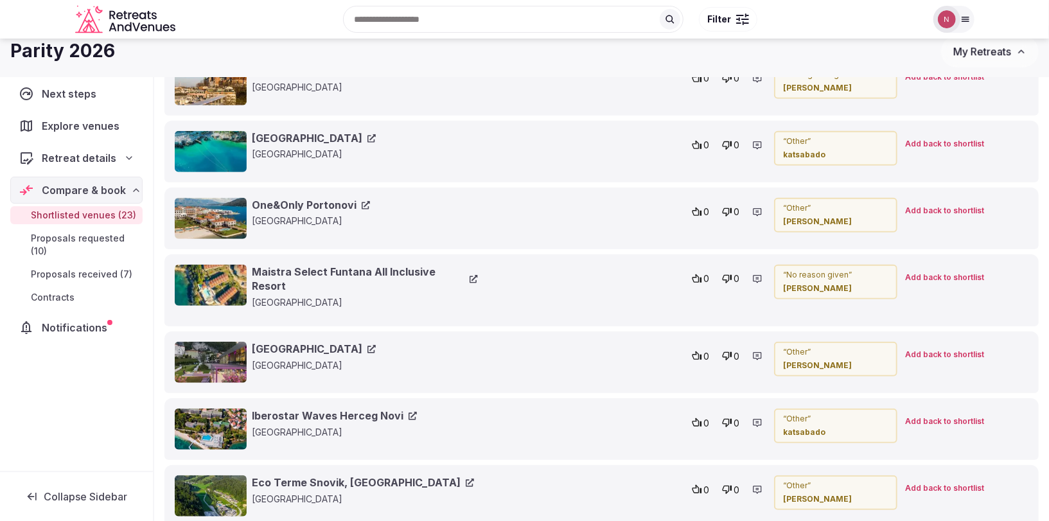
scroll to position [3282, 0]
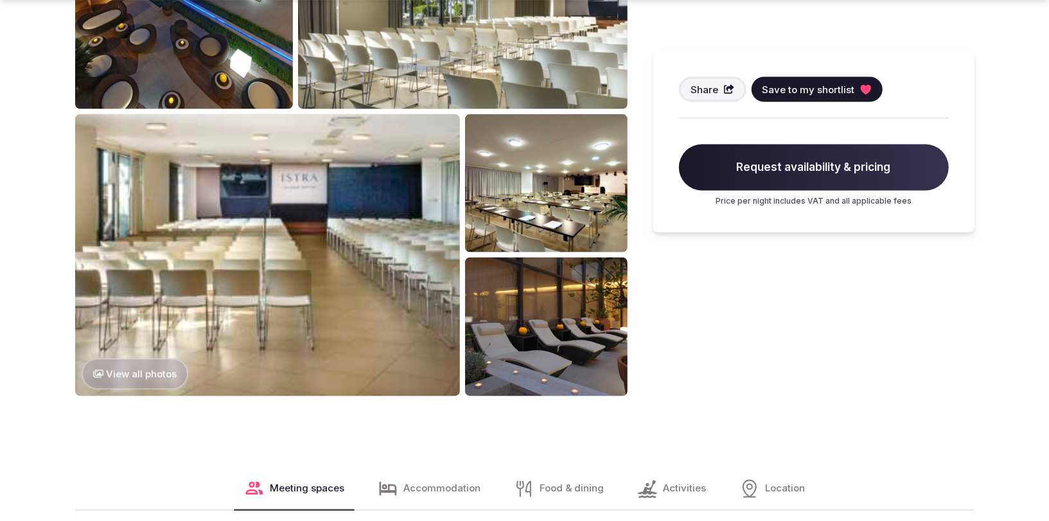
scroll to position [1297, 0]
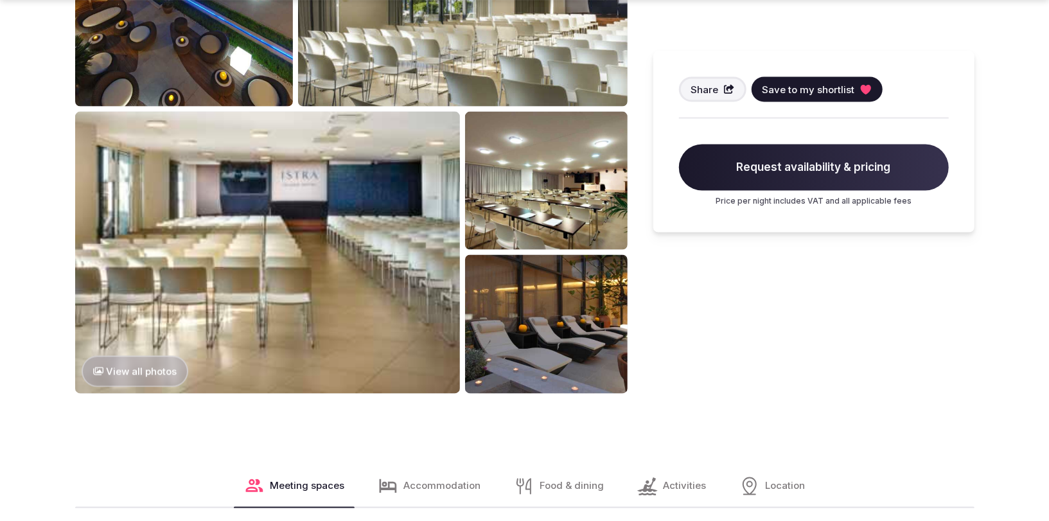
click at [142, 367] on button "View all photos" at bounding box center [135, 371] width 107 height 31
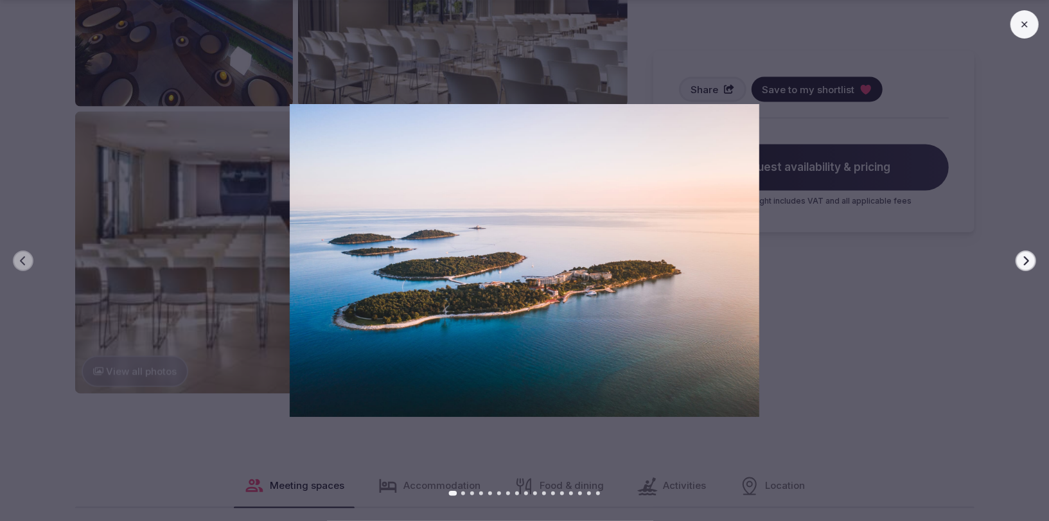
click at [1011, 265] on div at bounding box center [519, 260] width 1059 height 313
click at [1022, 262] on icon "button" at bounding box center [1025, 261] width 10 height 10
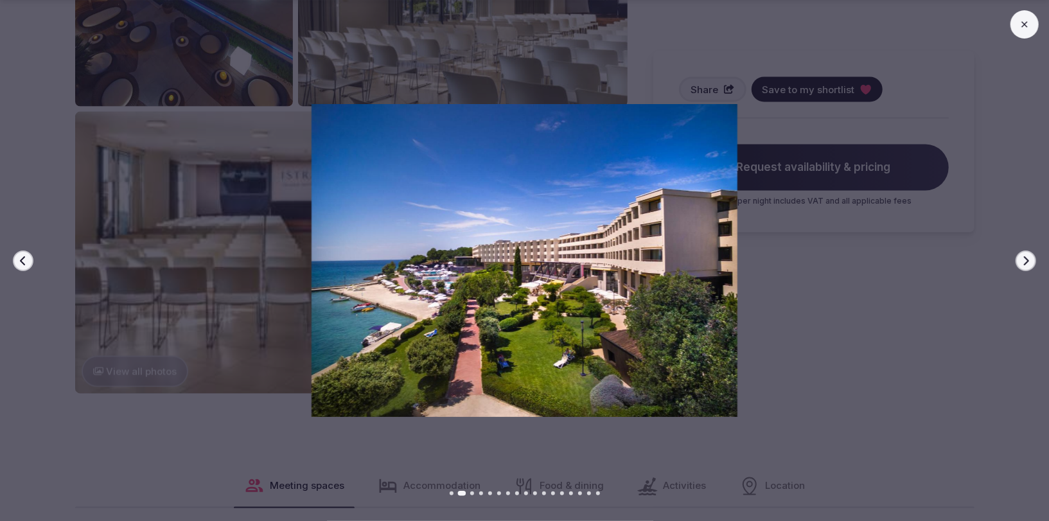
click at [1022, 262] on icon "button" at bounding box center [1025, 261] width 10 height 10
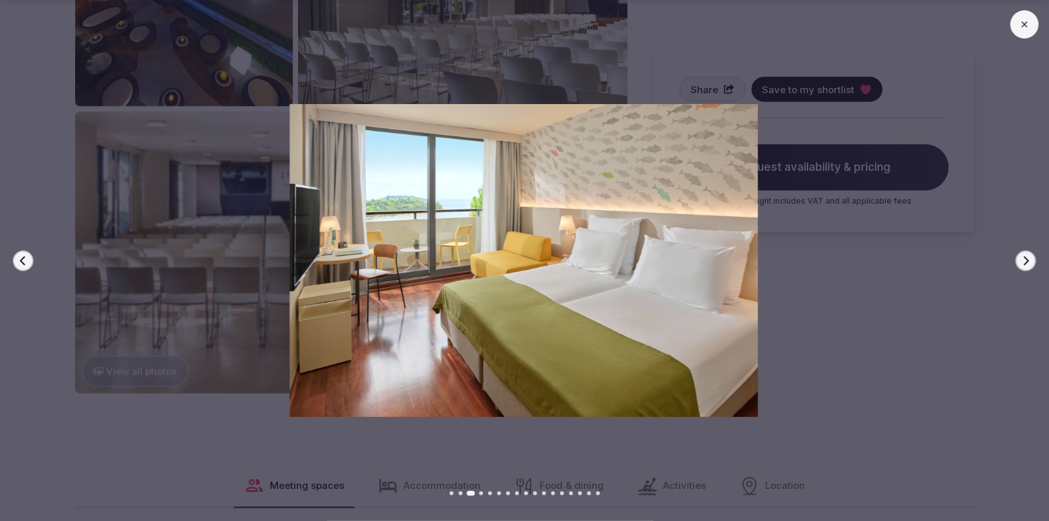
click at [1022, 262] on icon "button" at bounding box center [1025, 261] width 10 height 10
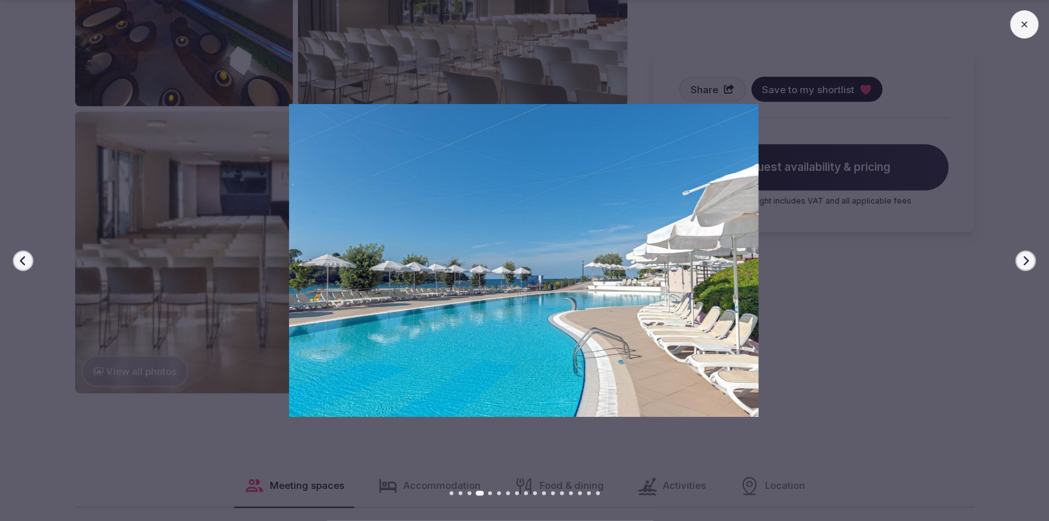
click at [1022, 262] on icon "button" at bounding box center [1025, 261] width 10 height 10
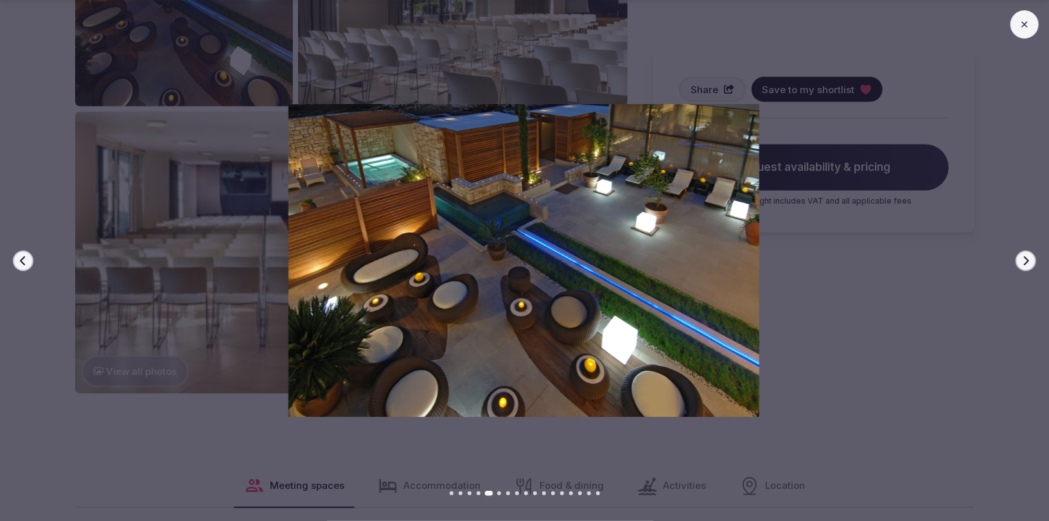
click at [1022, 262] on icon "button" at bounding box center [1025, 261] width 10 height 10
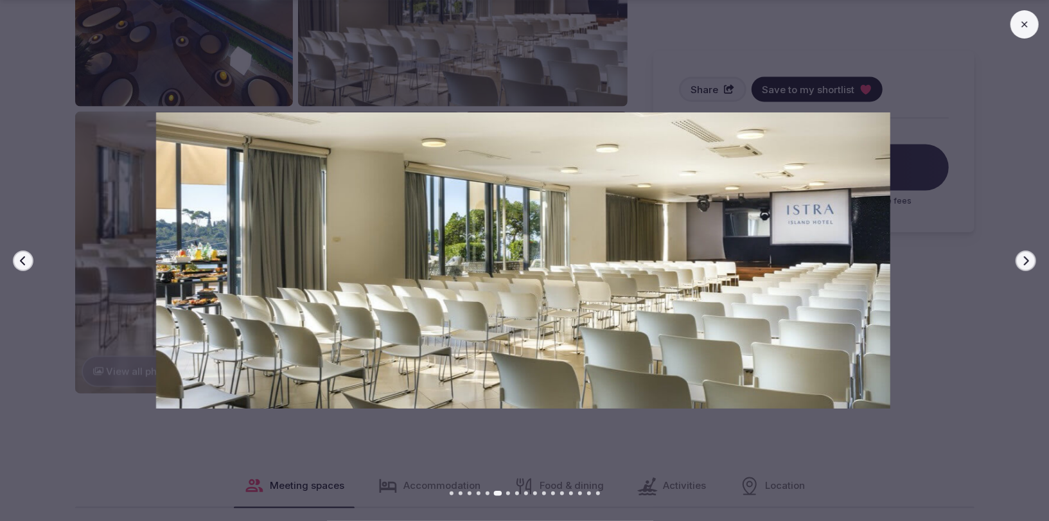
click at [1022, 262] on icon "button" at bounding box center [1025, 261] width 10 height 10
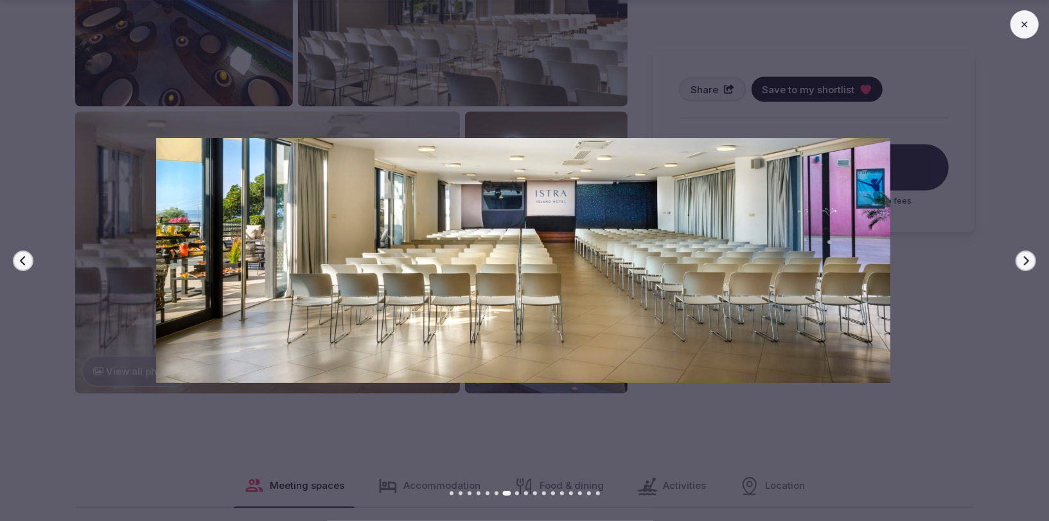
click at [1034, 18] on button at bounding box center [1024, 24] width 28 height 28
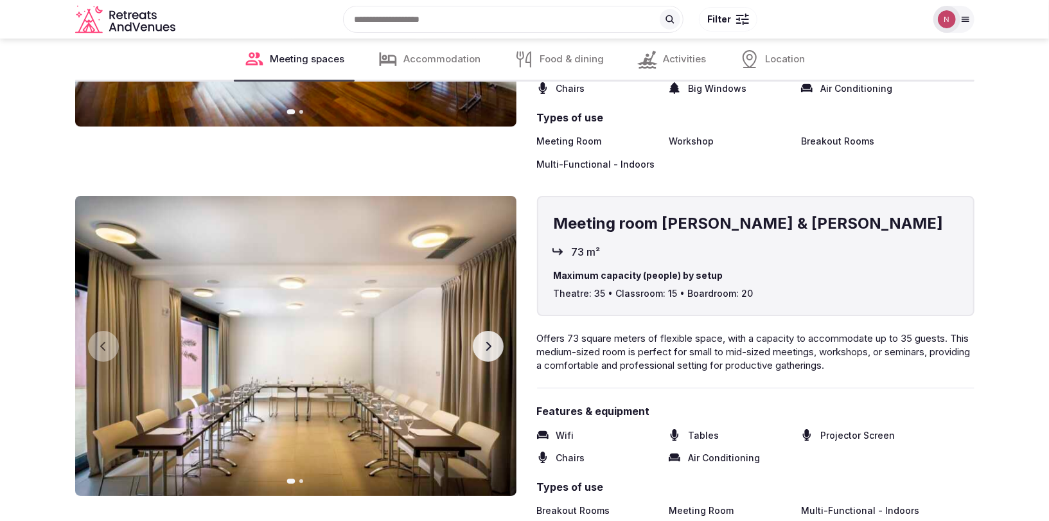
scroll to position [2542, 0]
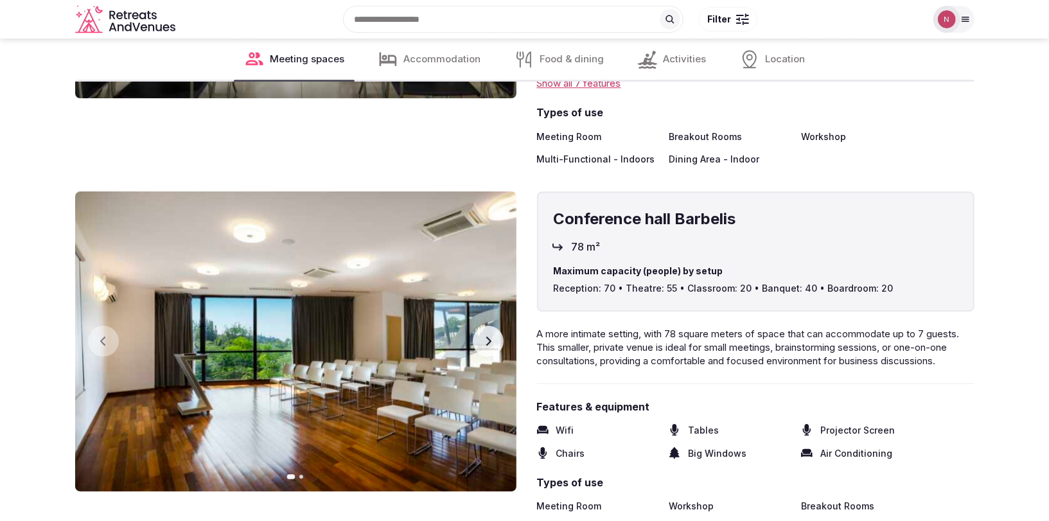
click at [475, 339] on button "Next slide" at bounding box center [488, 341] width 31 height 31
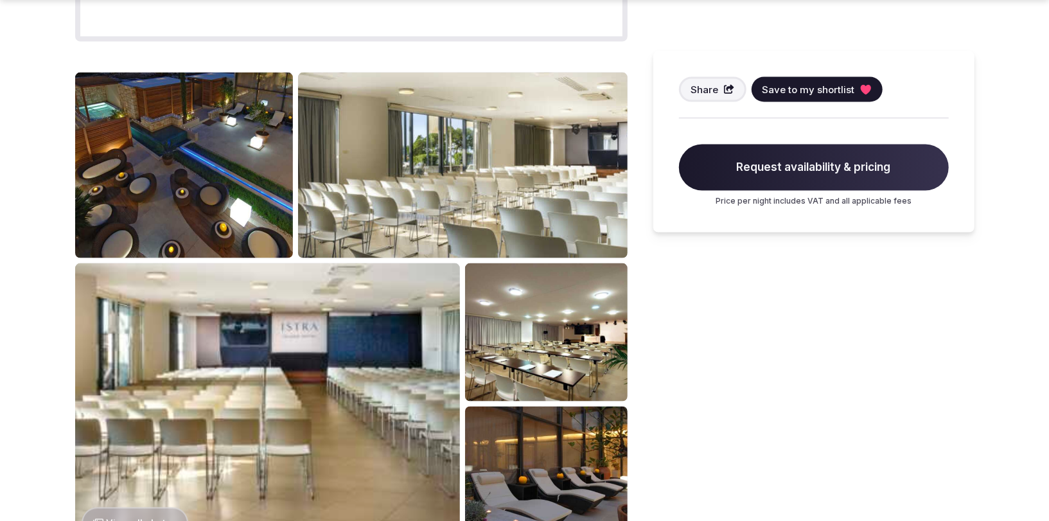
scroll to position [1322, 0]
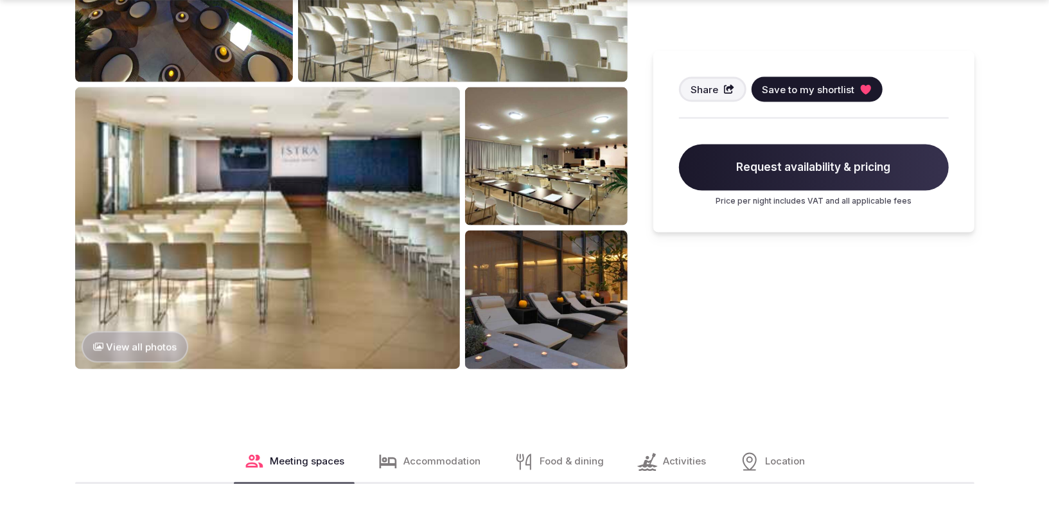
click at [311, 276] on img at bounding box center [267, 227] width 385 height 281
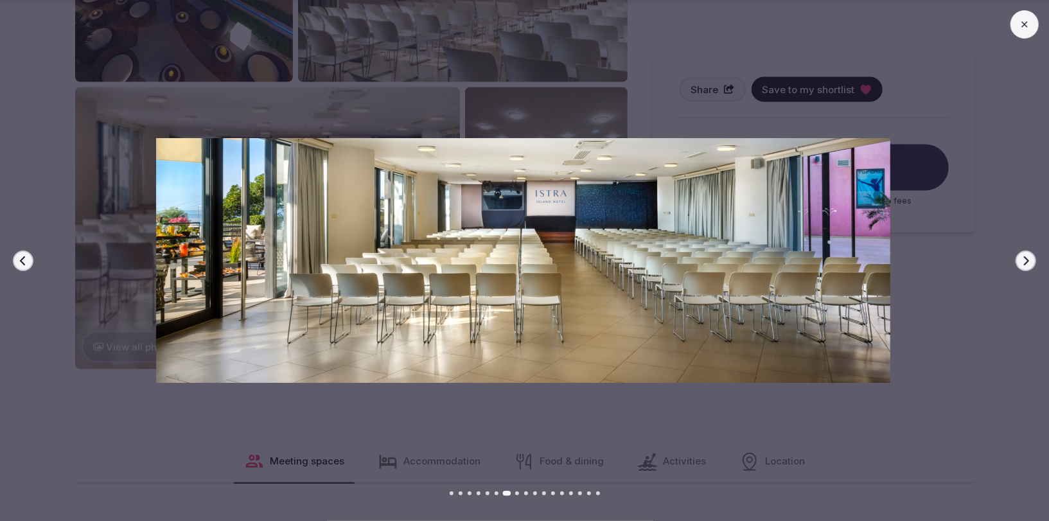
click at [1024, 250] on div at bounding box center [517, 260] width 1059 height 313
click at [1024, 252] on button "Next slide" at bounding box center [1025, 260] width 21 height 21
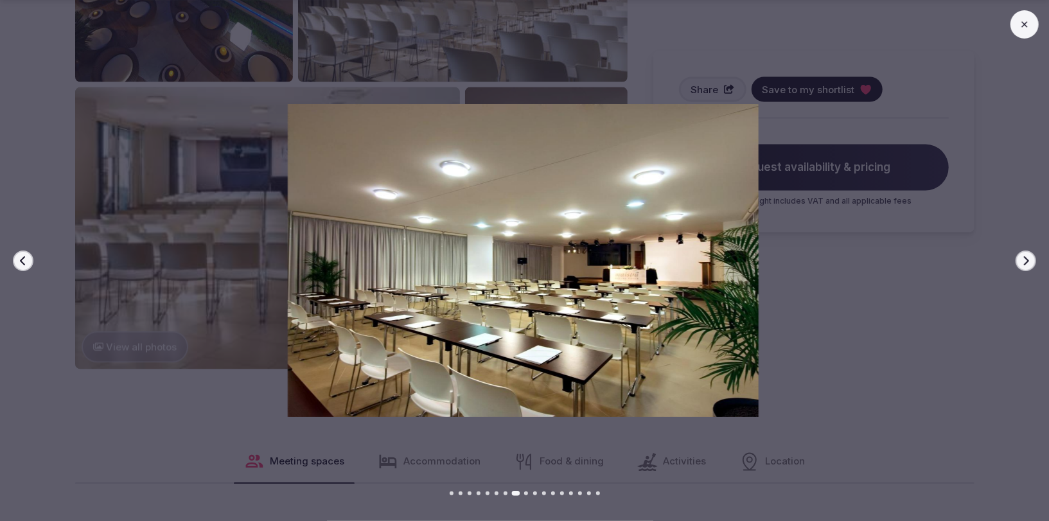
click at [1023, 269] on button "Next slide" at bounding box center [1025, 260] width 21 height 21
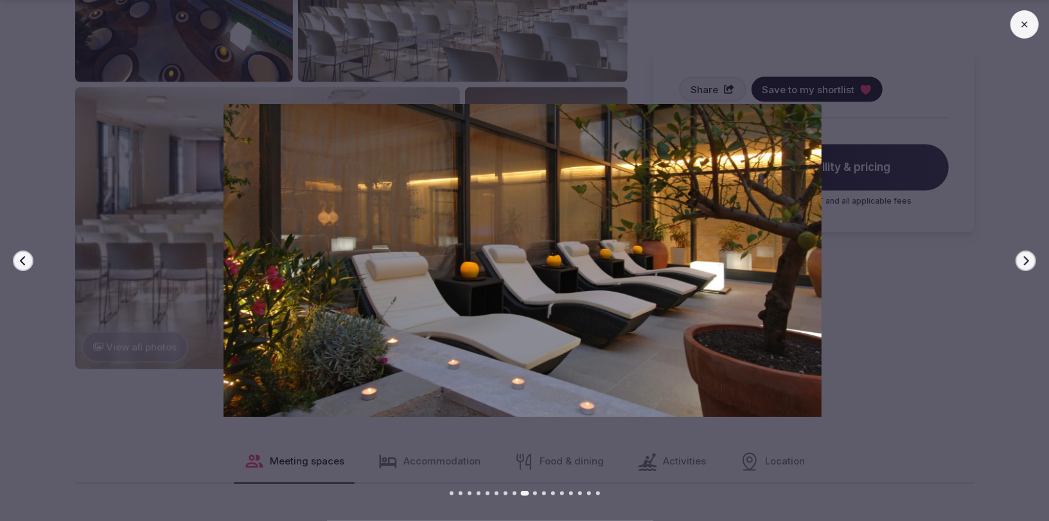
click at [1022, 269] on button "Next slide" at bounding box center [1025, 260] width 21 height 21
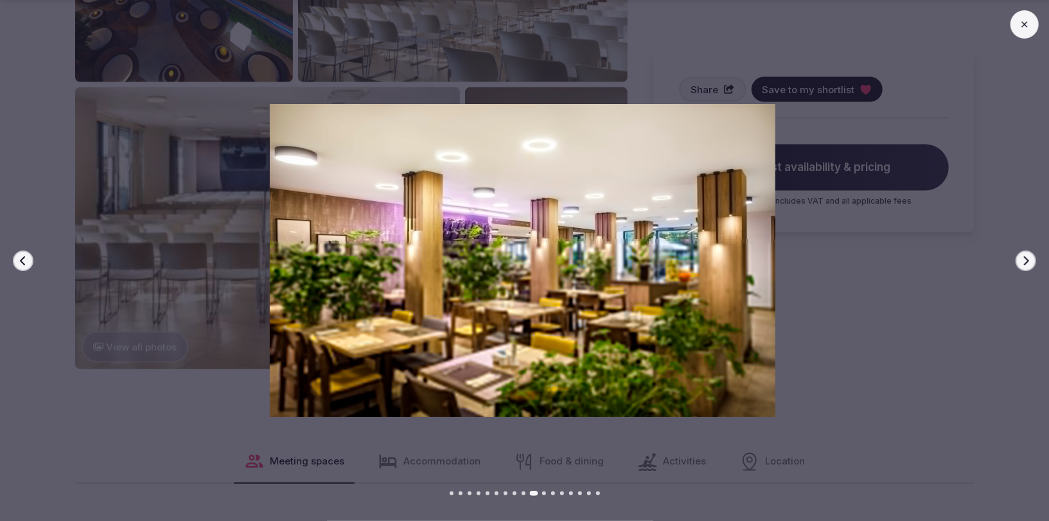
click at [1022, 269] on button "Next slide" at bounding box center [1025, 260] width 21 height 21
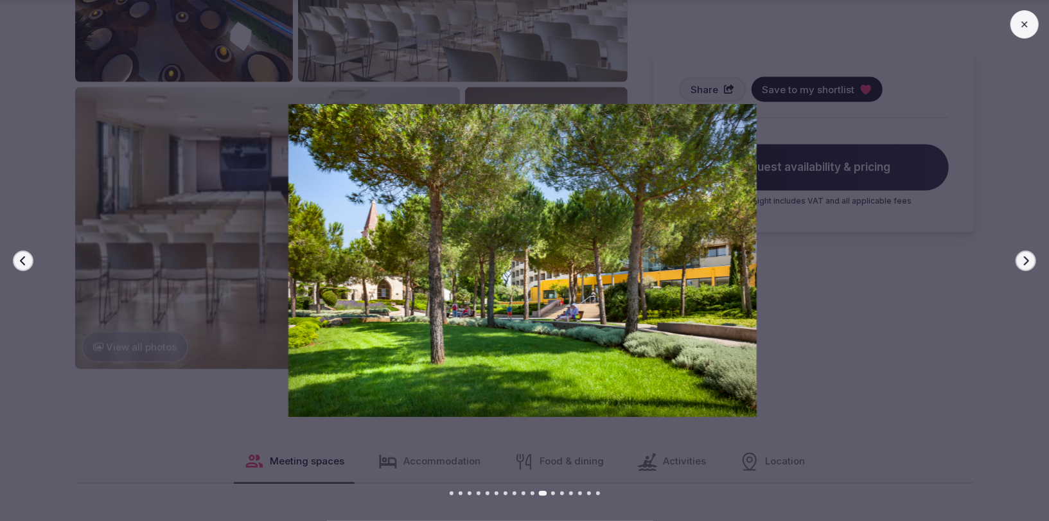
click at [1022, 269] on button "Next slide" at bounding box center [1025, 260] width 21 height 21
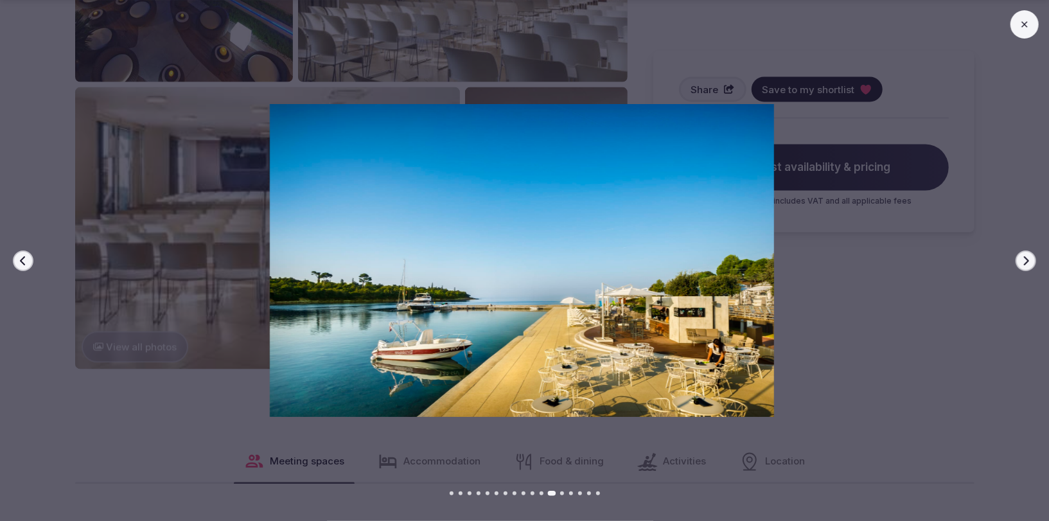
click at [1030, 23] on button at bounding box center [1024, 24] width 28 height 28
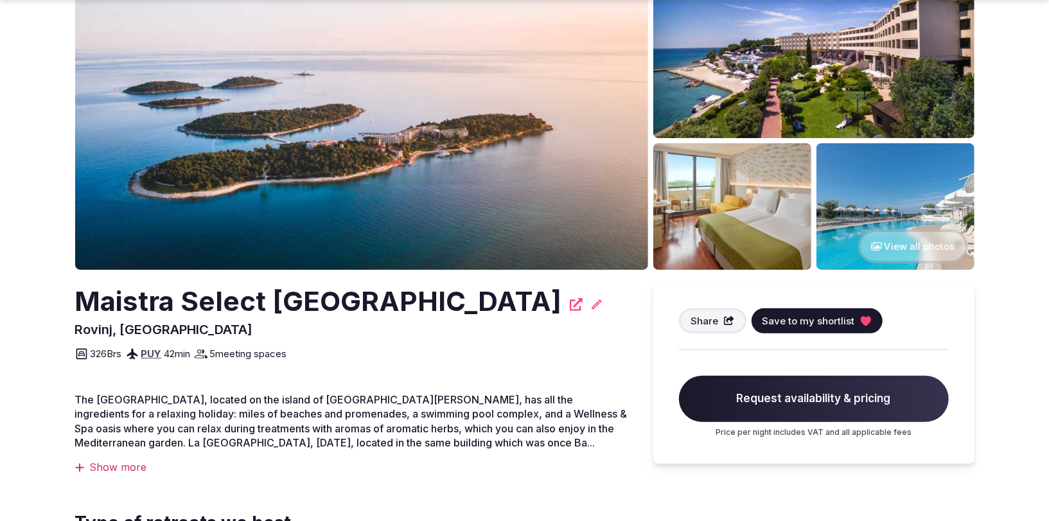
scroll to position [138, 0]
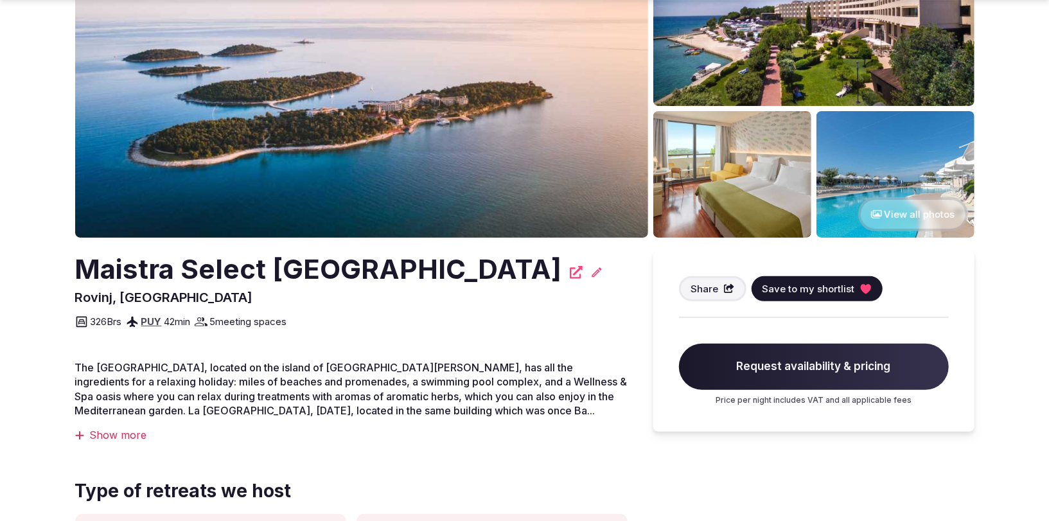
drag, startPoint x: 93, startPoint y: 266, endPoint x: 493, endPoint y: 277, distance: 400.2
click at [493, 277] on div "Maistra Select Island Hotel Istra" at bounding box center [351, 269] width 552 height 38
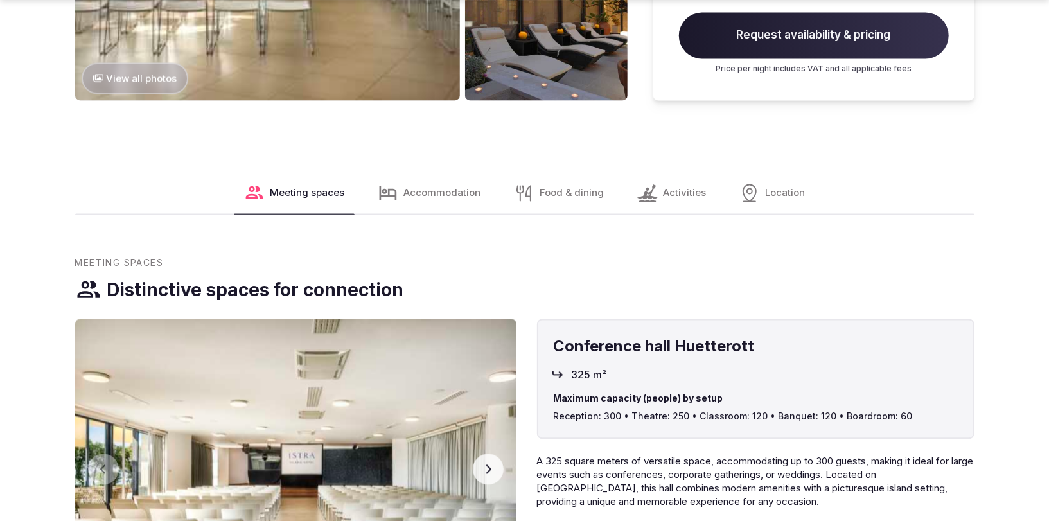
scroll to position [1708, 0]
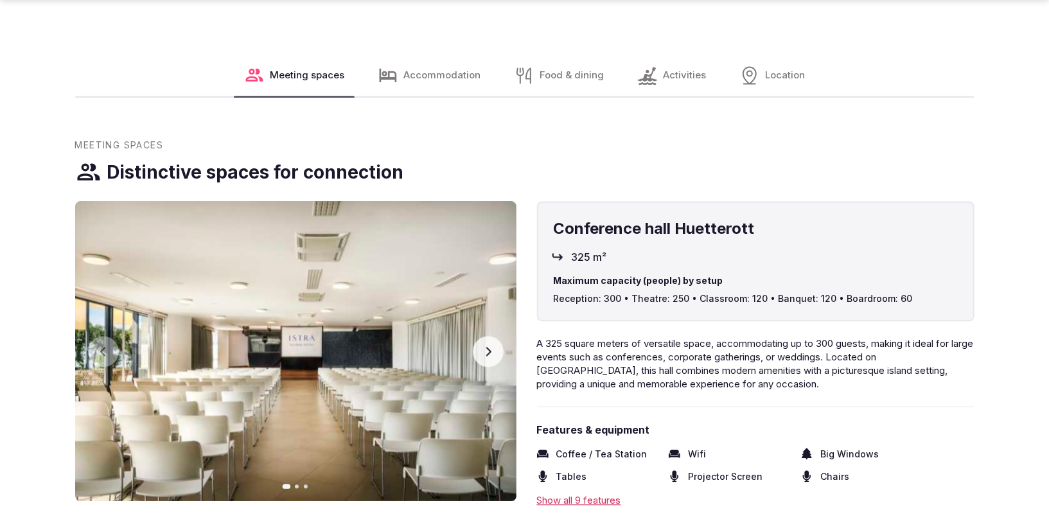
click at [498, 349] on button "Next slide" at bounding box center [488, 351] width 31 height 31
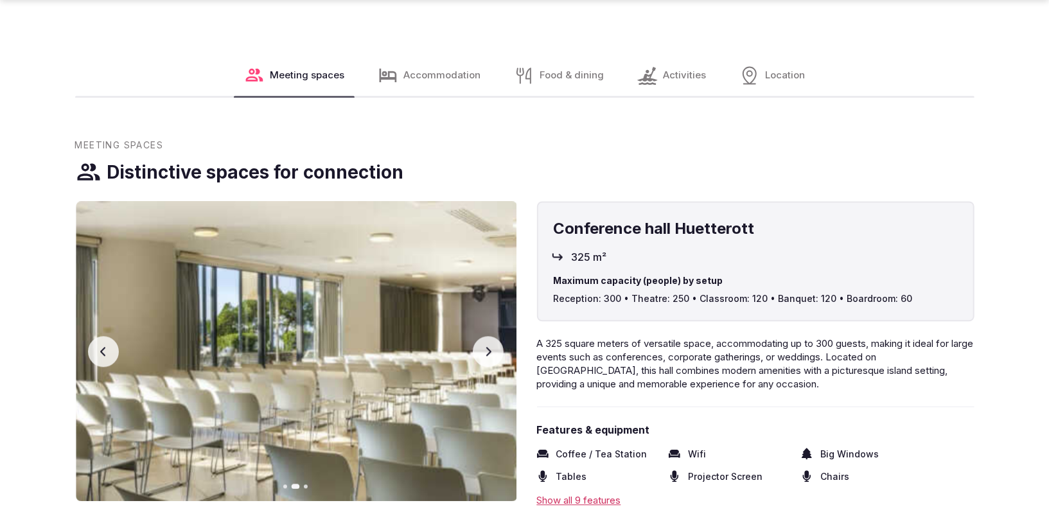
click at [492, 350] on icon "button" at bounding box center [488, 351] width 10 height 10
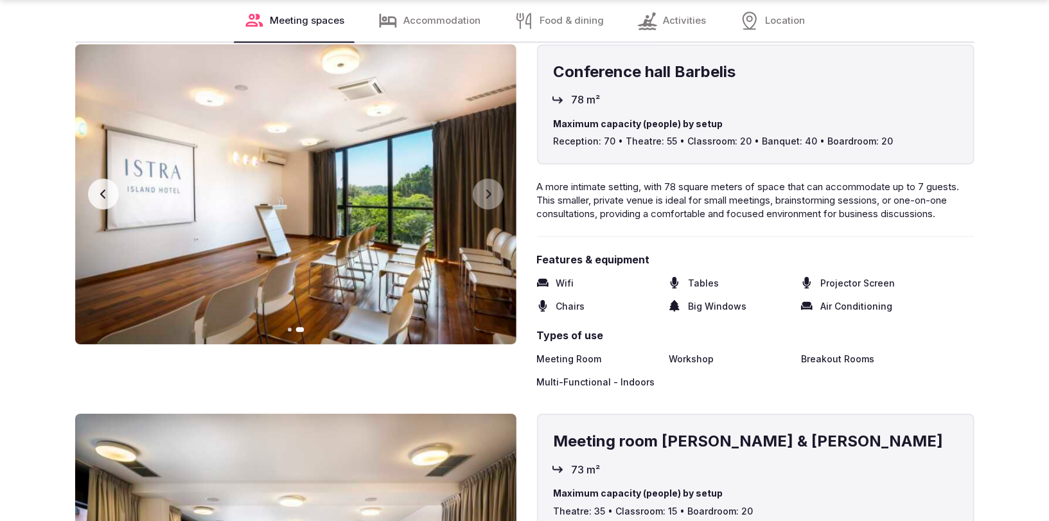
scroll to position [2737, 0]
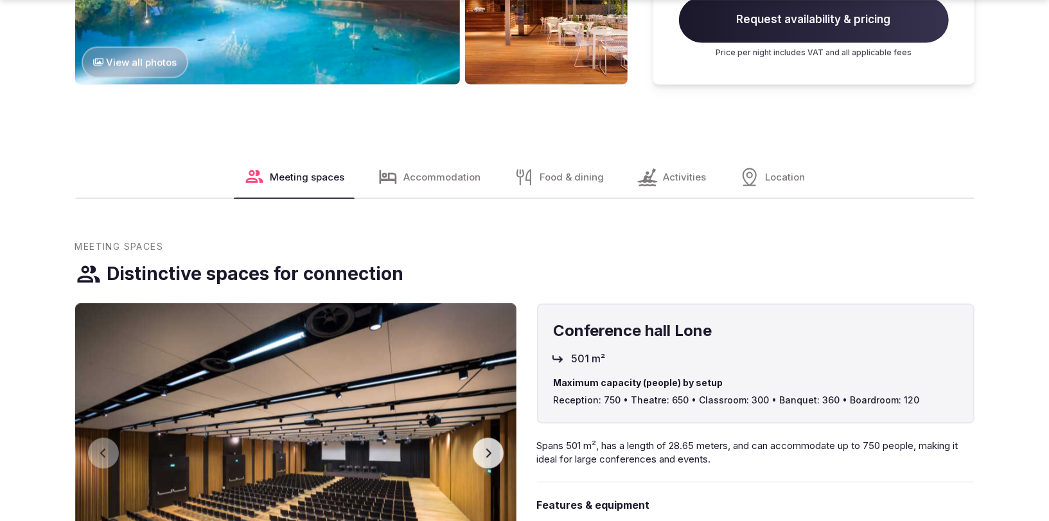
scroll to position [1796, 0]
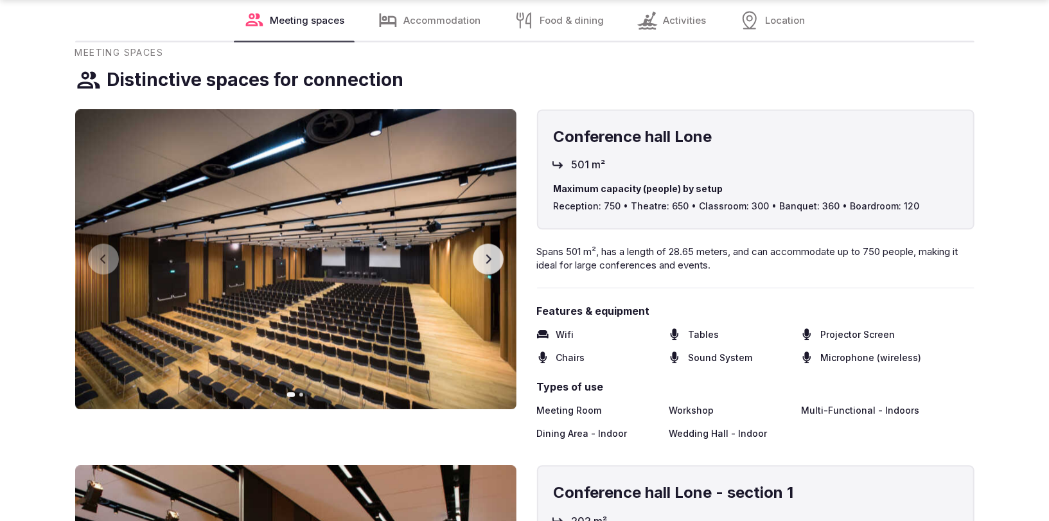
click at [492, 265] on button "Next slide" at bounding box center [488, 258] width 31 height 31
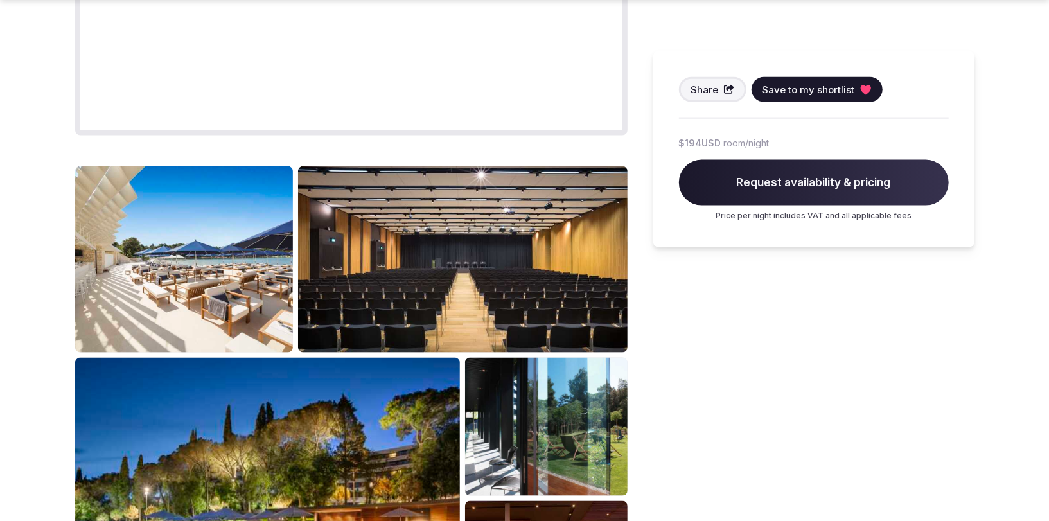
scroll to position [1076, 0]
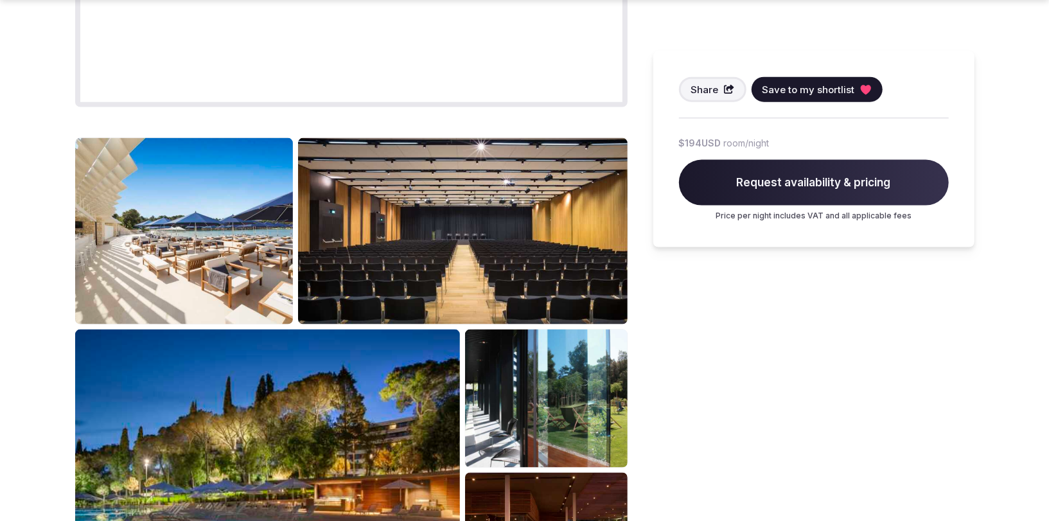
click at [407, 234] on img at bounding box center [462, 231] width 329 height 186
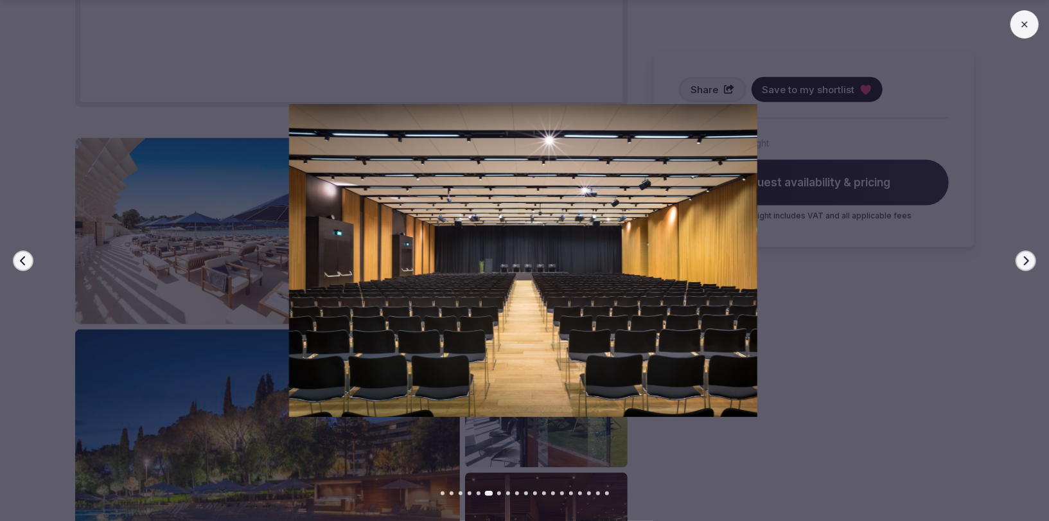
click at [1035, 259] on button "Next slide" at bounding box center [1025, 260] width 21 height 21
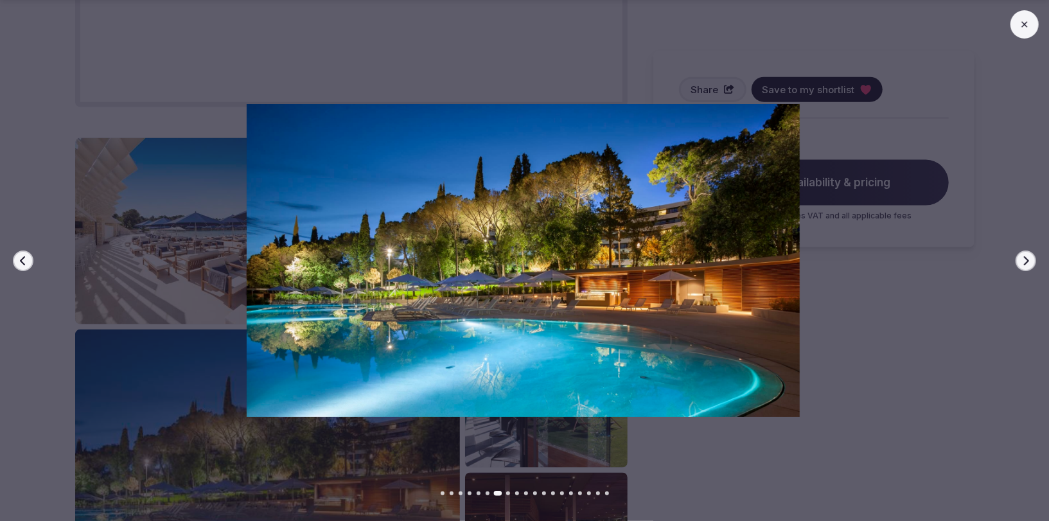
click at [1035, 259] on button "Next slide" at bounding box center [1025, 260] width 21 height 21
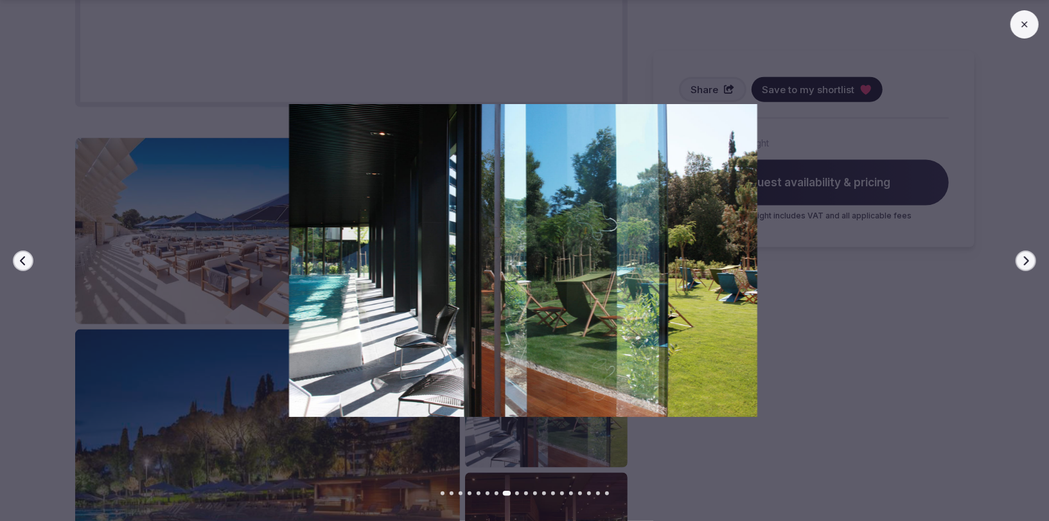
click at [1035, 259] on button "Next slide" at bounding box center [1025, 260] width 21 height 21
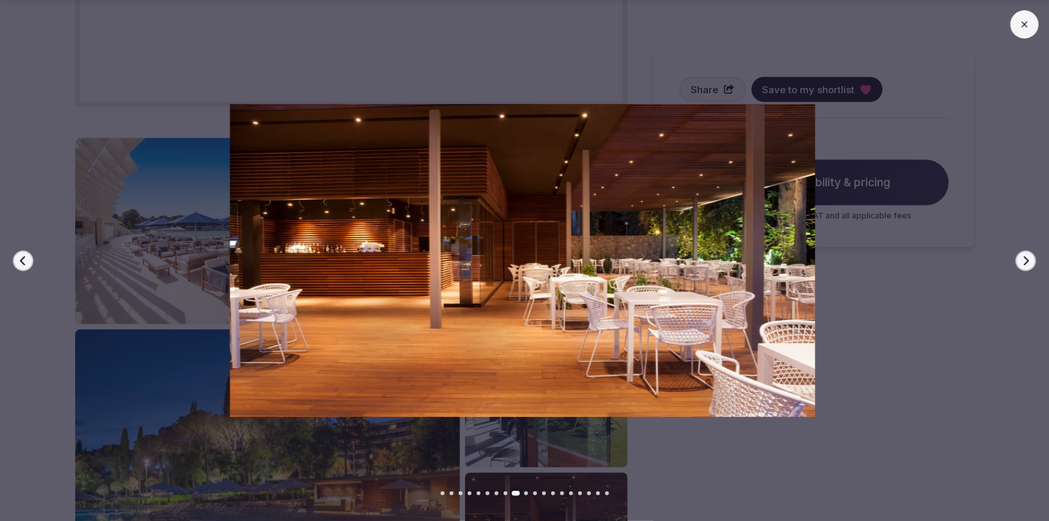
click at [1013, 19] on button at bounding box center [1024, 24] width 28 height 28
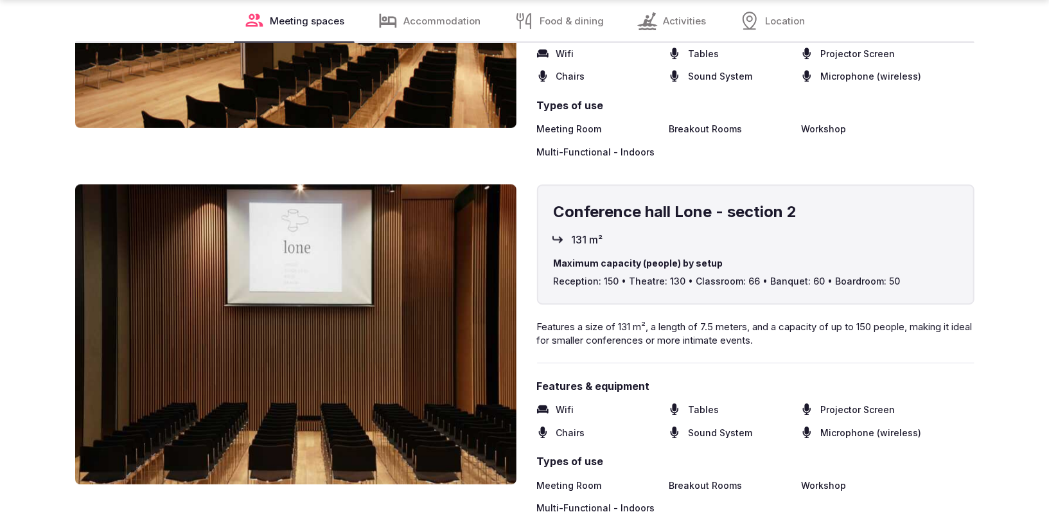
scroll to position [2435, 0]
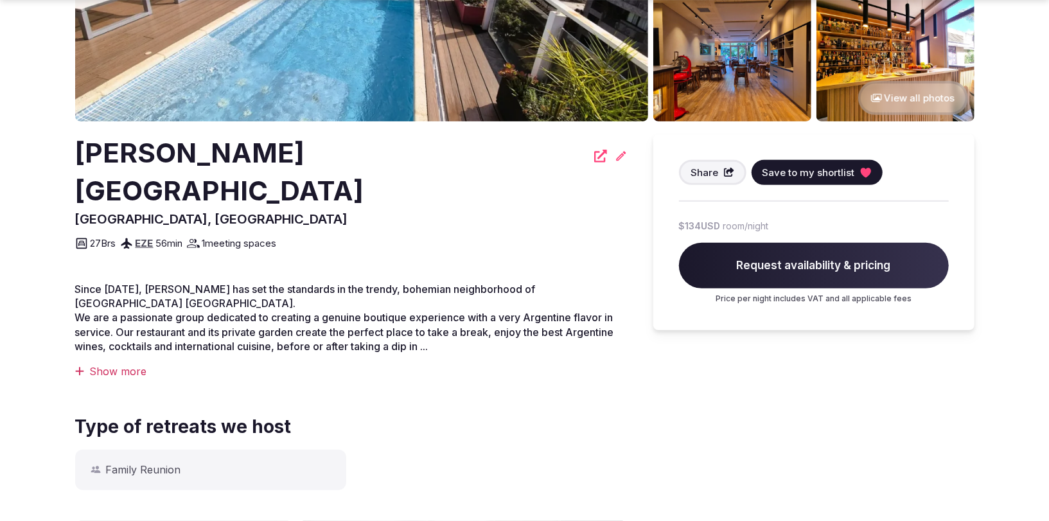
scroll to position [264, 0]
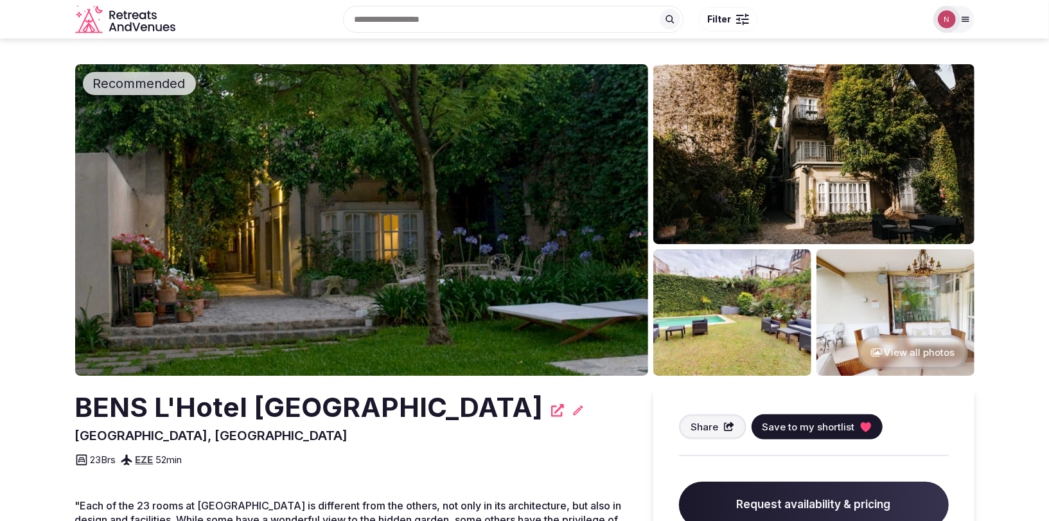
scroll to position [3, 0]
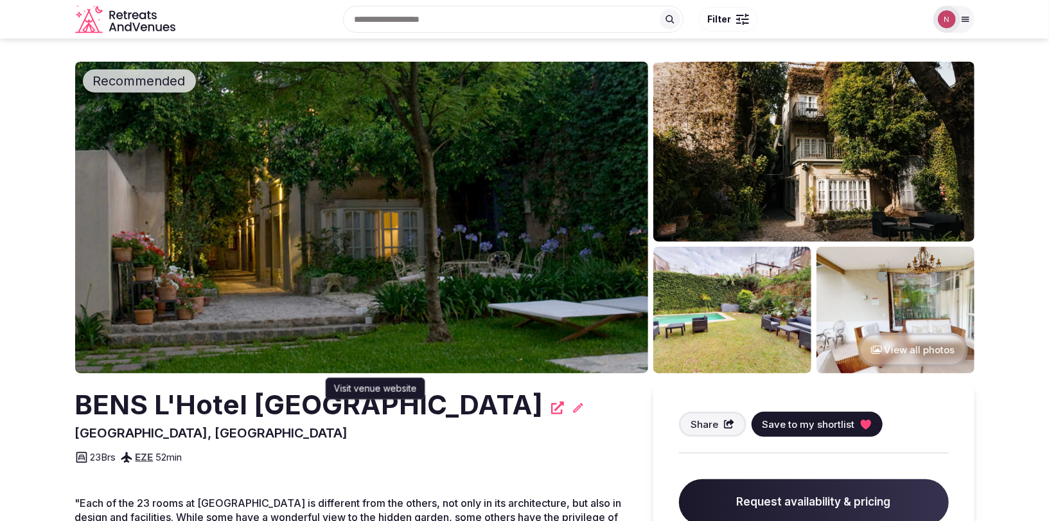
click at [551, 407] on icon at bounding box center [557, 407] width 13 height 13
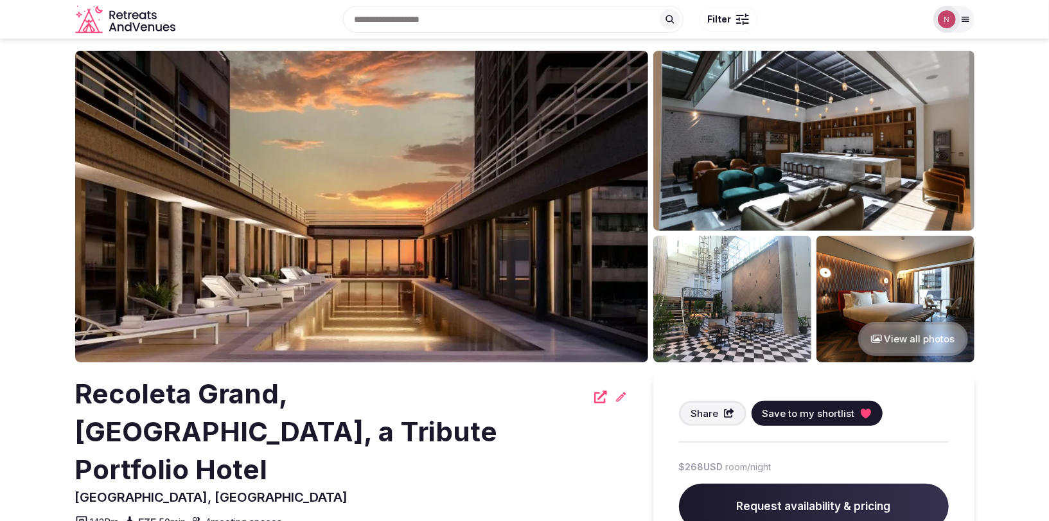
scroll to position [13, 0]
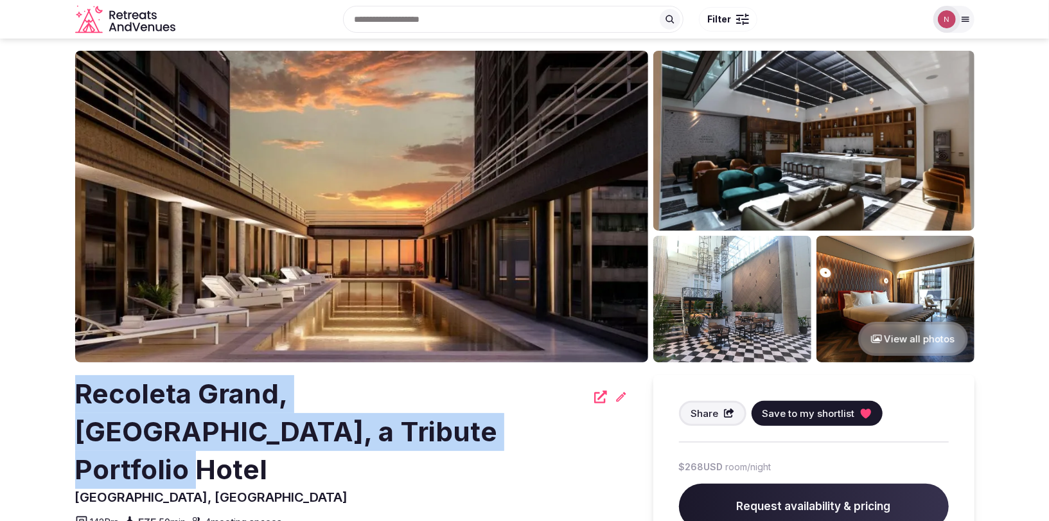
drag, startPoint x: 96, startPoint y: 389, endPoint x: 392, endPoint y: 423, distance: 298.0
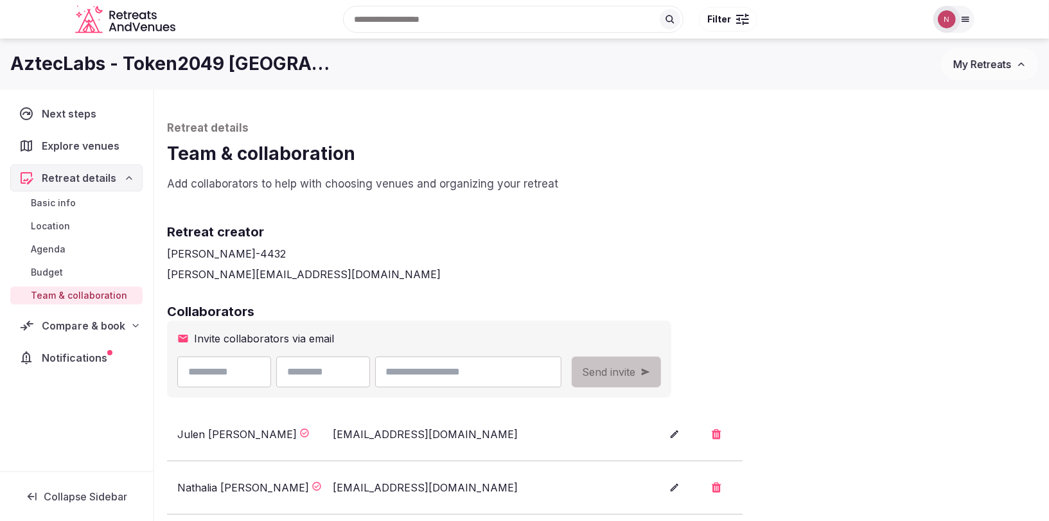
click at [73, 326] on span "Compare & book" at bounding box center [83, 325] width 83 height 15
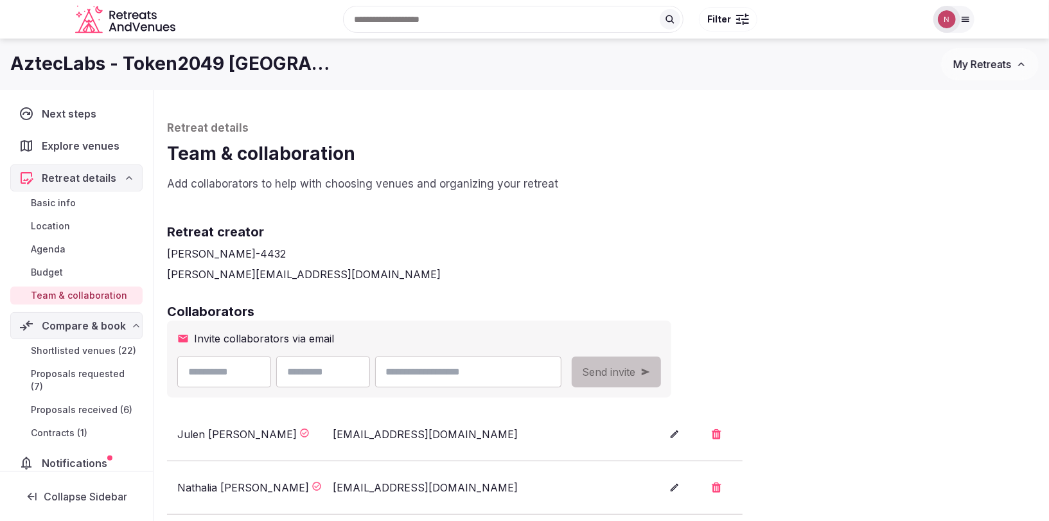
click at [74, 347] on span "Shortlisted venues (22)" at bounding box center [83, 350] width 105 height 13
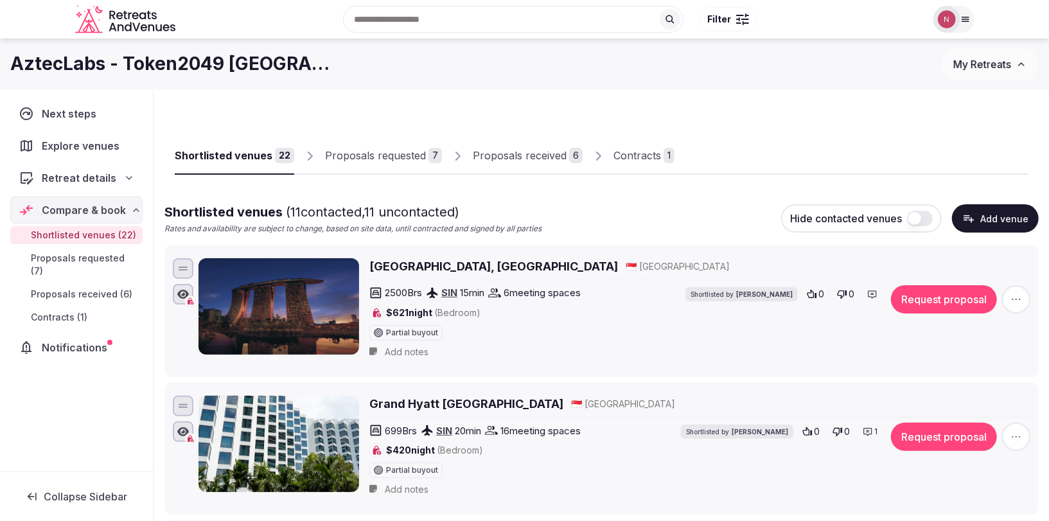
click at [360, 155] on div "Proposals requested" at bounding box center [375, 155] width 101 height 15
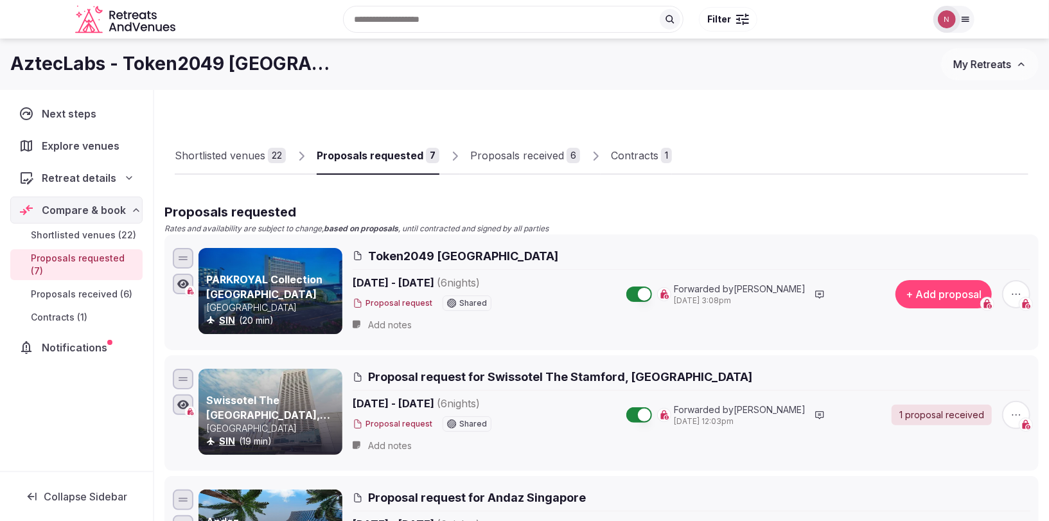
click at [424, 255] on span "Token2049 [GEOGRAPHIC_DATA]" at bounding box center [463, 256] width 190 height 16
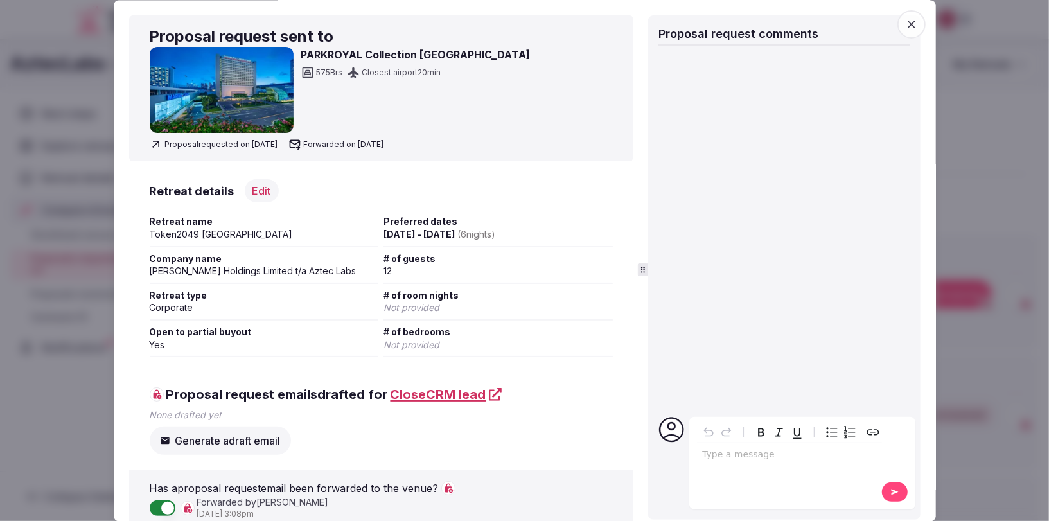
click at [907, 17] on span "button" at bounding box center [911, 24] width 28 height 28
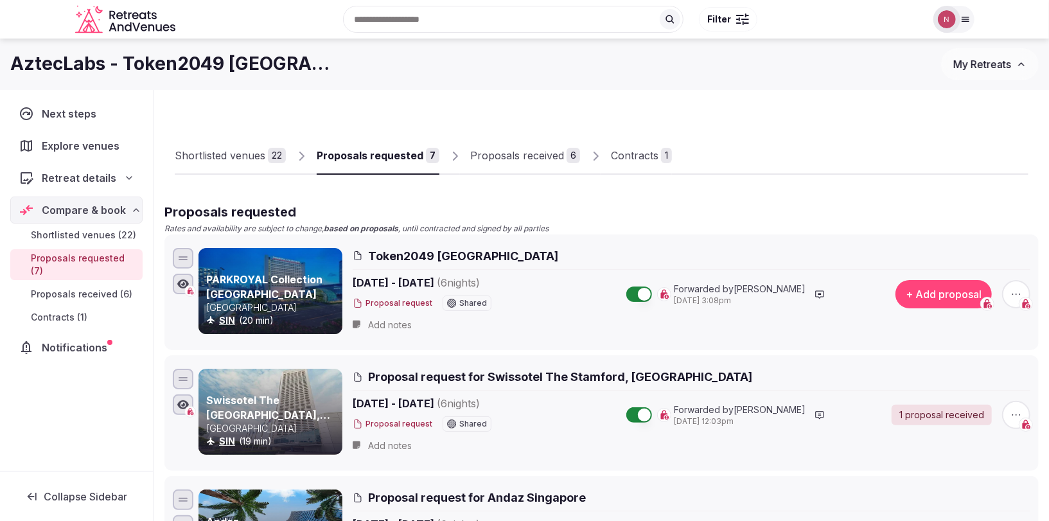
click at [516, 161] on div "Proposals received" at bounding box center [517, 155] width 94 height 15
